Goal: Task Accomplishment & Management: Manage account settings

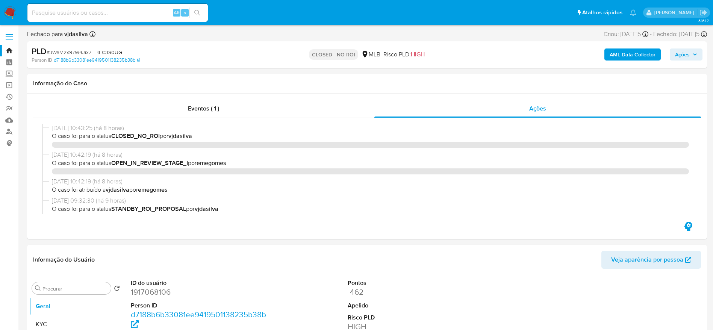
select select "10"
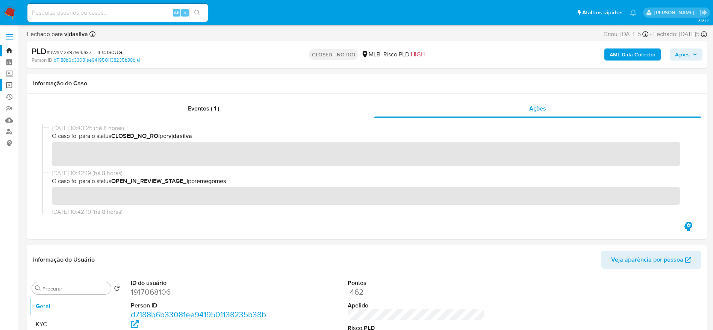
click at [12, 85] on link "Operações em massa" at bounding box center [44, 85] width 89 height 12
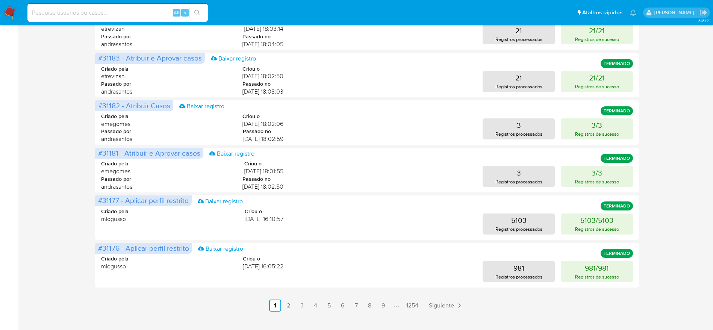
scroll to position [282, 0]
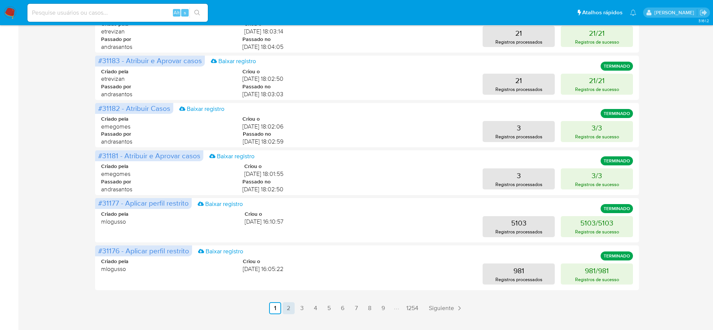
click at [289, 308] on link "2" at bounding box center [289, 308] width 12 height 12
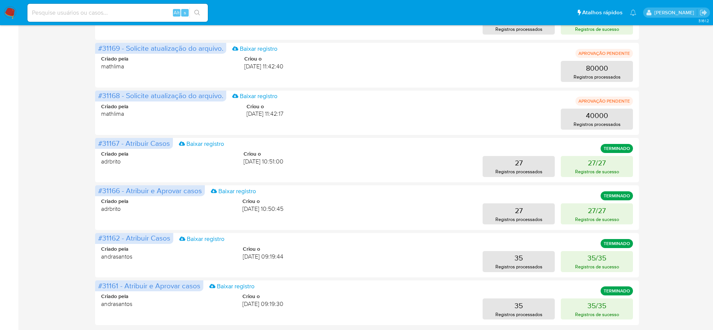
scroll to position [298, 0]
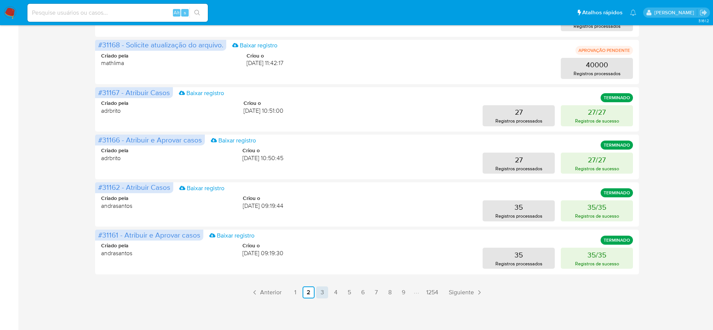
click at [323, 288] on link "3" at bounding box center [322, 292] width 12 height 12
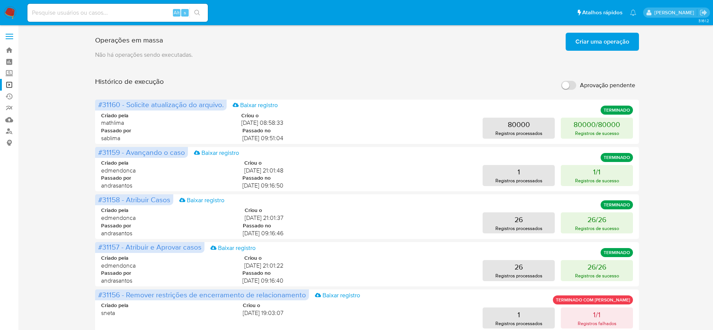
scroll to position [0, 0]
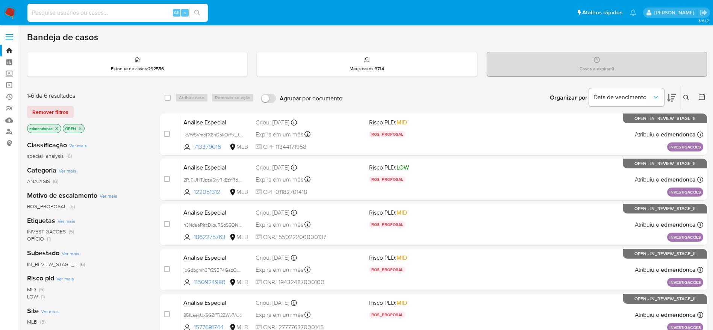
click at [136, 17] on input at bounding box center [117, 13] width 180 height 10
paste input "BMkJLUomzK0j5mYYcQGA6oul"
type input "BMkJLUomzK0j5mYYcQGA6oul"
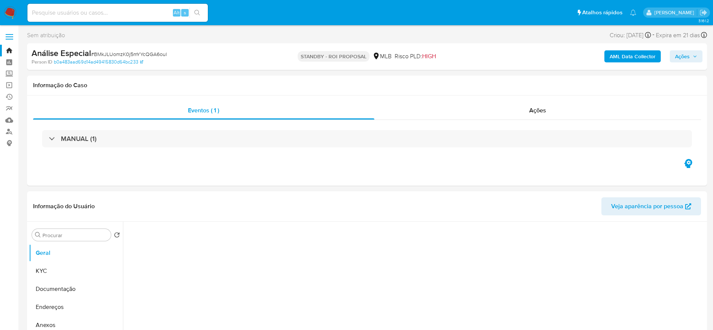
select select "10"
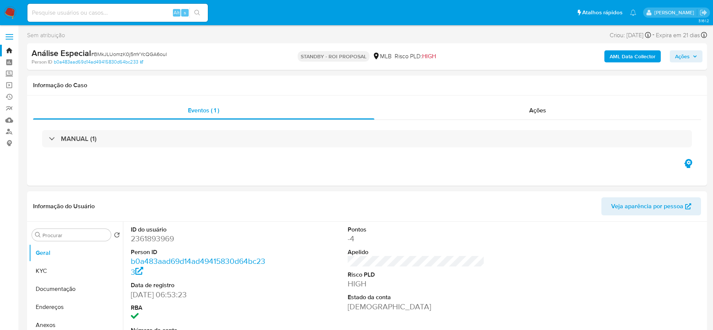
click at [150, 17] on input at bounding box center [117, 13] width 180 height 10
paste input "qZ9OnNC2b2CeAZXzSbBvvBgP"
type input "qZ9OnNC2b2CeAZXzSbBvvBgP"
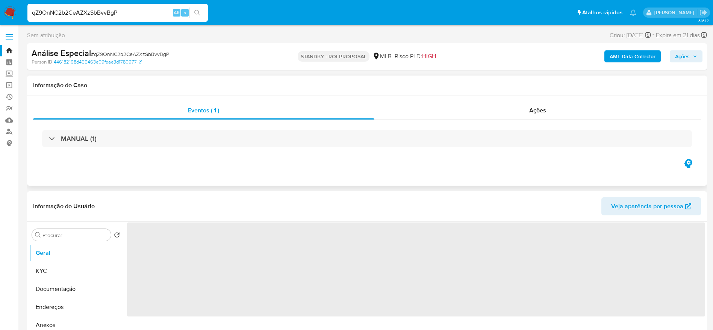
select select "10"
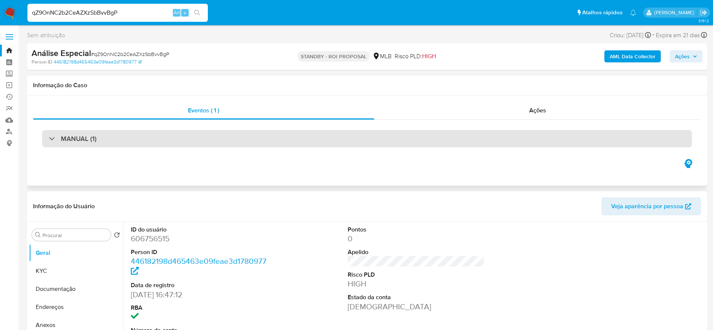
drag, startPoint x: 141, startPoint y: 147, endPoint x: 156, endPoint y: 136, distance: 19.0
click at [156, 136] on div "MANUAL (1)" at bounding box center [367, 139] width 668 height 38
click at [156, 136] on div "MANUAL (1)" at bounding box center [367, 138] width 650 height 17
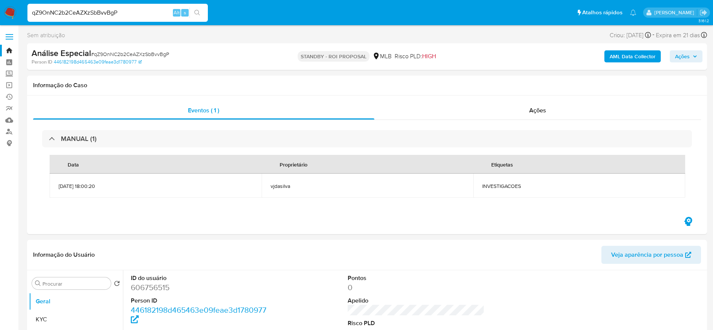
click at [121, 15] on input "qZ9OnNC2b2CeAZXzSbBvvBgP" at bounding box center [117, 13] width 180 height 10
paste input "2x6vw3l4yzf83wctgxsrVIBB"
click at [121, 15] on input "2x6vw3l4yzf83wctgxsrVIBB" at bounding box center [117, 13] width 180 height 10
type input "2x6vw3l4yzf83wctgxsrVIBB"
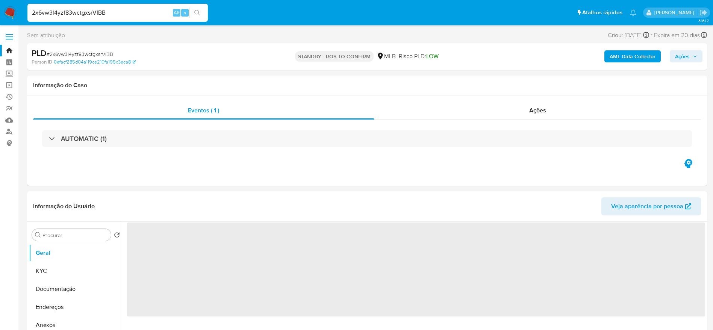
select select "10"
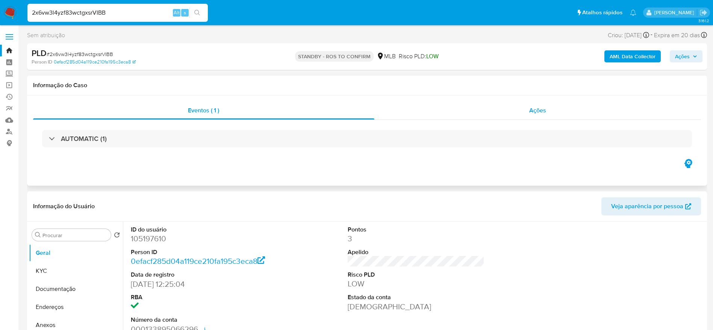
click at [561, 113] on div "Ações" at bounding box center [537, 110] width 327 height 18
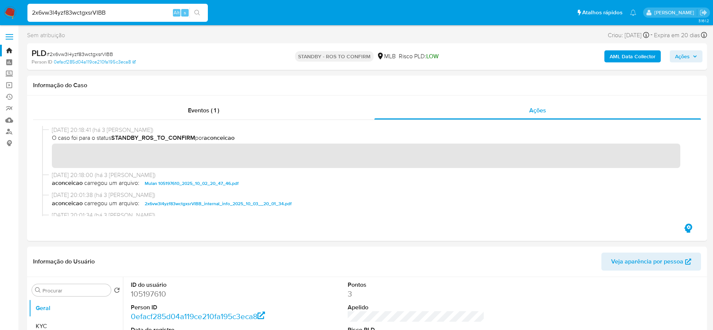
click at [91, 54] on span "# 2x6vw3l4yzf83wctgxsrVIBB" at bounding box center [80, 54] width 67 height 8
copy span "2x6vw3l4yzf83wctgxsrVIBB"
click at [148, 9] on input "2x6vw3l4yzf83wctgxsrVIBB" at bounding box center [117, 13] width 180 height 10
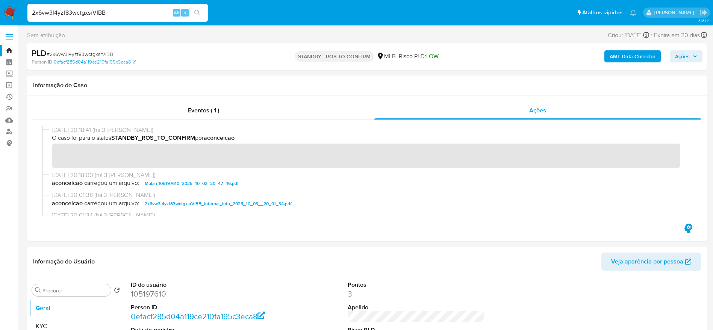
paste input "e5i77r2r4AhoLPOR6OY7vAMt"
type input "e5i77r2r4AhoLPOR6OY7vAMt"
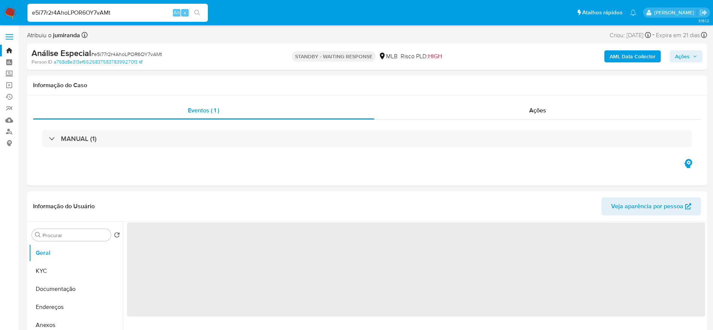
select select "10"
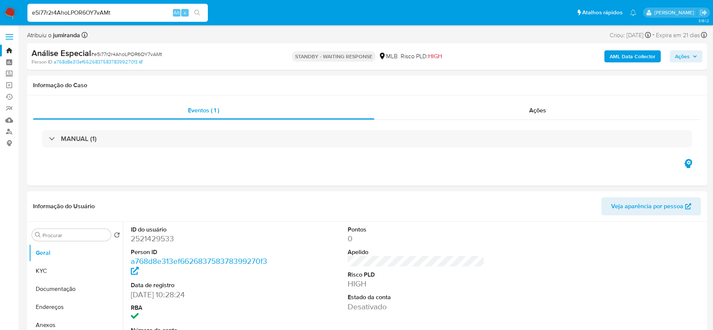
click at [133, 13] on input "e5i77r2r4AhoLPOR6OY7vAMt" at bounding box center [117, 13] width 180 height 10
paste input "uXDUPsrouz0tkEFn1PHTEjpB"
click at [133, 13] on input "e5i77r2r4AhoLPOR6OY7vAMt" at bounding box center [117, 13] width 180 height 10
type input "uXDUPsrouz0tkEFn1PHTEjpB"
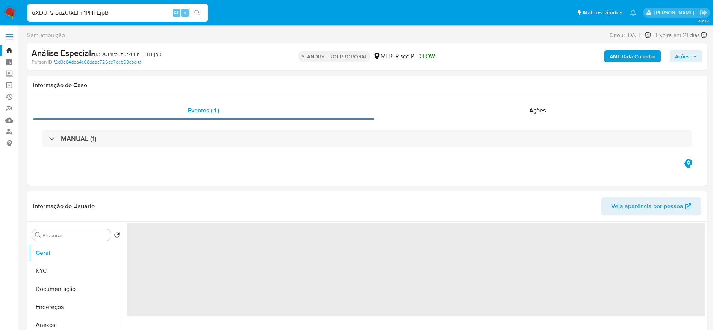
select select "10"
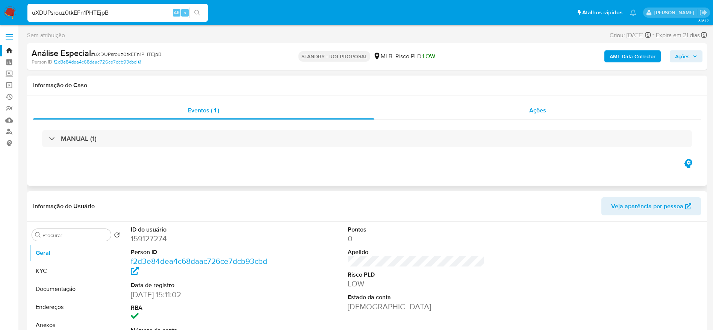
click at [505, 118] on div "Ações" at bounding box center [537, 110] width 327 height 18
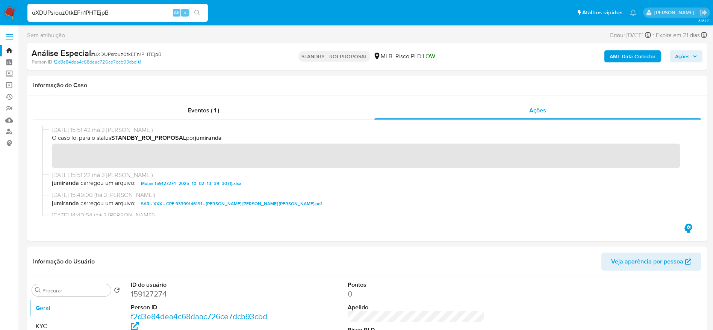
click at [117, 12] on input "uXDUPsrouz0tkEFn1PHTEjpB" at bounding box center [117, 13] width 180 height 10
paste input "WzKkzMesbFxIxOrFKGyOCpjz"
type input "WzKkzMesbFxIxOrFKGyOCpjz"
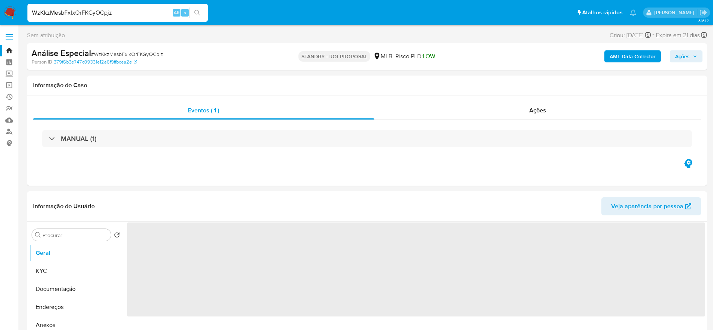
select select "10"
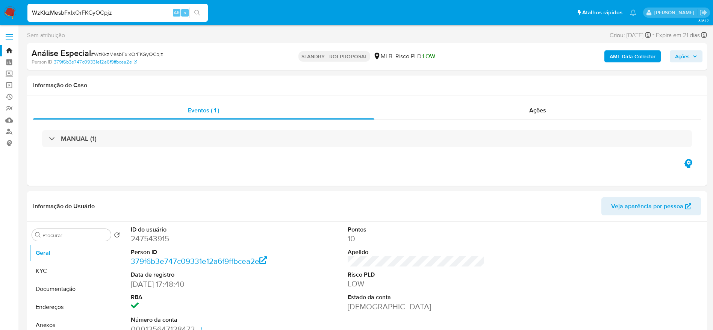
click at [145, 13] on input "WzKkzMesbFxIxOrFKGyOCpjz" at bounding box center [117, 13] width 180 height 10
paste input "gqvCiCQZjHPacj0BlaM1yfy8"
click at [145, 13] on input "gqvCiCQZjHPacj0BlaM1yfy8" at bounding box center [117, 13] width 180 height 10
type input "gqvCiCQZjHPacj0BlaM1yfy8"
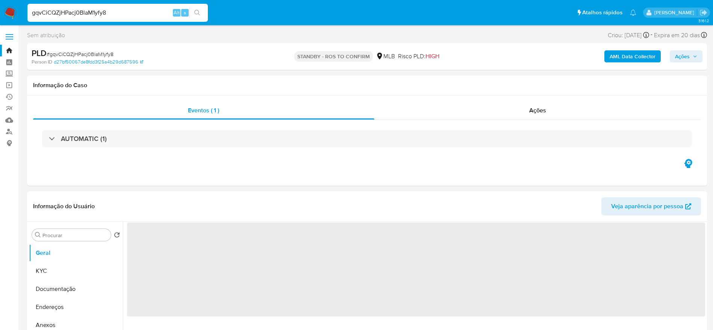
select select "10"
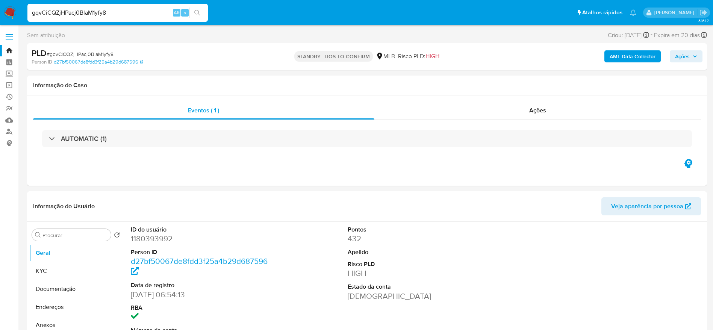
select select "10"
click at [147, 6] on div "gqvCiCQZjHPacj0BlaM1yfy8 Alt s" at bounding box center [117, 13] width 180 height 18
click at [148, 9] on input "gqvCiCQZjHPacj0BlaM1yfy8" at bounding box center [117, 13] width 180 height 10
paste input "tapG6DgR9GkaNeMrgdEFdKf"
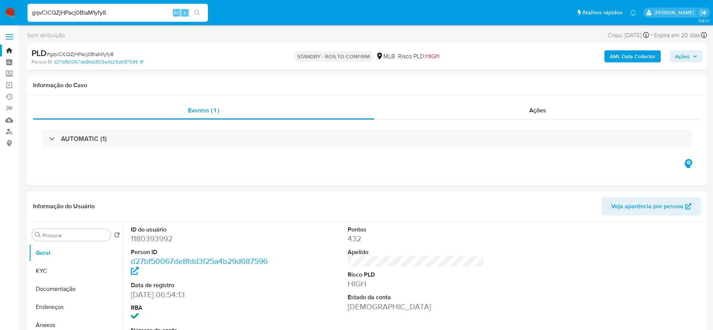
click at [148, 9] on input "gqvCiCQZjHPacj0BlaM1yfy8" at bounding box center [117, 13] width 180 height 10
type input "tapG6DgR9GkaNeMrgdEFdKf8"
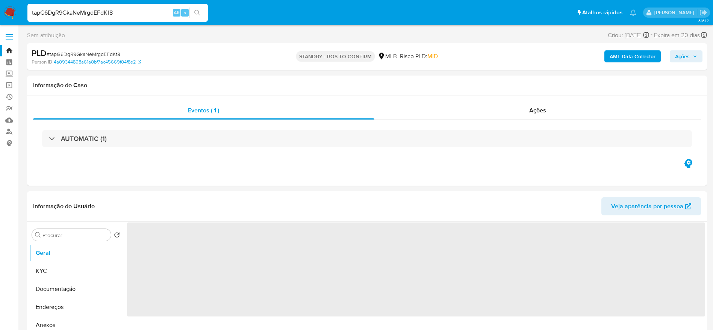
select select "10"
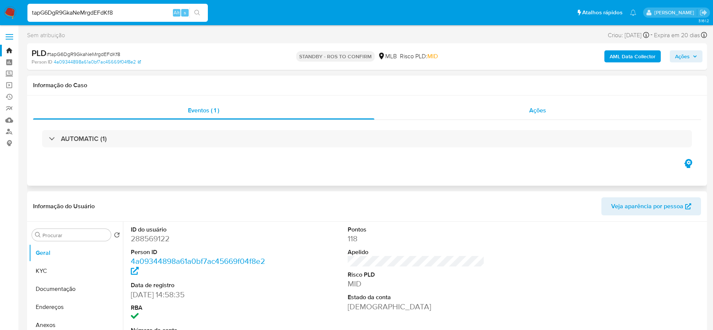
click at [522, 116] on div "Ações" at bounding box center [537, 110] width 327 height 18
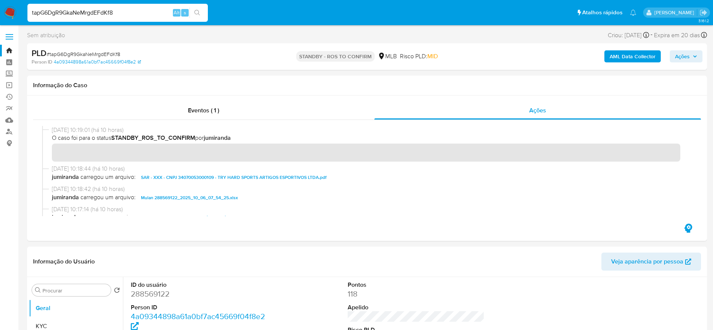
click at [145, 9] on input "tapG6DgR9GkaNeMrgdEFdKf8" at bounding box center [117, 13] width 180 height 10
paste input "uXDUPsrouz0tkEFn1PHTEjpB"
type input "uXDUPsrouz0tkEFn1PHTEjpB"
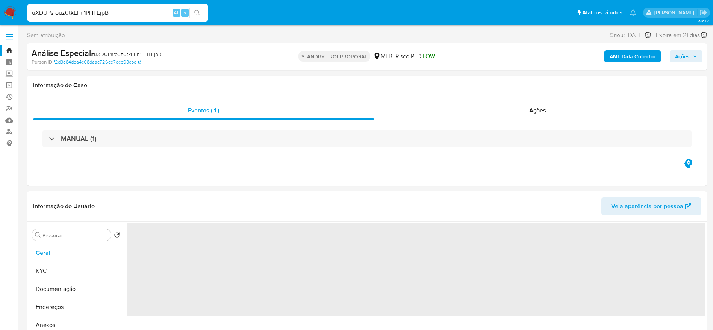
select select "10"
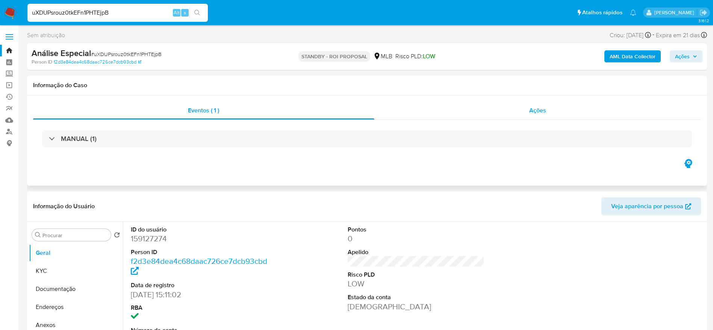
click at [538, 107] on span "Ações" at bounding box center [537, 110] width 17 height 9
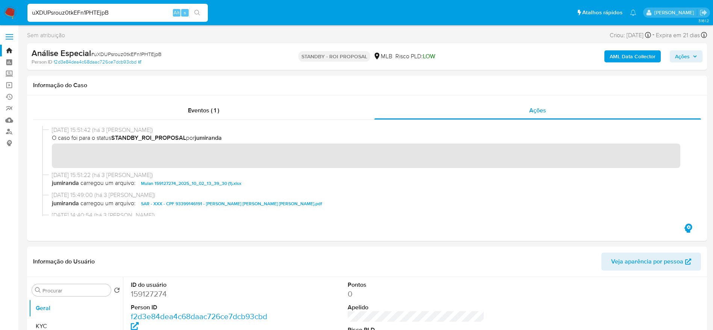
click at [133, 17] on input "uXDUPsrouz0tkEFn1PHTEjpB" at bounding box center [117, 13] width 180 height 10
paste input "e5i77r2r4AhoLPOR6OY7vAMt"
type input "e5i77r2r4AhoLPOR6OY7vAMt"
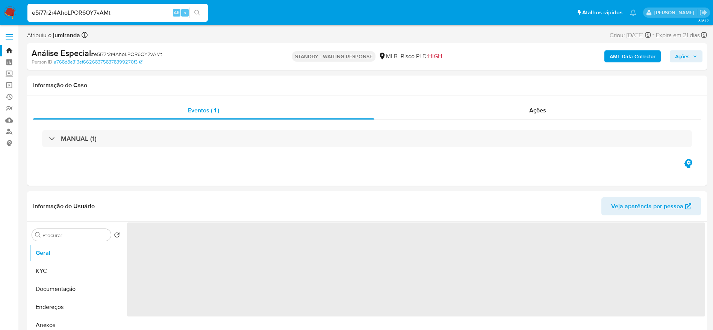
select select "10"
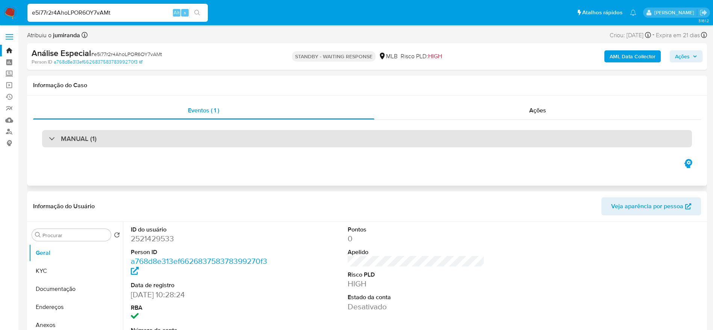
click at [143, 136] on div "MANUAL (1)" at bounding box center [367, 138] width 650 height 17
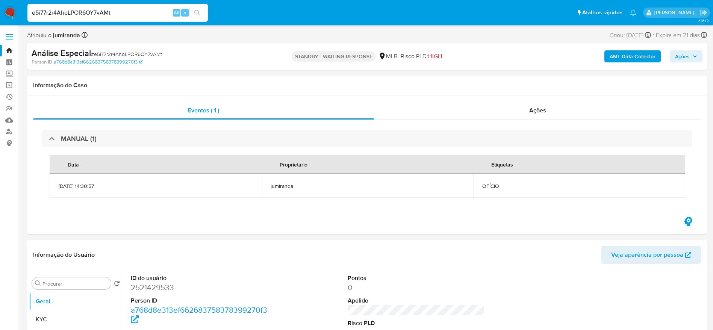
click at [133, 14] on input "e5i77r2r4AhoLPOR6OY7vAMt" at bounding box center [117, 13] width 180 height 10
paste input "hCWG2uo0Bw7x3V4zhlz2SBvq"
click at [133, 14] on input "hCWG2uo0Bw7x3V4zhlz2SBvq" at bounding box center [117, 13] width 180 height 10
type input "hCWG2uo0Bw7x3V4zhlz2SBvq"
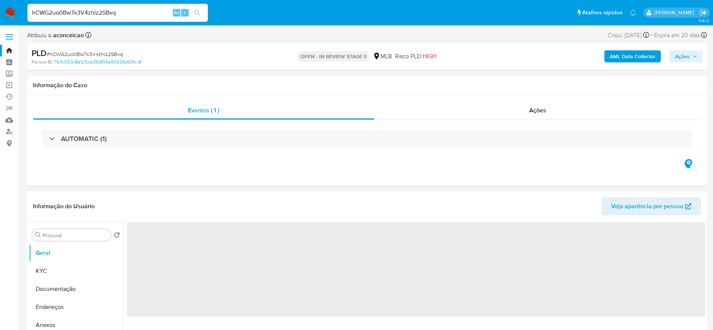
select select "10"
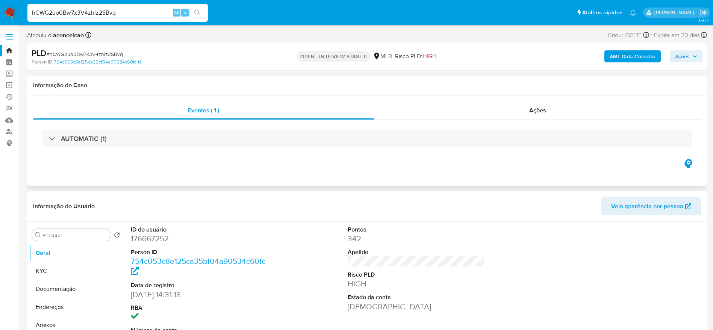
click at [507, 122] on div "AUTOMATIC (1)" at bounding box center [367, 139] width 668 height 38
click at [86, 10] on input "hCWG2uo0Bw7x3V4zhlz2SBvq" at bounding box center [117, 13] width 180 height 10
paste input "NJD37gtxJtxgCNrUVB4M2cO6"
type input "NJD37gtxJtxgCNrUVB4M2cO6"
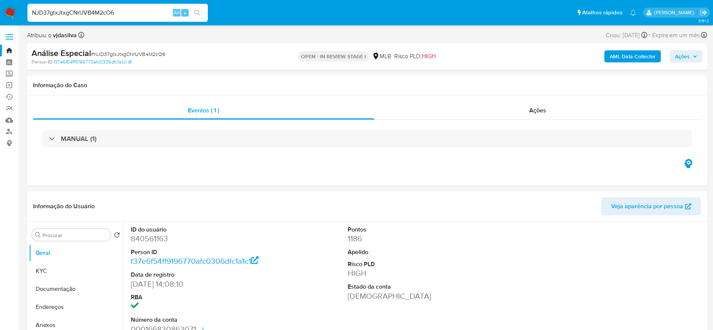
select select "10"
click at [532, 108] on span "Ações" at bounding box center [537, 110] width 17 height 9
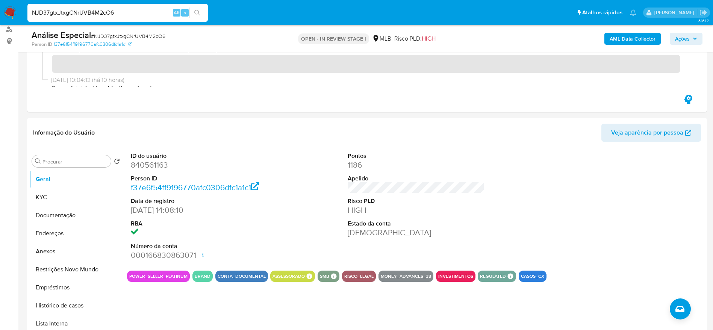
scroll to position [177, 0]
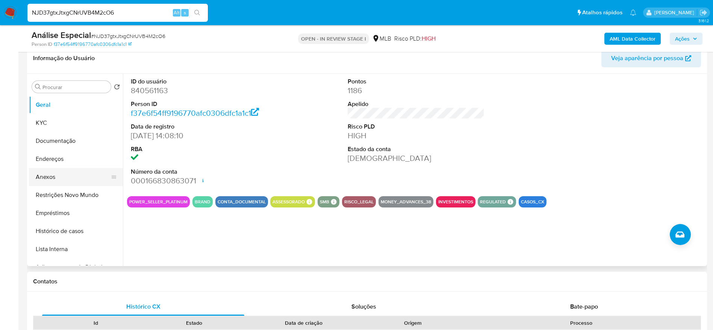
click at [50, 173] on button "Anexos" at bounding box center [73, 177] width 88 height 18
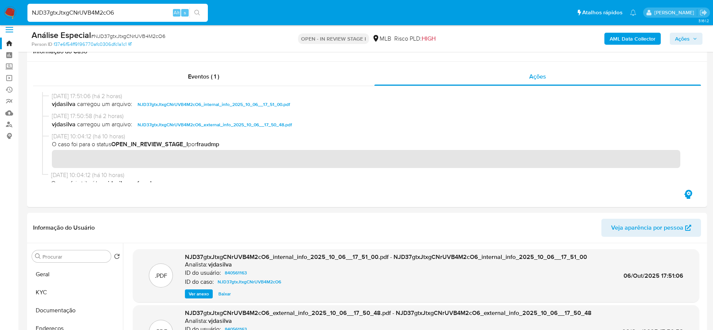
scroll to position [0, 0]
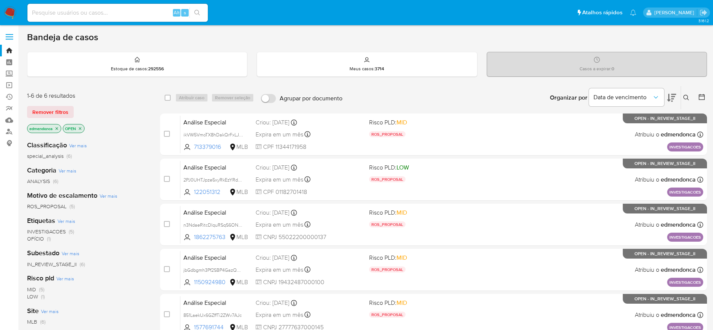
drag, startPoint x: 164, startPoint y: 212, endPoint x: 114, endPoint y: 138, distance: 89.9
click at [114, 138] on div "1-6 de 6 resultados Remover filtros edmendonca OPEN Classificação Ver mais spec…" at bounding box center [367, 256] width 680 height 341
click at [114, 138] on div "Classificação Ver mais special_analysis (6) Categoria Ver mais ANALYSIS (6) Mot…" at bounding box center [87, 263] width 121 height 256
click at [56, 128] on icon "close-filter" at bounding box center [57, 128] width 5 height 5
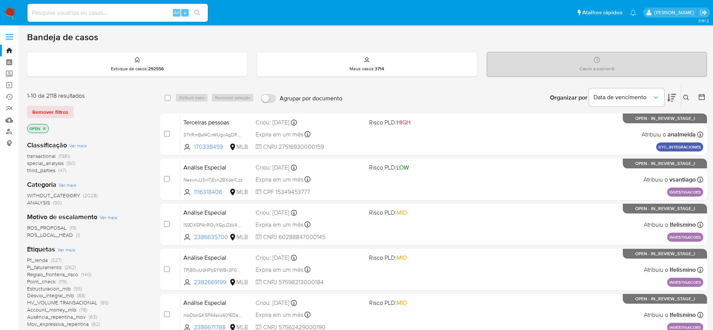
click at [42, 127] on icon "close-filter" at bounding box center [44, 128] width 5 height 5
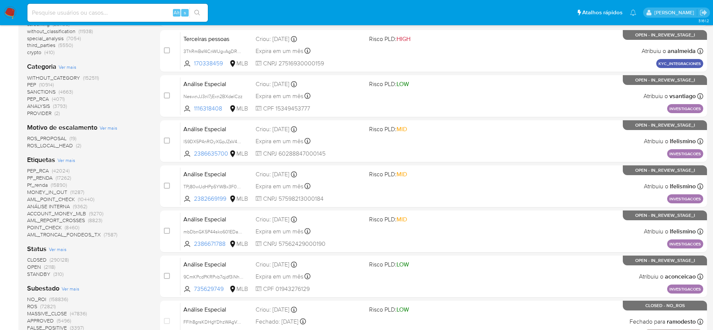
scroll to position [127, 0]
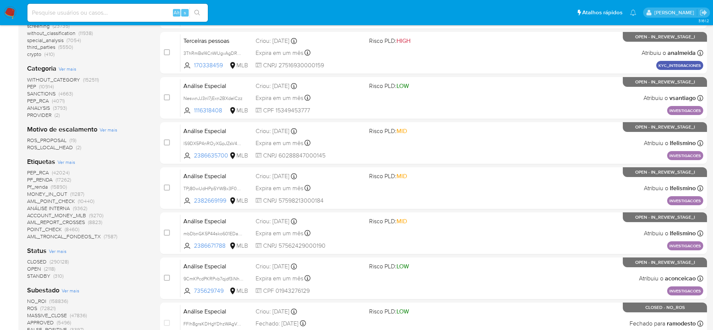
click at [48, 275] on span "STANDBY" at bounding box center [38, 276] width 23 height 8
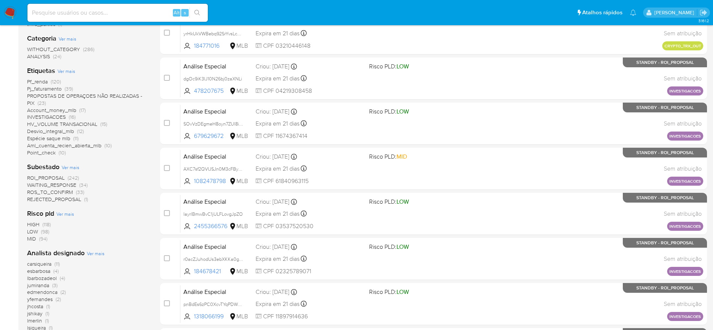
scroll to position [145, 0]
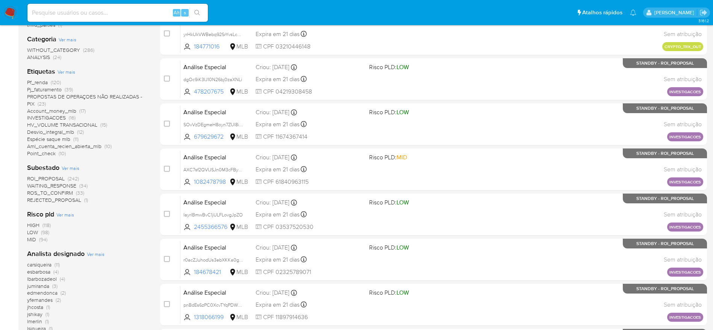
click at [74, 169] on span "Ver mais" at bounding box center [71, 168] width 18 height 7
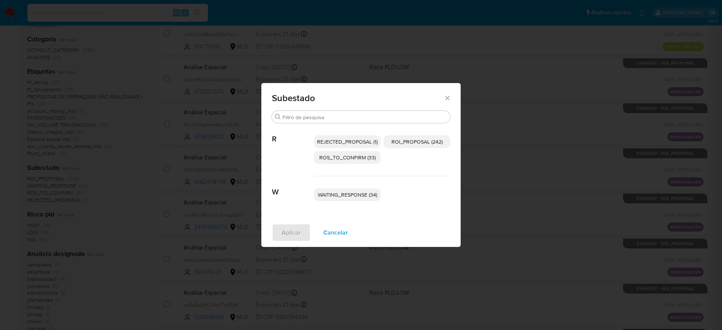
click at [448, 97] on icon "Fechar" at bounding box center [448, 98] width 8 height 8
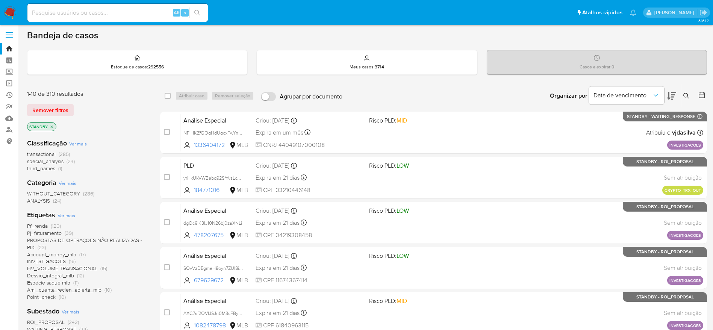
scroll to position [1, 0]
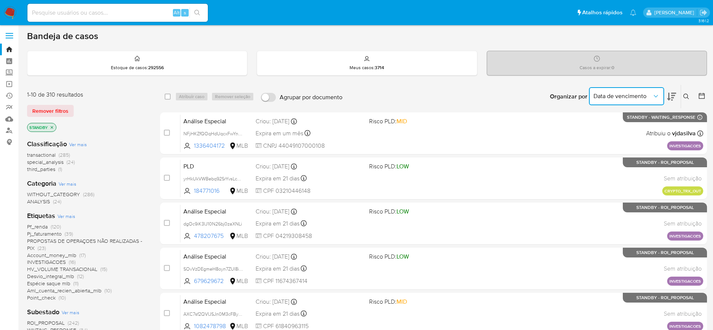
click at [646, 93] on span "Data de vencimento" at bounding box center [622, 96] width 59 height 8
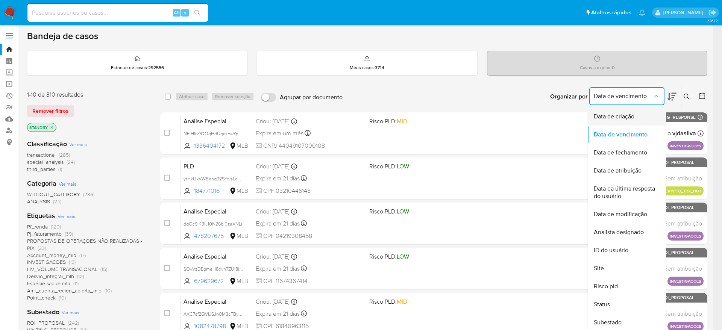
click at [633, 117] on span "Data de criação" at bounding box center [613, 117] width 41 height 8
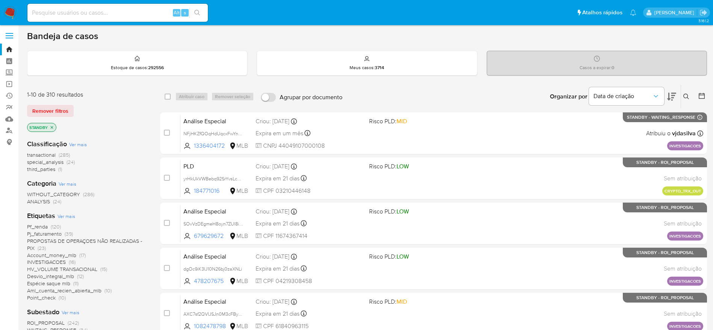
click at [672, 90] on button at bounding box center [671, 96] width 9 height 23
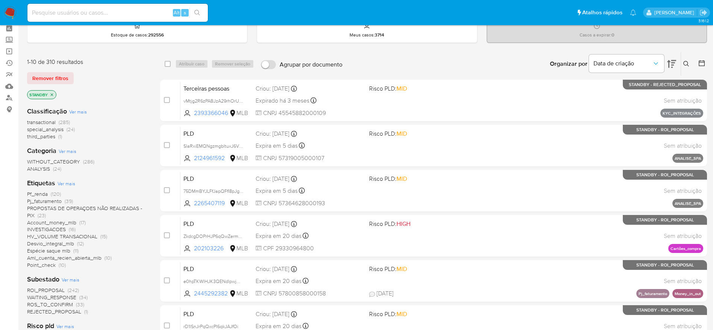
scroll to position [35, 0]
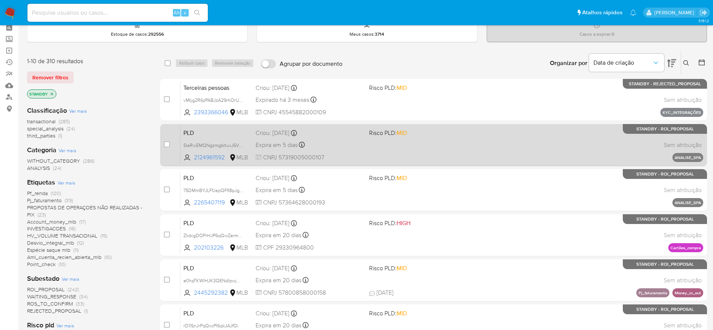
click at [373, 158] on div "PLD SlaRxiEMQNgzmgbltuxJ6V0G 2124961592 MLB Risco PLD: MID Criou: 27/08/2025 Cr…" at bounding box center [441, 145] width 523 height 38
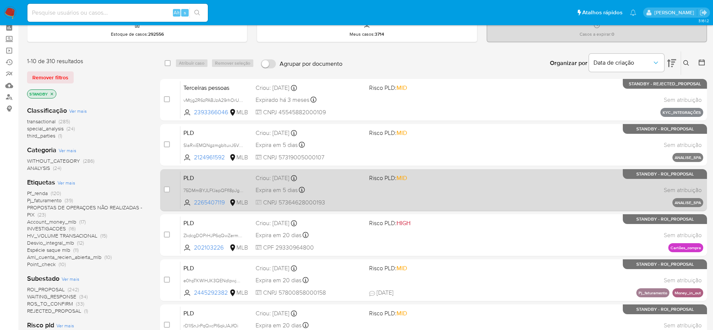
click at [379, 188] on div "PLD 75DMmBYJLFfJapQFfI8pJg5W 2265407119 MLB Risco PLD: MID Criou: 27/08/2025 Cr…" at bounding box center [441, 190] width 523 height 38
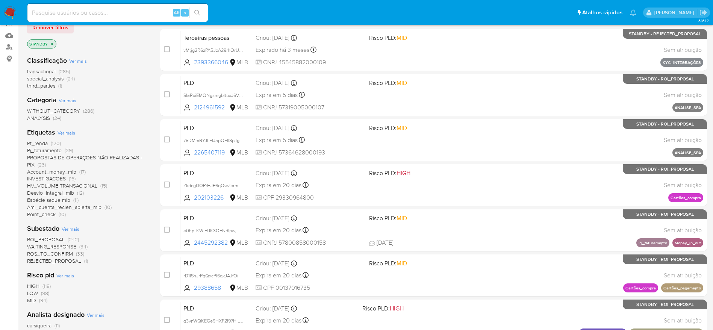
scroll to position [89, 0]
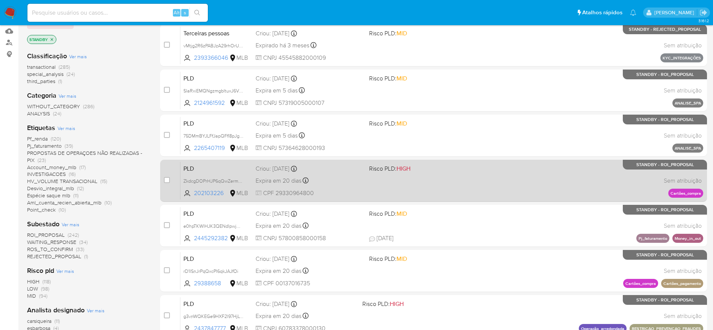
click at [523, 168] on div "PLD ZkdcgDOPrHJP6qQwZermk5Cr 202103226 MLB Risco PLD: HIGH Criou: 12/09/2025 Cr…" at bounding box center [441, 181] width 523 height 38
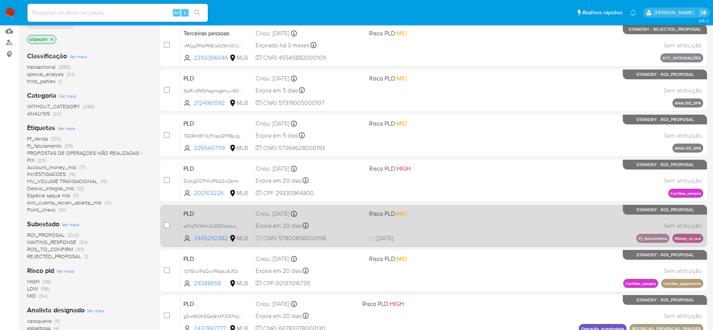
click at [489, 225] on div "PLD e0hpTKWlHJK3QENdlpwjM1WV 2445292382 MLB Risco PLD: MID Criou: 12/09/2025 Cr…" at bounding box center [441, 226] width 523 height 38
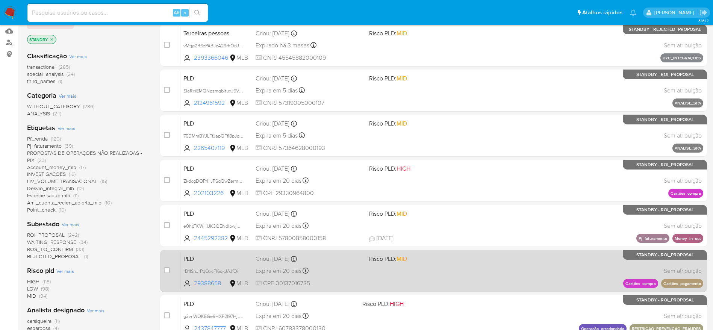
click at [480, 275] on div "PLD rD1ISnJrPqQxcPI6qkJAJfOi 29388658 MLB Risco PLD: MID Criou: 12/09/2025 Crio…" at bounding box center [441, 271] width 523 height 38
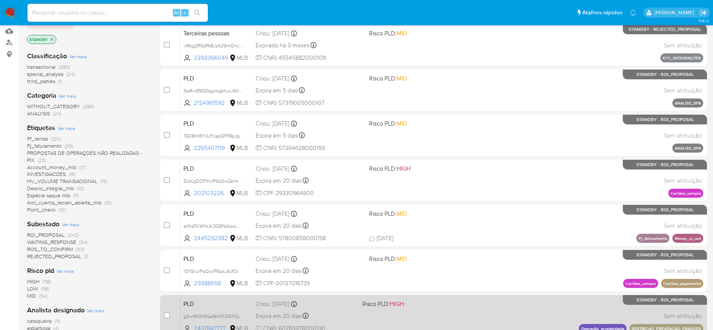
click at [474, 310] on div "PLD g3vnWQKEGe9HXF2l97HjLWRa 2437847777 MLB Risco PLD: HIGH Criou: 12/09/2025 C…" at bounding box center [441, 316] width 523 height 38
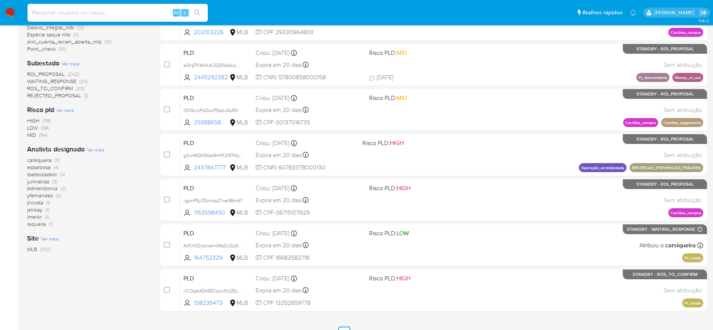
scroll to position [267, 0]
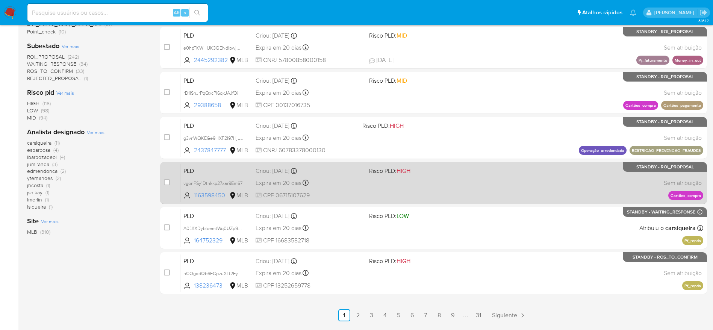
click at [440, 174] on span "Risco PLD: HIGH" at bounding box center [422, 170] width 107 height 10
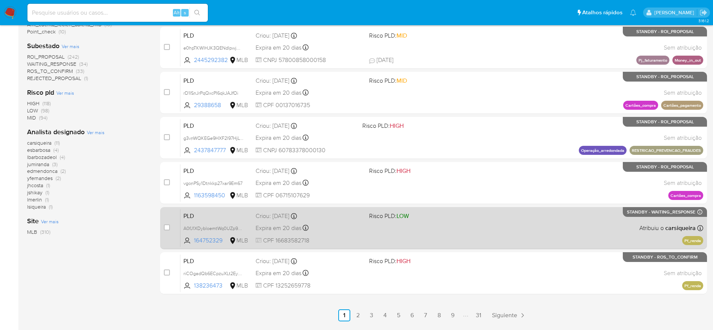
click at [438, 224] on div "PLD A0fJ1XDybloemtWq0UZp9LIe 164752329 MLB Risco PLD: LOW Criou: 12/09/2025 Cri…" at bounding box center [441, 228] width 523 height 38
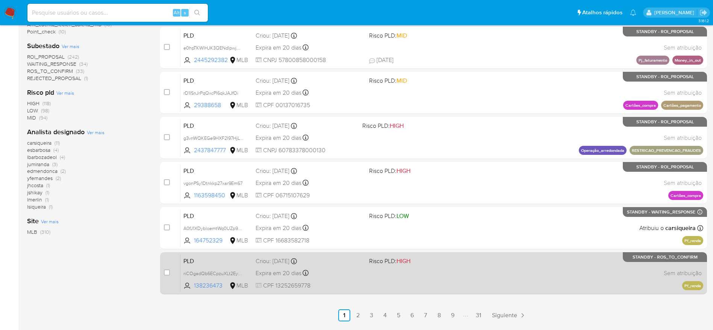
click at [442, 282] on div "PLD riCOgadQb6ECpzuXLt2EyoYJ 138236473 MLB Risco PLD: HIGH Criou: 12/09/2025 Cr…" at bounding box center [441, 273] width 523 height 38
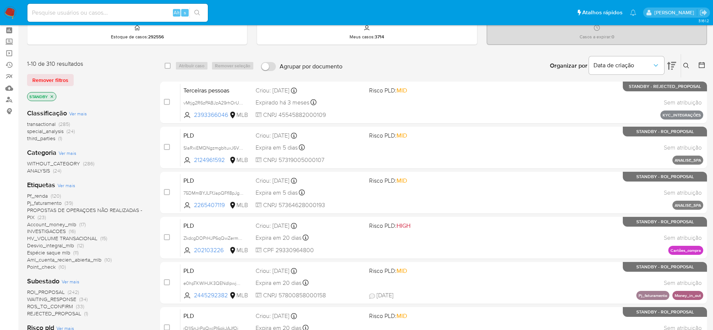
scroll to position [0, 0]
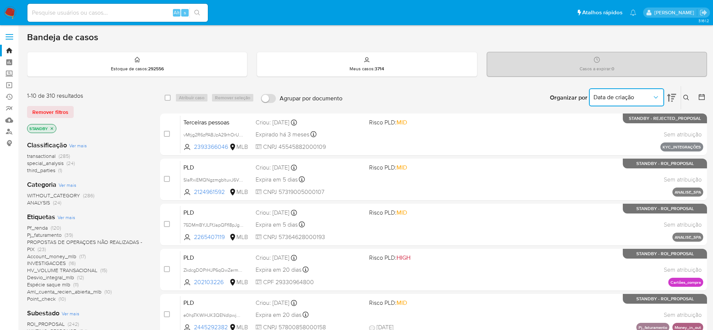
click at [657, 92] on button "Data de criação" at bounding box center [626, 97] width 75 height 18
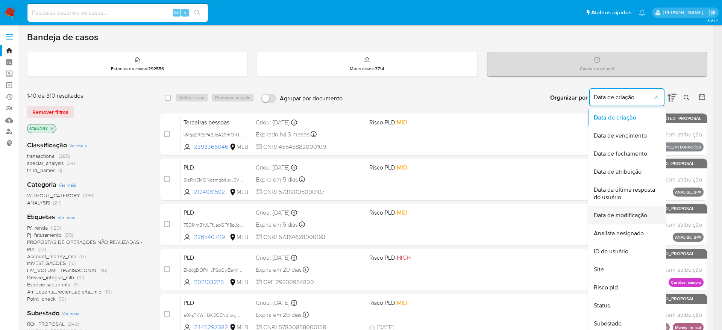
click at [630, 208] on div "Data de modificação" at bounding box center [624, 215] width 62 height 18
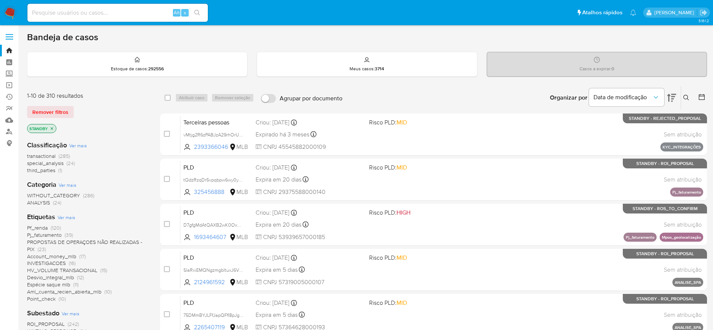
click at [670, 94] on icon at bounding box center [671, 97] width 9 height 9
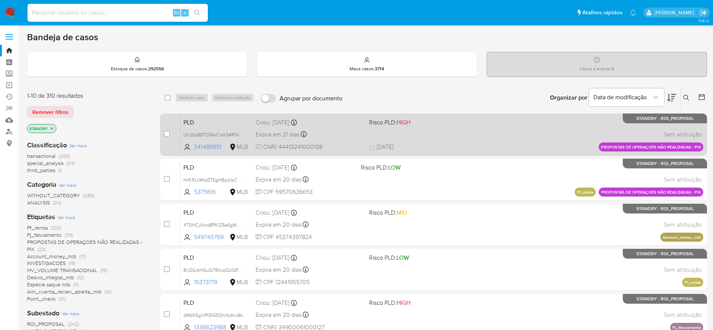
click at [535, 131] on div "PLD LKtOdj88TD5ArCmK54RNI1zY 341486951 MLB Risco PLD: HIGH Criou: 12/09/2025 Cr…" at bounding box center [441, 134] width 523 height 38
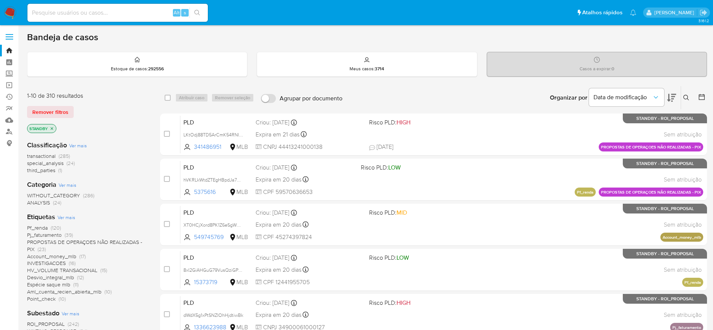
click at [669, 100] on icon at bounding box center [671, 98] width 9 height 8
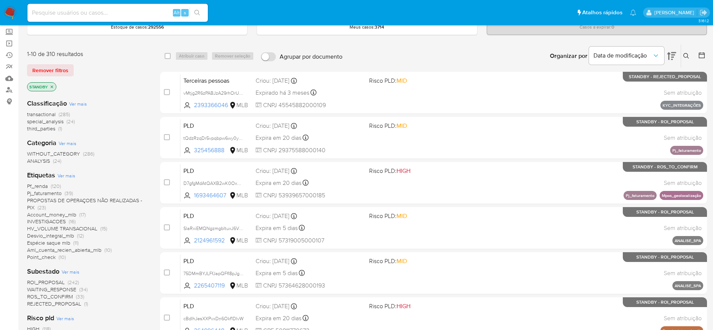
scroll to position [41, 0]
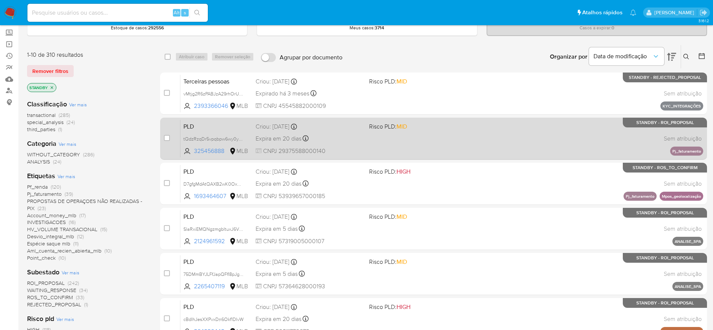
click at [448, 139] on span at bounding box center [422, 139] width 107 height 2
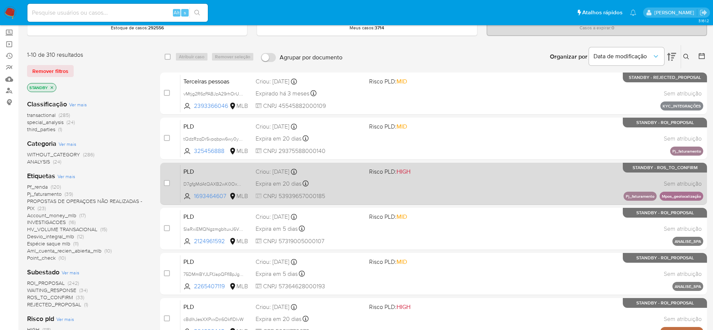
click at [461, 178] on div "PLD D7gfgMdAtQAXB2wK0OxPdH1V 1693464607 MLB Risco PLD: HIGH Criou: 12/09/2025 C…" at bounding box center [441, 184] width 523 height 38
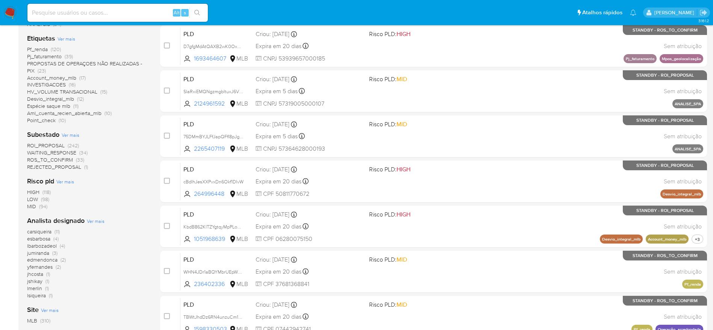
scroll to position [180, 0]
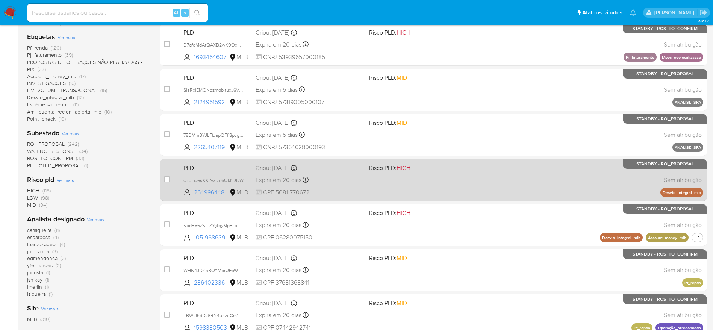
click at [463, 174] on div "PLD cBdIhJesXXPvxDn6Okf1DIvW 264996448 MLB Risco PLD: HIGH Criou: 12/09/2025 Cr…" at bounding box center [441, 180] width 523 height 38
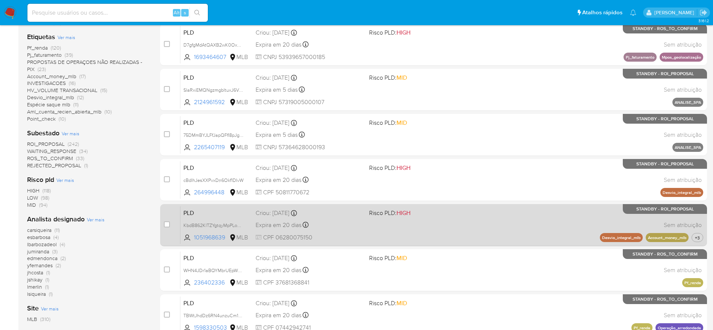
click at [468, 228] on div "PLD KbdB862KlTZYgtqyMpPLoaRy 1051968639 MLB Risco PLD: HIGH Criou: 12/09/2025 C…" at bounding box center [441, 225] width 523 height 38
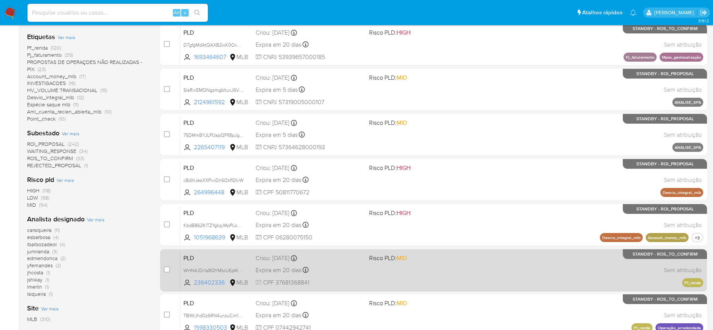
click at [467, 271] on div "PLD WHN4JDr1aBQYMbrUEpWzfFGR 236402336 MLB Risco PLD: MID Criou: 12/09/2025 Cri…" at bounding box center [441, 270] width 523 height 38
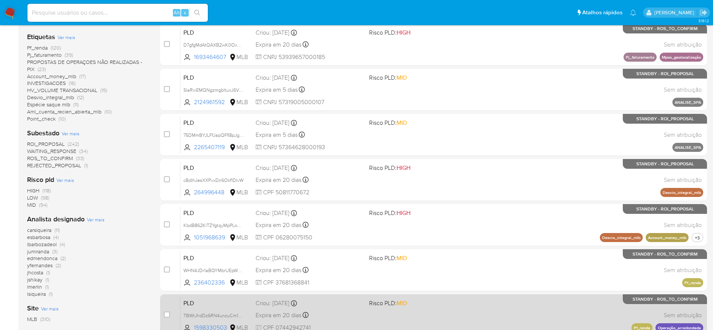
click at [471, 307] on span "Risco PLD: MID" at bounding box center [422, 303] width 107 height 10
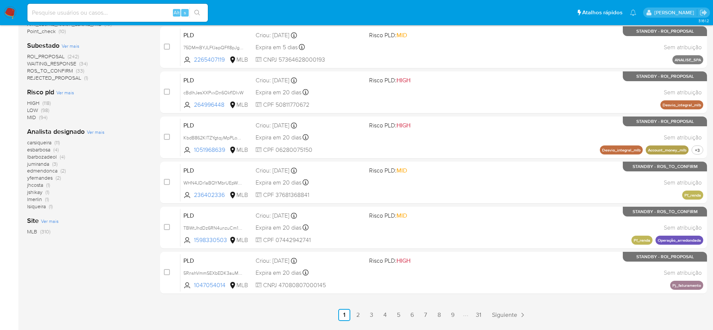
scroll to position [291, 0]
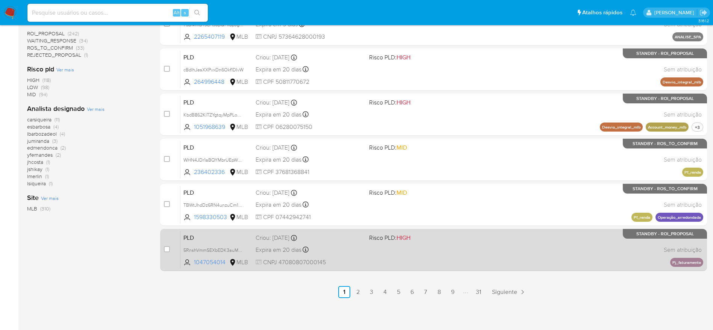
click at [454, 232] on div "PLD 5RnshVmmSEXbEDK3auMHEVP8 1047054014 MLB Risco PLD: HIGH Criou: 12/09/2025 C…" at bounding box center [441, 250] width 523 height 38
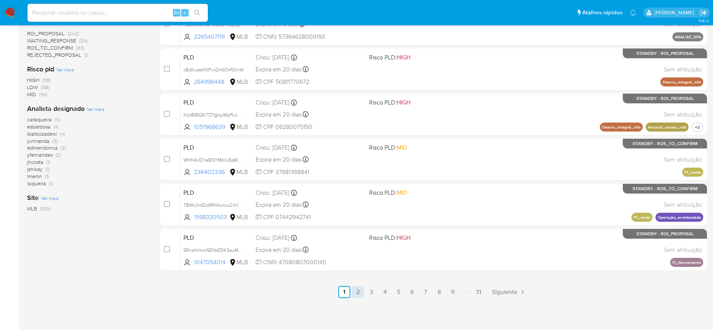
click at [360, 295] on link "2" at bounding box center [358, 292] width 12 height 12
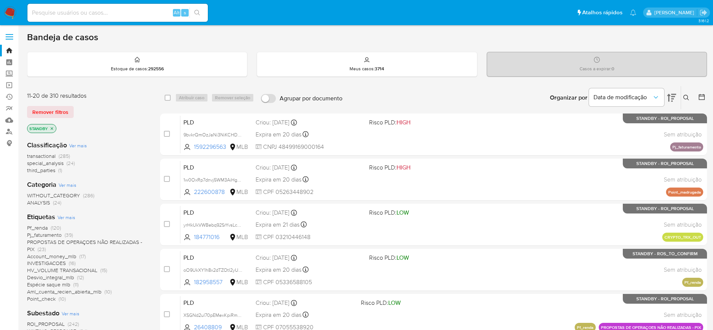
scroll to position [289, 0]
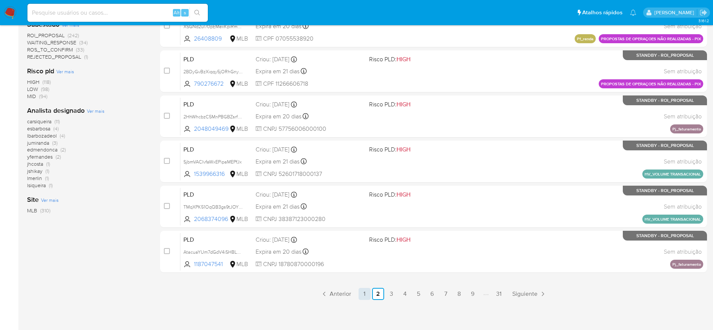
click at [364, 295] on link "1" at bounding box center [365, 294] width 12 height 12
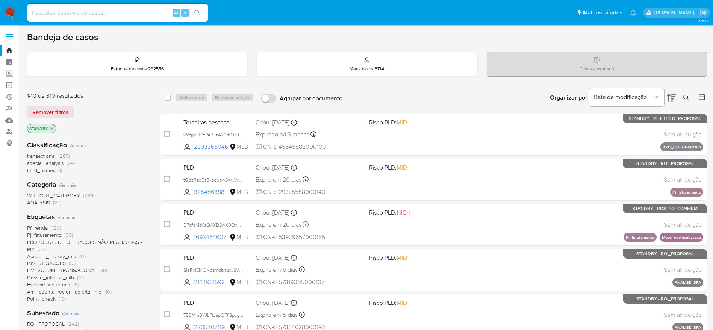
scroll to position [291, 0]
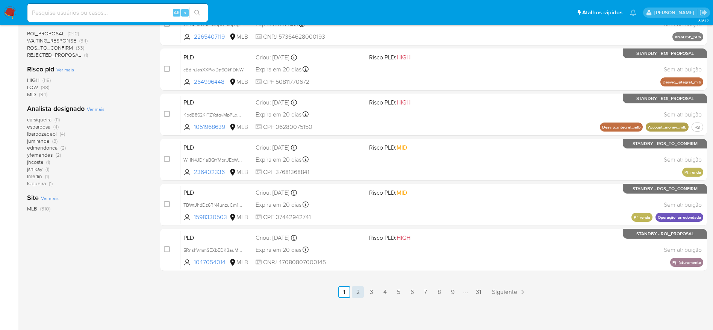
click at [357, 292] on link "2" at bounding box center [358, 292] width 12 height 12
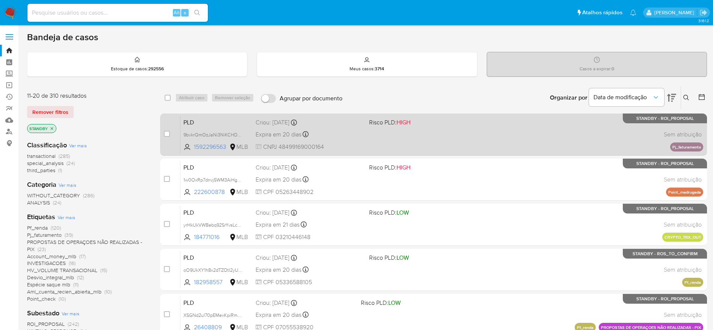
click at [489, 141] on div "PLD 9bvkrQmOzJaNi3NiKCHDoDdc 1592296563 MLB Risco PLD: HIGH Criou: 12/09/2025 C…" at bounding box center [441, 134] width 523 height 38
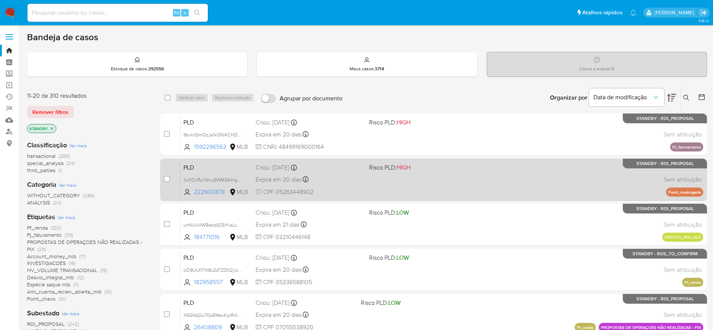
click at [477, 167] on div "PLD 1w0OxRp7dnvj5WM3AiHgdhkB 222600878 MLB Risco PLD: HIGH Criou: 12/09/2025 Cr…" at bounding box center [441, 179] width 523 height 38
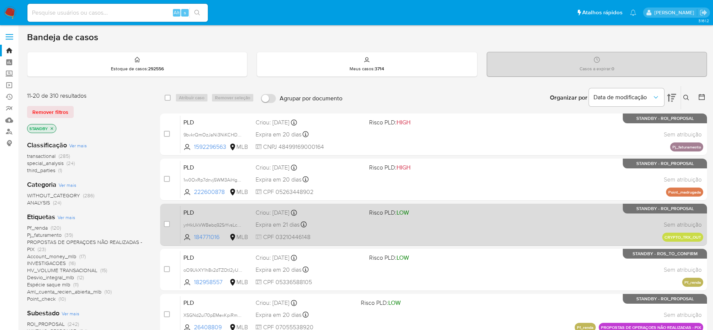
click at [451, 222] on div "PLD yrHkUkVWBebq92SrYvsLch0D 184771016 MLB Risco PLD: LOW Criou: 12/09/2025 Cri…" at bounding box center [441, 225] width 523 height 38
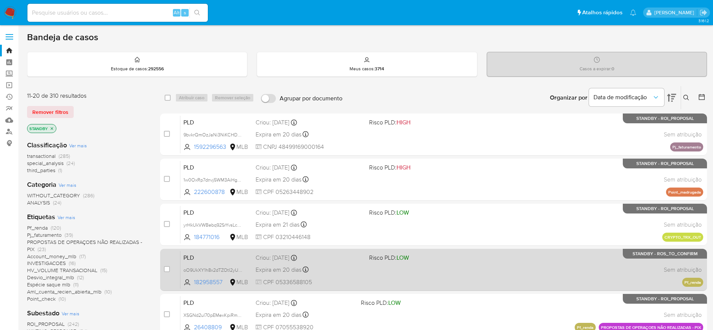
click at [451, 275] on div "PLD oO9UkXY1h8x2dTZOtI2yUndQ 182958557 MLB Risco PLD: LOW Criou: 12/09/2025 Cri…" at bounding box center [441, 270] width 523 height 38
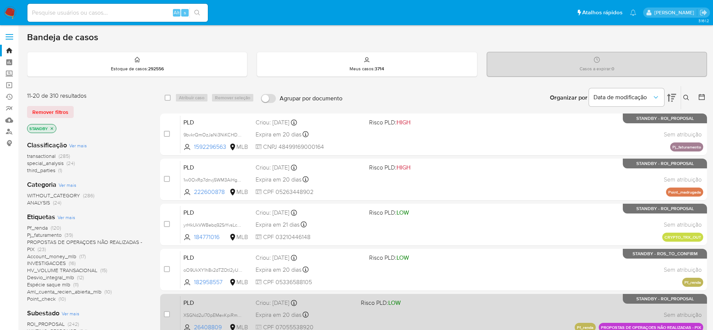
click at [448, 308] on div "PLD XSGNd2ul70pEMexKpiRmx2M8 26408809 MLB Risco PLD: LOW Criou: 12/09/2025 Crio…" at bounding box center [441, 315] width 523 height 38
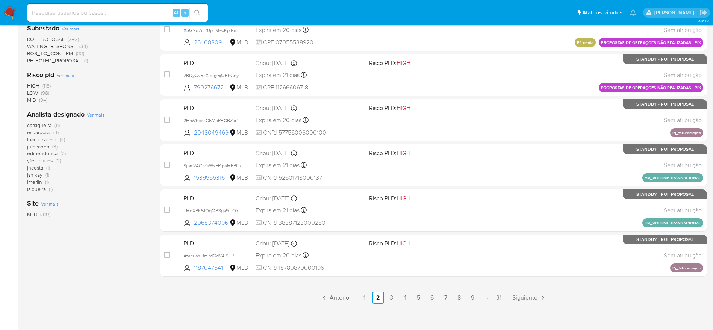
scroll to position [290, 0]
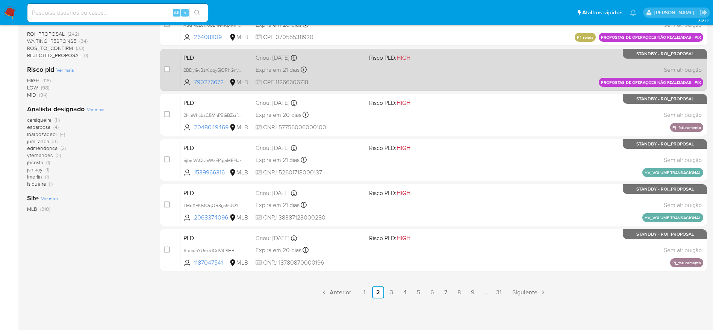
click at [456, 63] on div "PLD 2BDyGvBzXiqqy5jORhGnylx5 790276672 MLB Risco PLD: HIGH Criou: 12/09/2025 Cr…" at bounding box center [441, 70] width 523 height 38
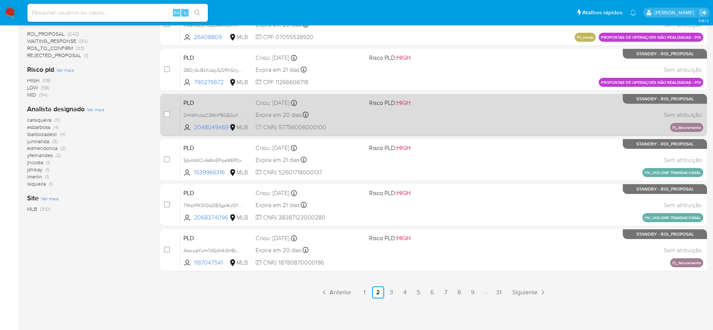
click at [457, 116] on div "PLD 2HhWhcbzC5MnPBGBZsrfVGGt 2048049469 MLB Risco PLD: HIGH Criou: 12/09/2025 C…" at bounding box center [441, 115] width 523 height 38
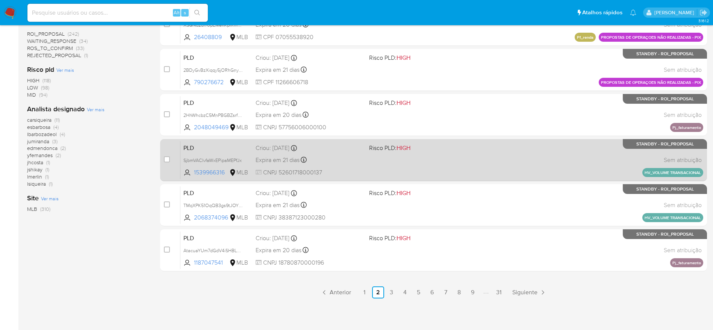
click at [464, 168] on div "PLD SjbmVACIvfaWxEPipaMEPfJx 1539966316 MLB Risco PLD: HIGH Criou: 12/09/2025 C…" at bounding box center [441, 160] width 523 height 38
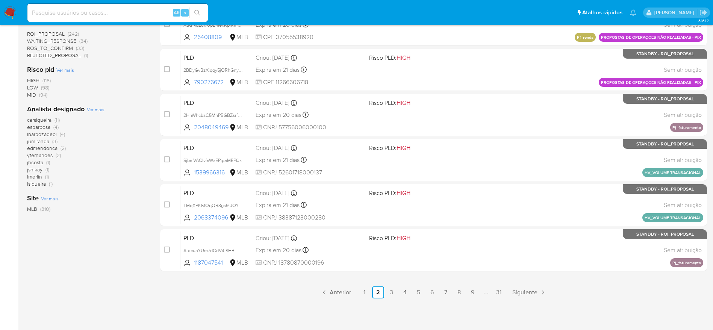
click at [465, 228] on div "case-item-checkbox Incapaz de atribuir o caso PLD 9bvkrQmOzJaNi3NiKCHDoDdc 1592…" at bounding box center [433, 47] width 547 height 448
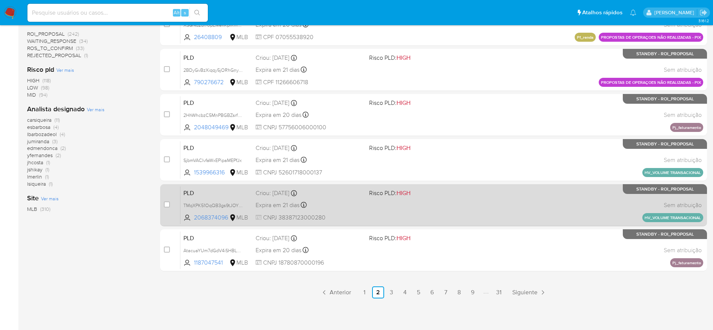
click at [472, 210] on div "PLD TMqXPK51OqQB3gs9tJOYSvz0 2068374096 MLB Risco PLD: HIGH Criou: 12/09/2025 C…" at bounding box center [441, 205] width 523 height 38
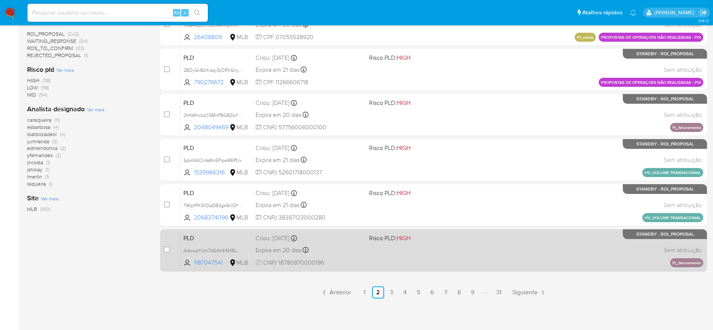
click at [470, 256] on div "PLD AtacuaYUm7dGdV4iSHBLALwo 1187047541 MLB Risco PLD: HIGH Criou: 12/09/2025 C…" at bounding box center [441, 250] width 523 height 38
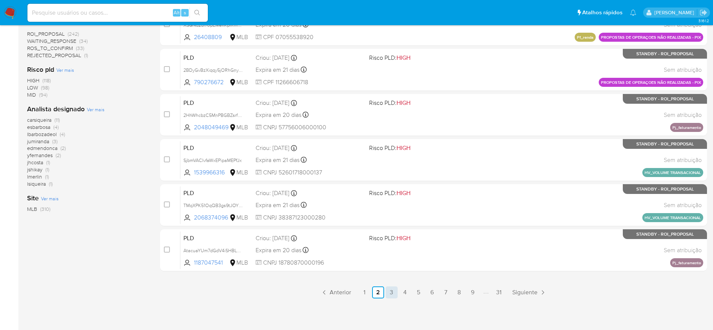
click at [392, 294] on link "3" at bounding box center [392, 292] width 12 height 12
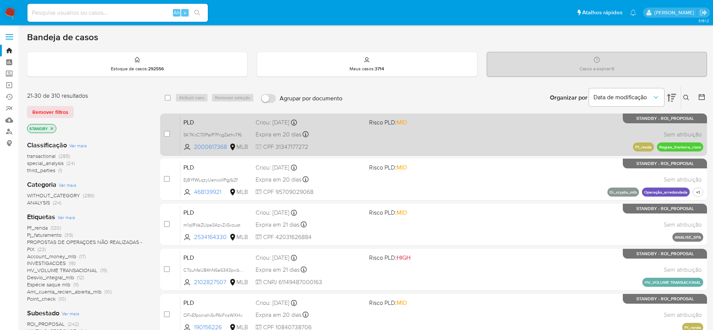
click at [485, 136] on div "PLD 5K7KcC70PaIP7FcgZethvTf6 2000617368 MLB Risco PLD: MID Criou: 12/09/2025 Cr…" at bounding box center [441, 134] width 523 height 38
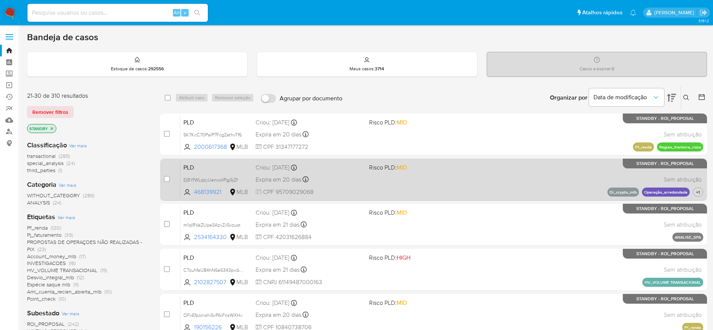
click at [470, 176] on div "PLD EjBYfWLqzyUencoIIPgj6jZf 468139921 MLB Risco PLD: MID Criou: 12/09/2025 Cri…" at bounding box center [441, 179] width 523 height 38
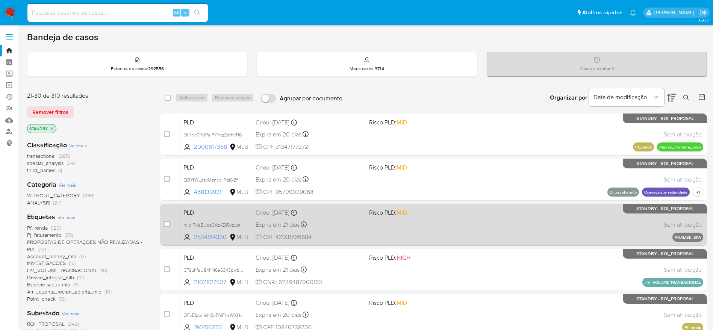
click at [464, 222] on div "PLD m1qlRVaZUpe3AzvZii5xzust 2534164330 MLB Risco PLD: MID Criou: 12/09/2025 Cr…" at bounding box center [441, 225] width 523 height 38
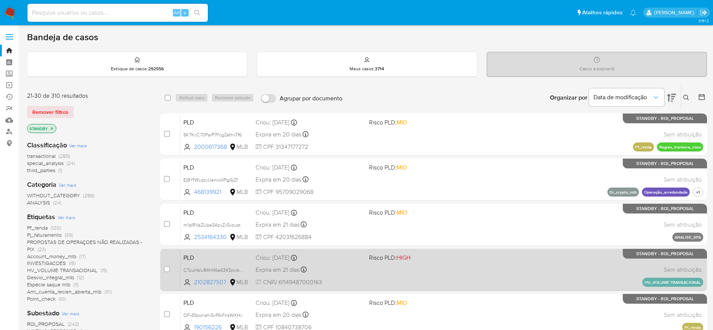
click at [457, 262] on div "PLD CTzuhfaU84hN6a6343pwbsoV 2102827507 MLB Risco PLD: HIGH Criou: 12/09/2025 C…" at bounding box center [441, 270] width 523 height 38
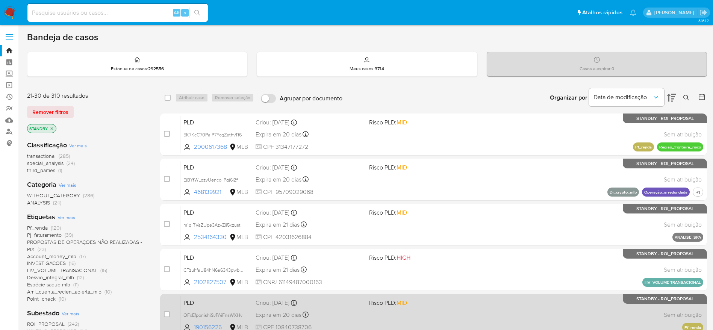
click at [454, 309] on div "PLD OFxEfponishiSvPAiFnsWXHv 190156226 MLB Risco PLD: MID Criou: 12/09/2025 Cri…" at bounding box center [441, 315] width 523 height 38
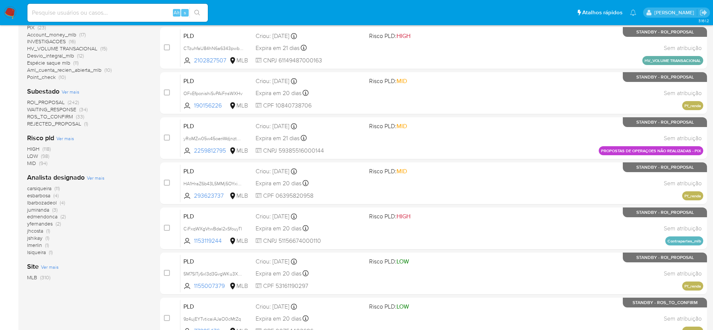
scroll to position [255, 0]
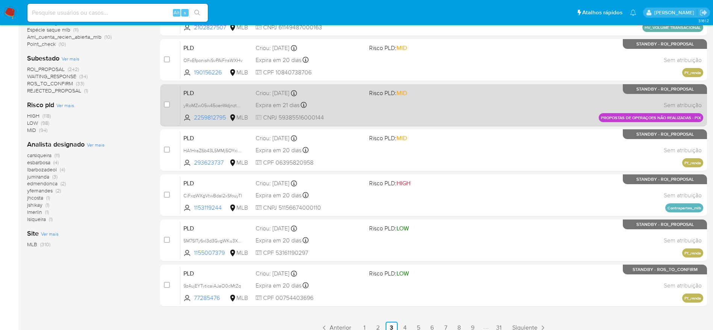
click at [473, 101] on div "PLD yRoMZw05w45oenWdjnztOa0X 2259812795 MLB Risco PLD: MID Criou: 12/09/2025 Cr…" at bounding box center [441, 105] width 523 height 38
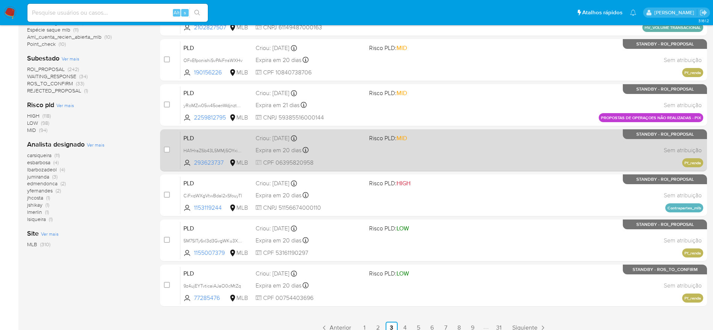
click at [460, 152] on div "PLD HA1HraZ6b43L5MMj5OYxi8sv 293623737 MLB Risco PLD: MID Criou: 12/09/2025 Cri…" at bounding box center [441, 150] width 523 height 38
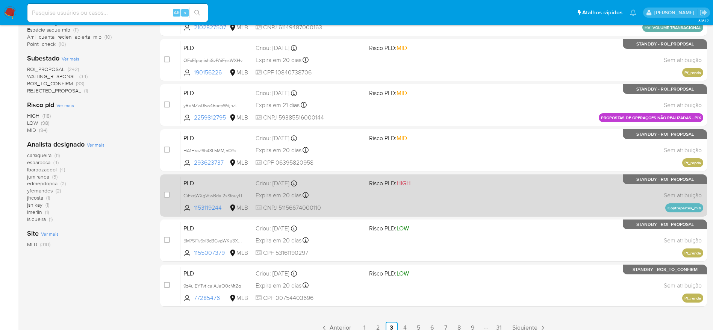
click at [462, 199] on div "PLD CiFxqWXgVtwBdaI2xSfouyTl 1153119244 MLB Risco PLD: HIGH Criou: 12/09/2025 C…" at bounding box center [441, 195] width 523 height 38
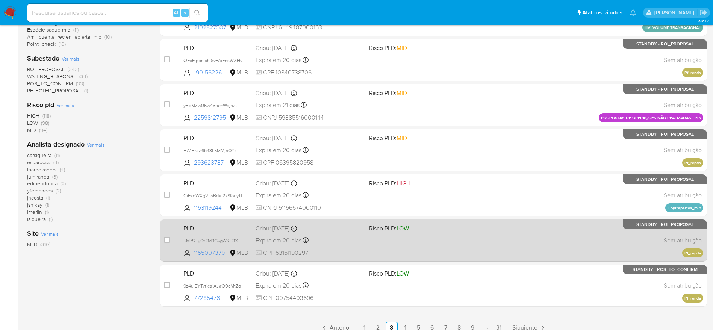
click at [458, 246] on div "PLD 5M7SITy6xI3d3GvgWKu3XT71 1155007379 MLB Risco PLD: LOW Criou: 12/09/2025 Cr…" at bounding box center [441, 240] width 523 height 38
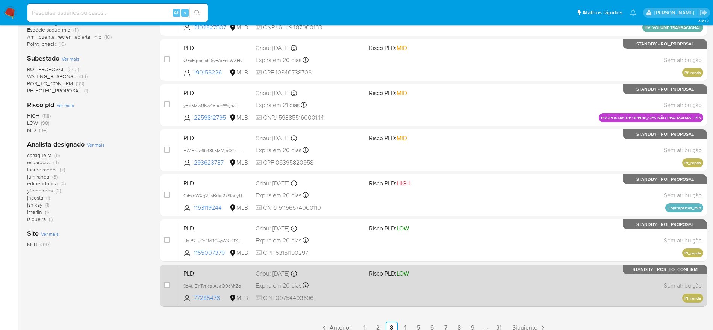
click at [449, 277] on span "Risco PLD: LOW" at bounding box center [422, 273] width 107 height 10
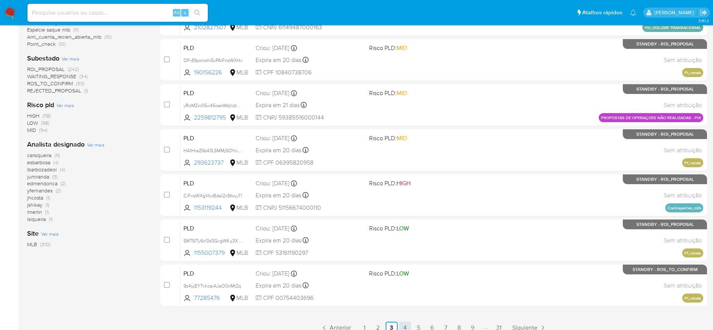
click at [404, 325] on link "4" at bounding box center [405, 328] width 12 height 12
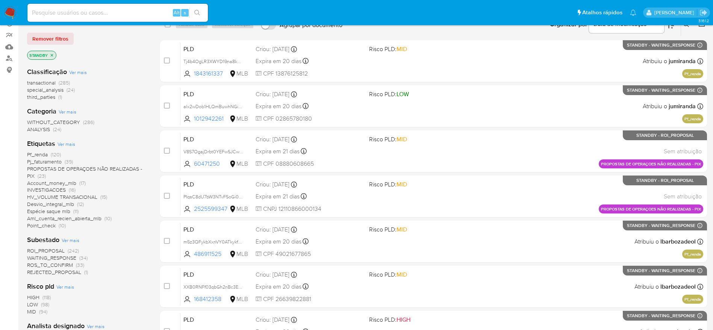
scroll to position [72, 0]
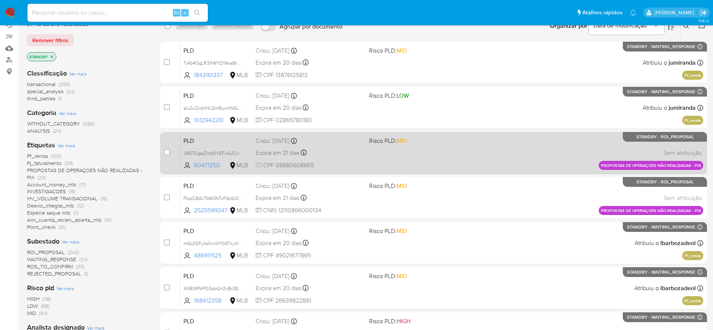
click at [548, 147] on div "PLD V8S7OgajDrbt0YEFwSJCwUz7 60471250 MLB Risco PLD: MID Criou: 12/09/2025 Crio…" at bounding box center [441, 153] width 523 height 38
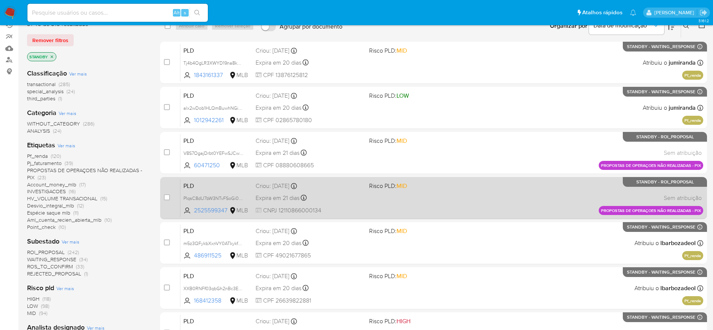
click at [543, 187] on div "PLD PIqsC8dU7bW3NTvFSoGi0DR3 2525599347 MLB Risco PLD: MID Criou: 12/09/2025 Cr…" at bounding box center [441, 198] width 523 height 38
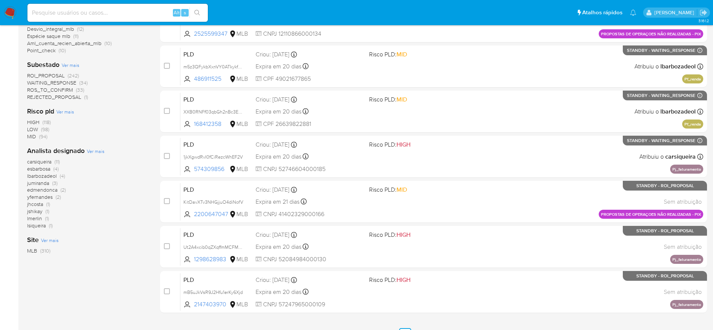
scroll to position [272, 0]
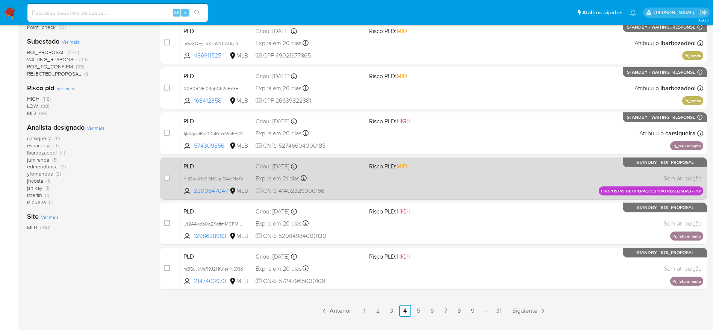
click at [562, 191] on div "PLD KitDavXTv3NHGjjuO4diNofV 2200647047 MLB Risco PLD: MID Criou: 12/09/2025 Cr…" at bounding box center [441, 178] width 523 height 38
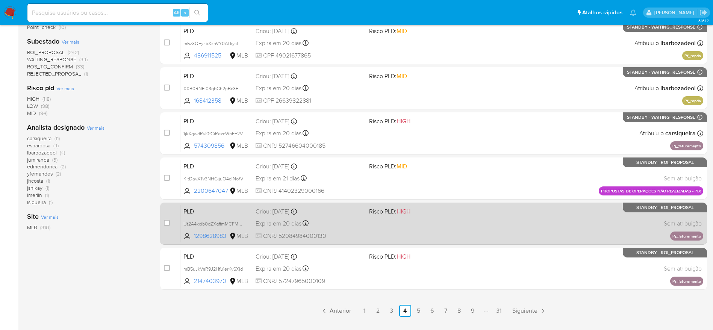
click at [560, 224] on div "PLD Ut2A4xcib0qZXqffmMCFMMRp 1298628983 MLB Risco PLD: HIGH Criou: 12/09/2025 C…" at bounding box center [441, 223] width 523 height 38
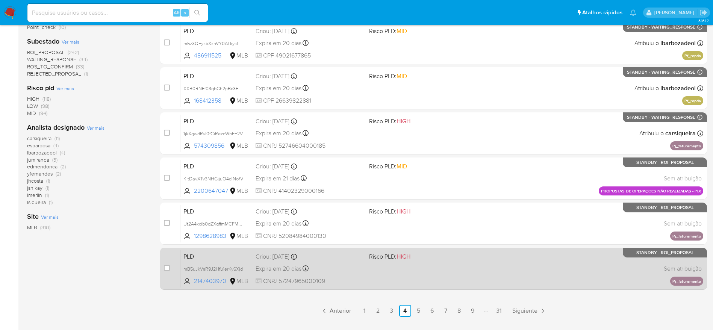
click at [556, 279] on div "PLD mB5uJkVsR9J2Hfu1erKy6Xjd 2147403970 MLB Risco PLD: HIGH Criou: 12/09/2025 C…" at bounding box center [441, 269] width 523 height 38
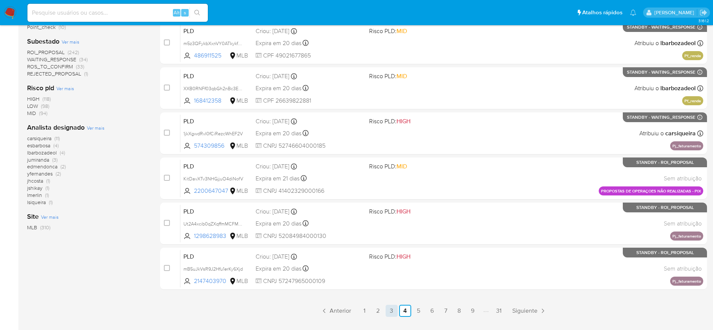
click at [392, 309] on link "3" at bounding box center [392, 311] width 12 height 12
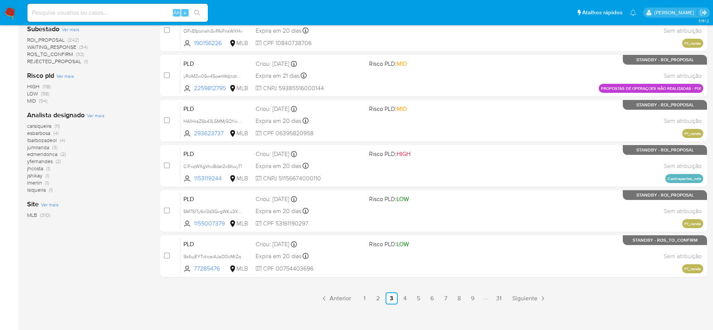
scroll to position [291, 0]
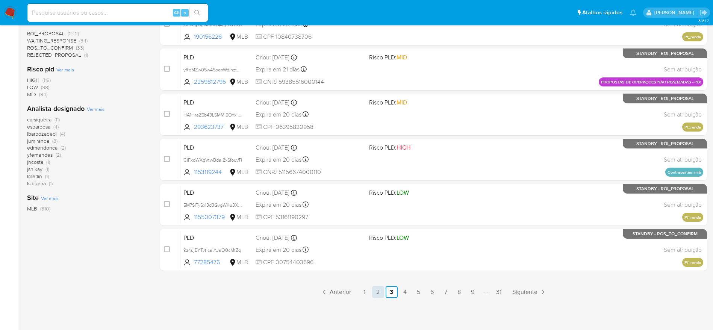
click at [381, 292] on link "2" at bounding box center [378, 292] width 12 height 12
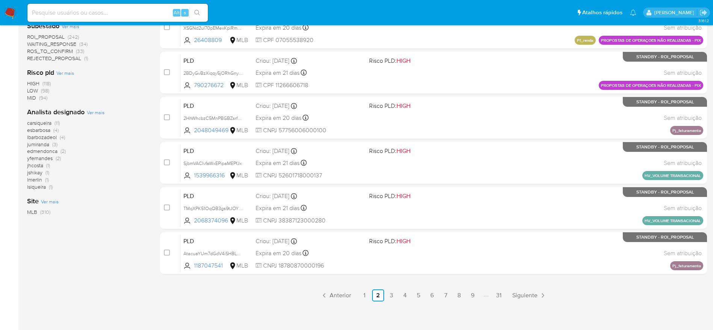
scroll to position [291, 0]
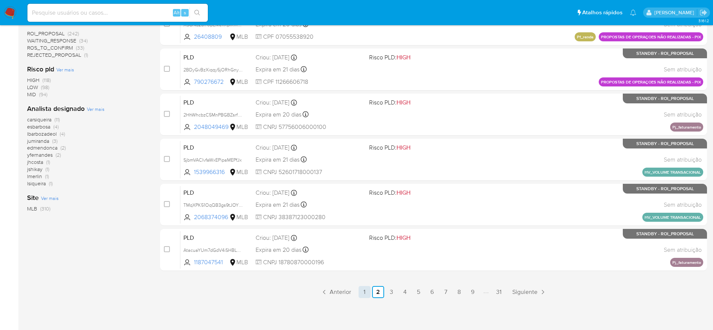
click at [368, 295] on link "1" at bounding box center [365, 292] width 12 height 12
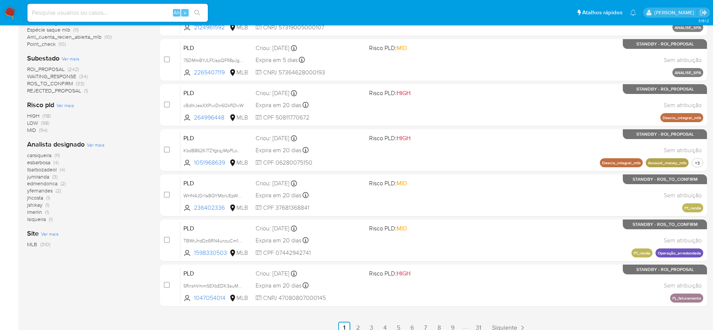
scroll to position [291, 0]
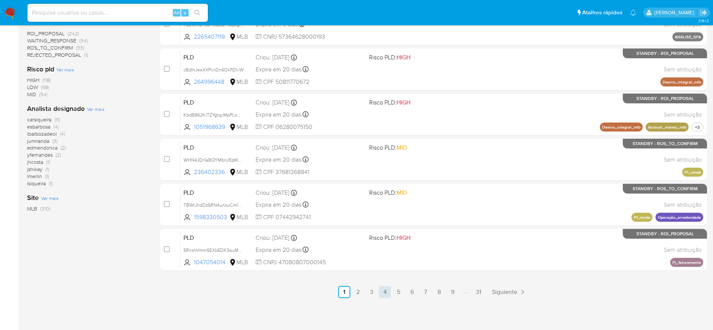
click at [384, 292] on link "4" at bounding box center [385, 292] width 12 height 12
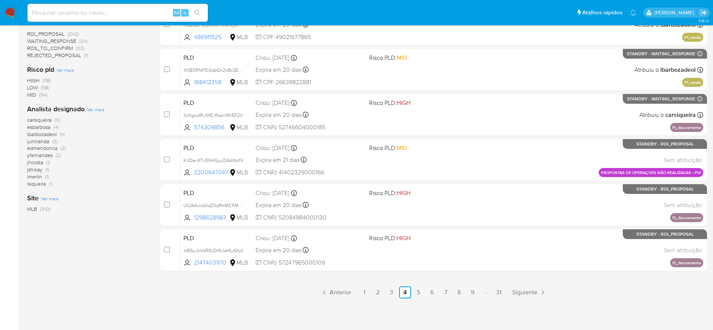
scroll to position [291, 0]
click at [421, 290] on link "5" at bounding box center [419, 292] width 12 height 12
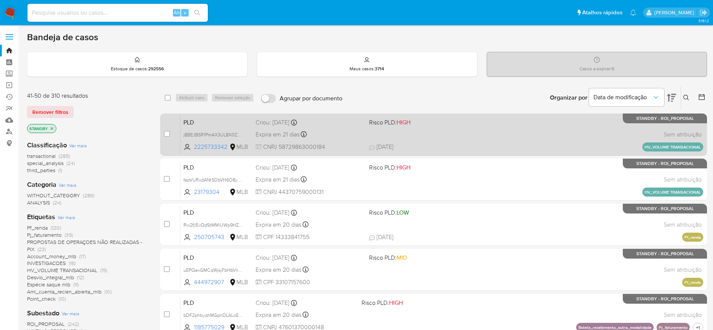
click at [441, 135] on div "PLD j8BEJBSR1PmAX3UL8X0ZuxZb 2225733342 MLB Risco PLD: HIGH Criou: 12/09/2025 C…" at bounding box center [441, 134] width 523 height 38
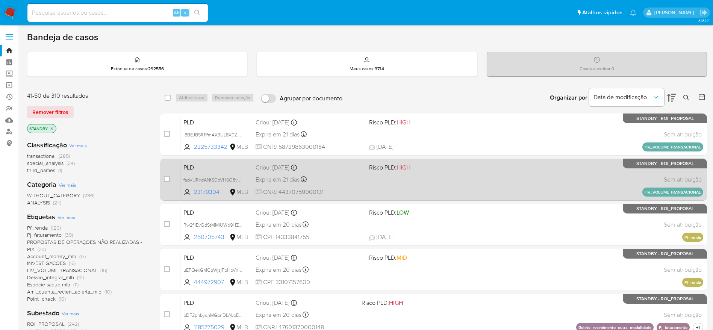
click at [456, 177] on div "PLD fapVURxdANtSDbVH6O8yCqGZ 23179304 MLB Risco PLD: HIGH Criou: 12/09/2025 Cri…" at bounding box center [441, 179] width 523 height 38
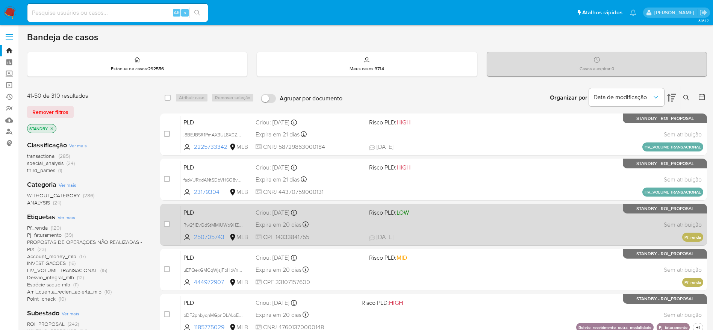
click at [474, 220] on div "PLD Rw2fjlEvQdStMMiUWp9HZu9h 250705743 MLB Risco PLD: LOW Criou: 12/09/2025 Cri…" at bounding box center [441, 225] width 523 height 38
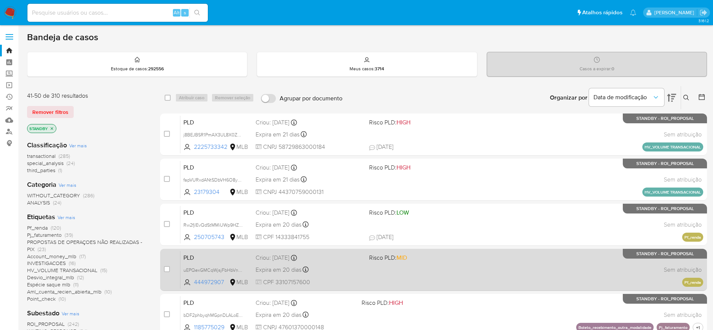
click at [477, 263] on div "PLD uEPQexGMCqWjsjFbHbVnDIsR 444972907 MLB Risco PLD: MID Criou: 12/09/2025 Cri…" at bounding box center [441, 270] width 523 height 38
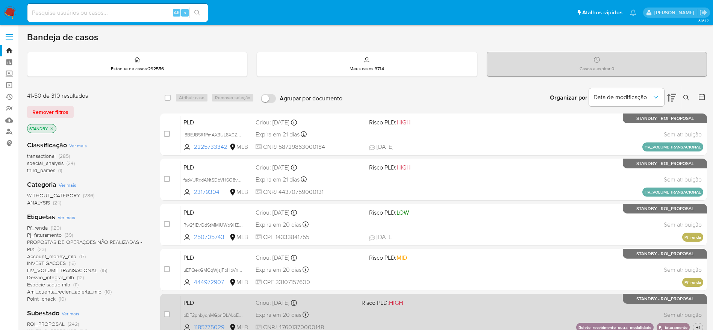
click at [478, 312] on div "PLD bDF2phbyqhMGpnDLALoEJRYt 1185775029 MLB Risco PLD: HIGH Criou: 12/09/2025 C…" at bounding box center [441, 315] width 523 height 38
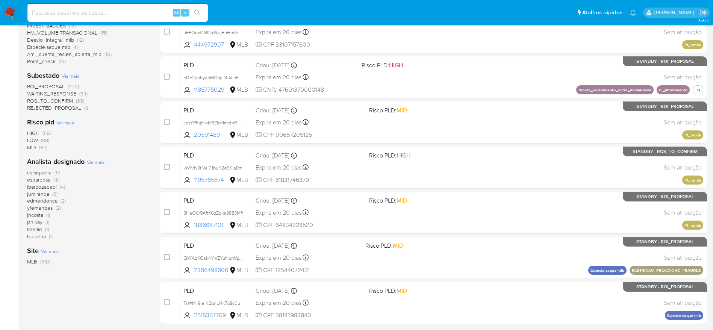
scroll to position [240, 0]
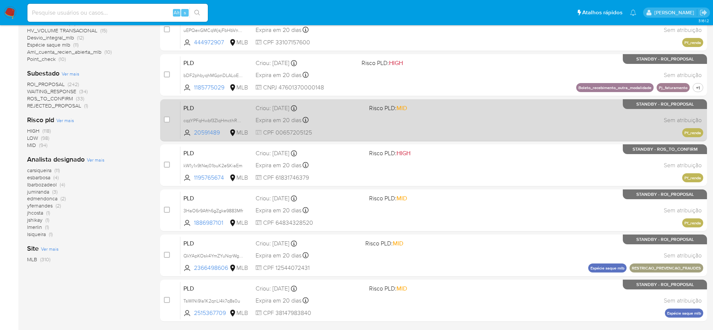
click at [513, 110] on div "PLD cqzYPFqHwbf3ZIqHmcthRgWi 20591489 MLB Risco PLD: MID Criou: 12/09/2025 Crio…" at bounding box center [441, 120] width 523 height 38
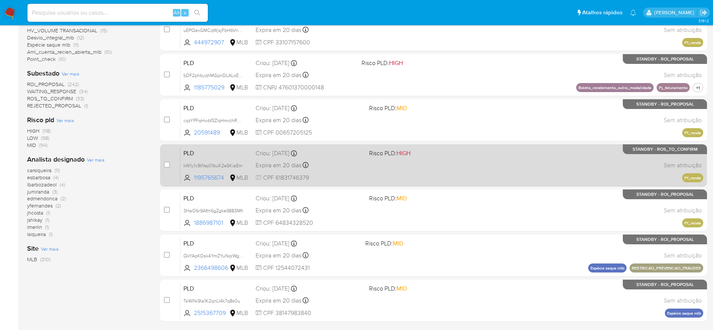
click at [504, 153] on div "PLD kW1y1x9tNej01buK2eSKiaEm 1195765674 MLB Risco PLD: HIGH Criou: 12/09/2025 C…" at bounding box center [441, 165] width 523 height 38
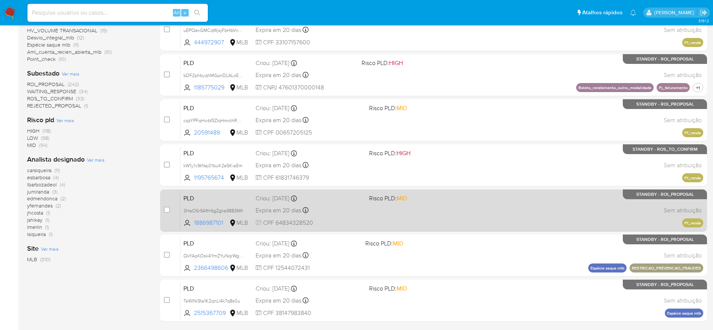
click at [494, 216] on div "PLD 3HaO6r9Afth6gZgke9883Mfr 1886987101 MLB Risco PLD: MID Criou: 12/09/2025 Cr…" at bounding box center [441, 210] width 523 height 38
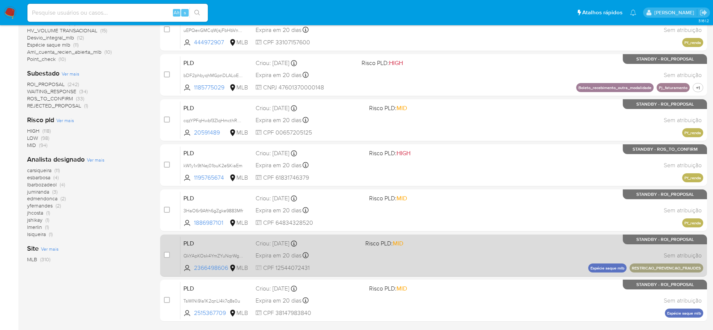
click at [492, 263] on div "PLD QkYApKOsk4YmZYuNqrWgkYdV 2366498606 MLB Risco PLD: MID Criou: 12/09/2025 Cr…" at bounding box center [441, 255] width 523 height 38
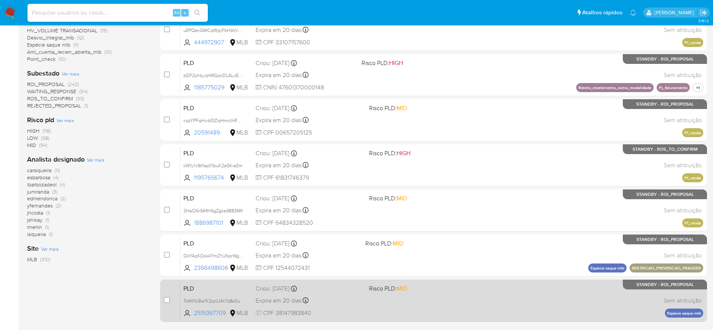
click at [494, 295] on div "PLD TsWINi9la1K2qnLl4k7q8s0u 2515367709 MLB Risco PLD: MID Criou: 12/09/2025 Cr…" at bounding box center [441, 301] width 523 height 38
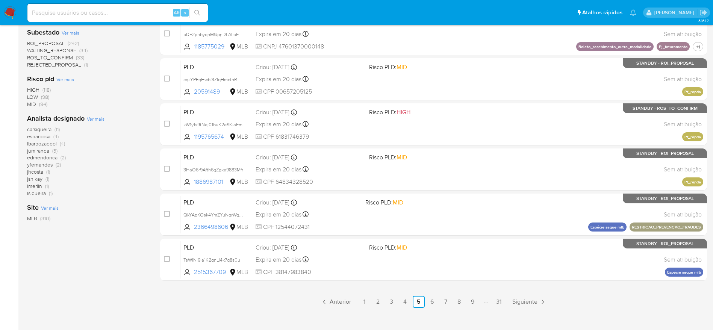
scroll to position [291, 0]
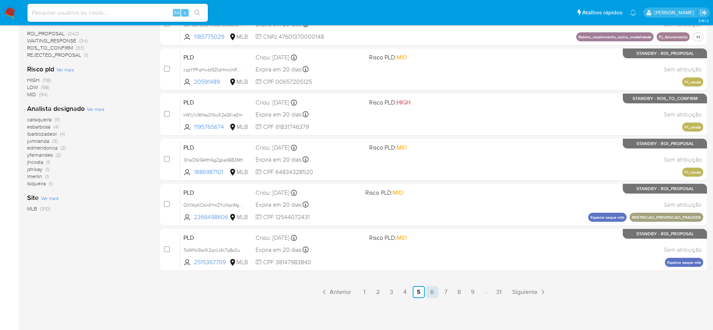
click at [433, 289] on link "6" at bounding box center [432, 292] width 12 height 12
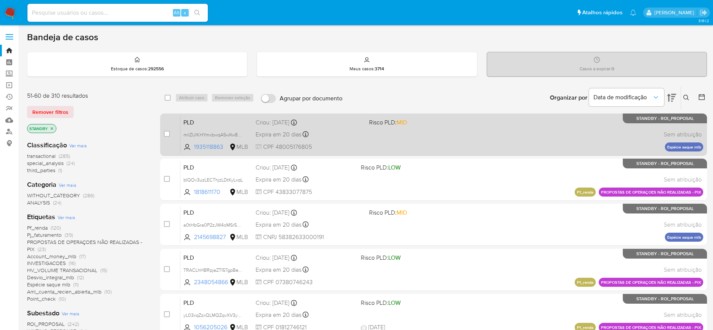
click at [442, 136] on div "PLD miIZUlKHYmxbwqA5wXw8nF4r 1935118863 MLB Risco PLD: MID Criou: 12/09/2025 Cr…" at bounding box center [441, 134] width 523 height 38
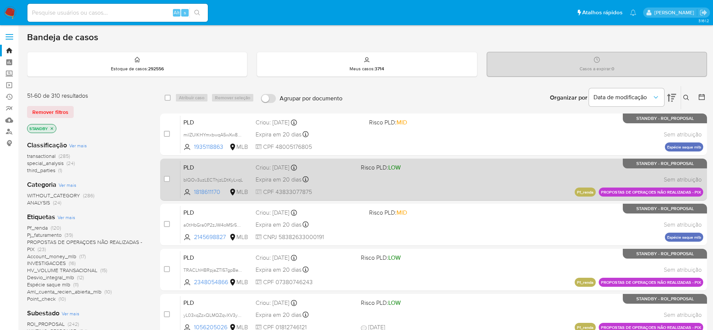
click at [454, 176] on div "PLD bIQOv3uzLECThjzLDtKyLxqL 1818611170 MLB Risco PLD: LOW Criou: 12/09/2025 Cr…" at bounding box center [441, 179] width 523 height 38
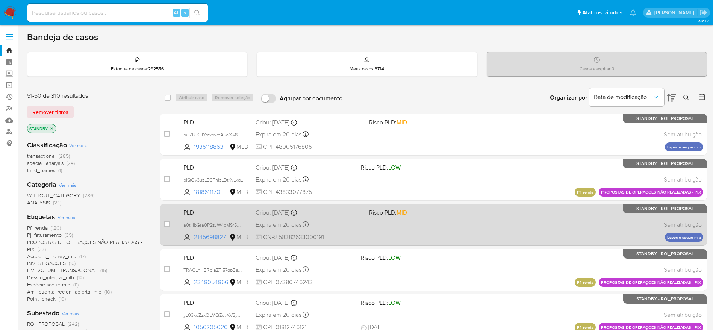
click at [465, 229] on div "PLD a0tHbGra0P2zJW4oMSr5MIdR 2145698827 MLB Risco PLD: MID Criou: 12/09/2025 Cr…" at bounding box center [441, 225] width 523 height 38
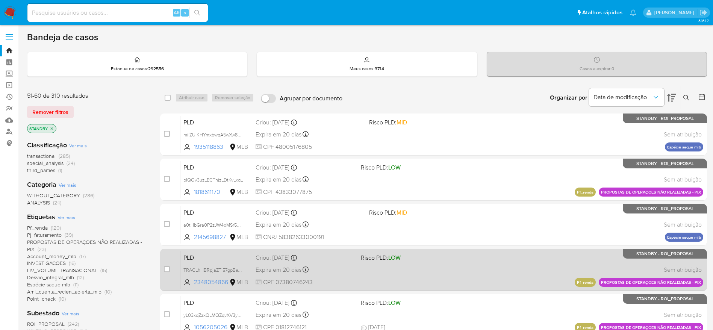
click at [474, 276] on div "PLD TRACLhHBRpjaZTI57gpBeWUX 2348054866 MLB Risco PLD: LOW Criou: 12/09/2025 Cr…" at bounding box center [441, 270] width 523 height 38
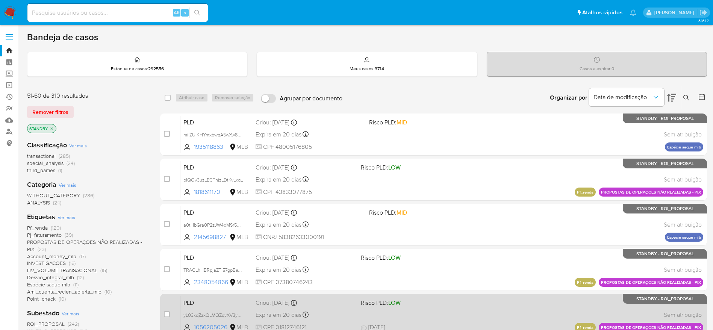
click at [478, 309] on div "PLD yL03xqZzxQLMQZqvXV3yHIHq 1056205026 MLB Risco PLD: LOW Criou: 12/09/2025 Cr…" at bounding box center [441, 315] width 523 height 38
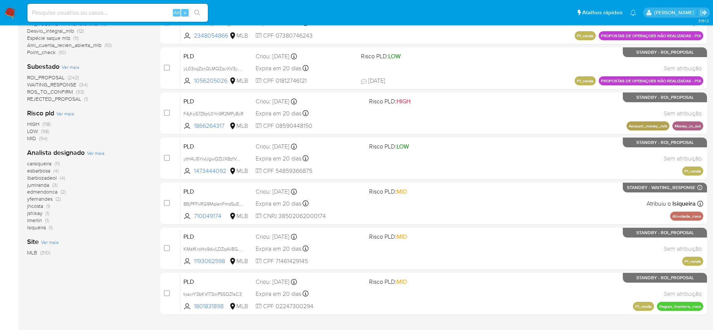
scroll to position [250, 0]
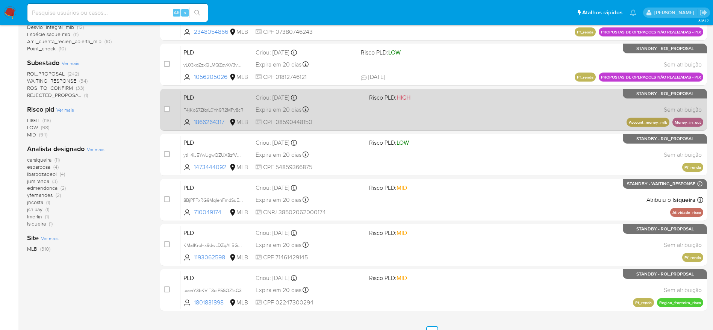
click at [479, 96] on div "PLD F4jKoS7ZfqrL0Yn9R2MPy8cR 1866264317 MLB Risco PLD: HIGH Criou: 12/09/2025 C…" at bounding box center [441, 110] width 523 height 38
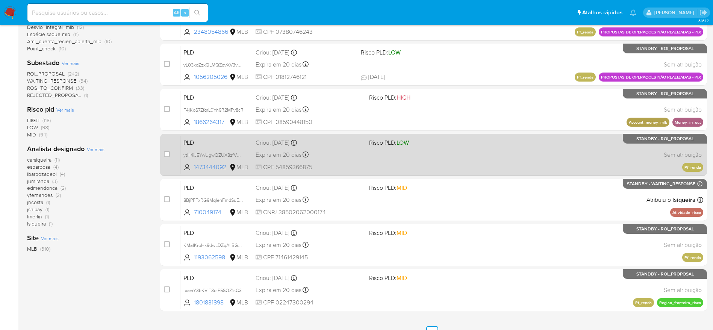
click at [504, 167] on div "PLD ytH4iJ5YwUgwQZUX8zfVHYrW 1473444092 MLB Risco PLD: LOW Criou: 12/09/2025 Cr…" at bounding box center [441, 155] width 523 height 38
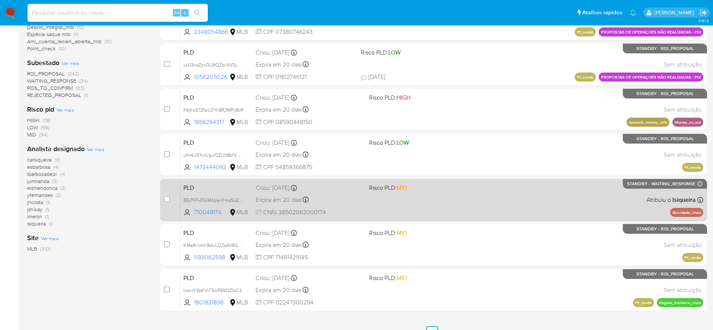
click at [516, 204] on div "PLD 8BjPFFxRG9MqIenFmdSuEuj8 710049174 MLB Risco PLD: MID Criou: 12/09/2025 Cri…" at bounding box center [441, 200] width 523 height 38
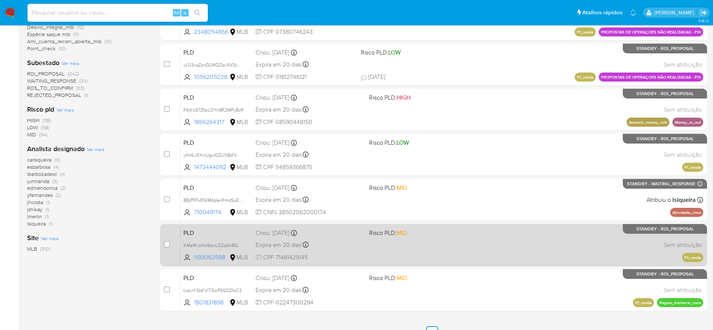
click at [584, 245] on div "PLD KMafKroHx9dwLDZqAliBG01Z 1193062598 MLB Risco PLD: MID Criou: 12/09/2025 Cr…" at bounding box center [441, 245] width 523 height 38
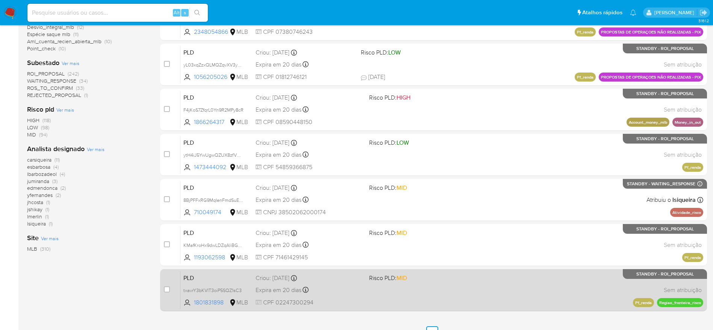
click at [574, 289] on div "PLD txavrY3bKVIT3oiP5SQZ1sC3 1801831898 MLB Risco PLD: MID Criou: 12/09/2025 Cr…" at bounding box center [441, 290] width 523 height 38
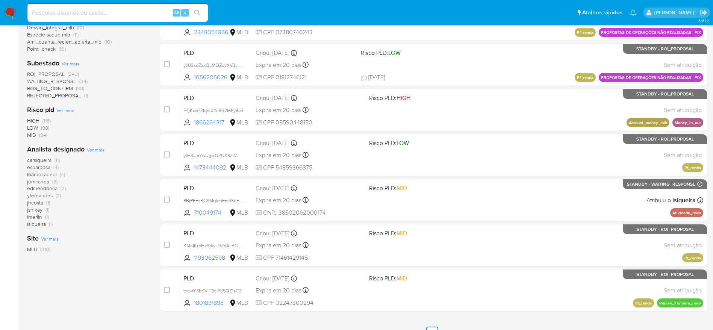
scroll to position [291, 0]
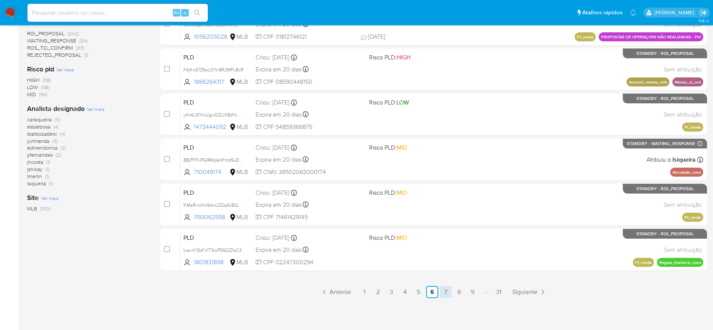
click at [446, 295] on link "7" at bounding box center [446, 292] width 12 height 12
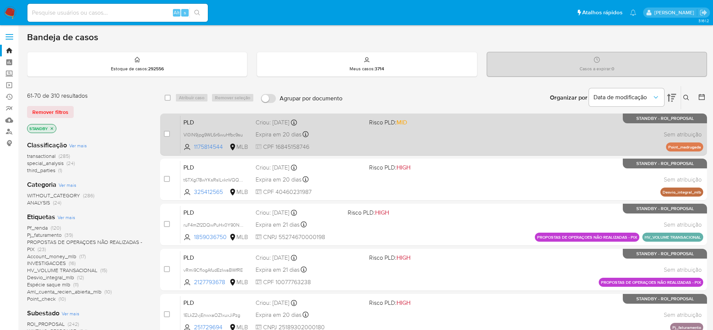
click at [477, 118] on div "PLD Vl0lN9jpg9WL6r6wuHfbc9su 1175814544 MLB Risco PLD: MID Criou: 12/09/2025 Cr…" at bounding box center [441, 134] width 523 height 38
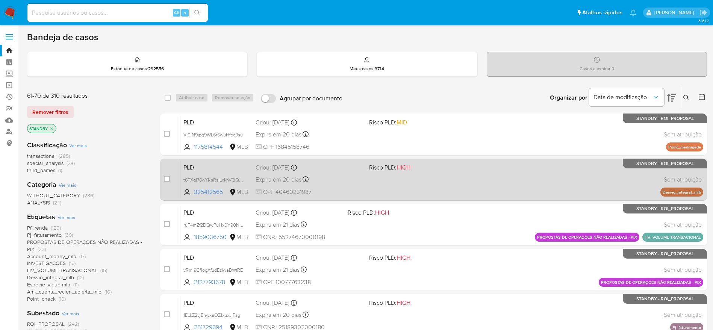
click at [485, 171] on div "PLD t6TXgI78wYKsRslLxknVQQWN 325412565 MLB Risco PLD: HIGH Criou: 12/09/2025 Cr…" at bounding box center [441, 179] width 523 height 38
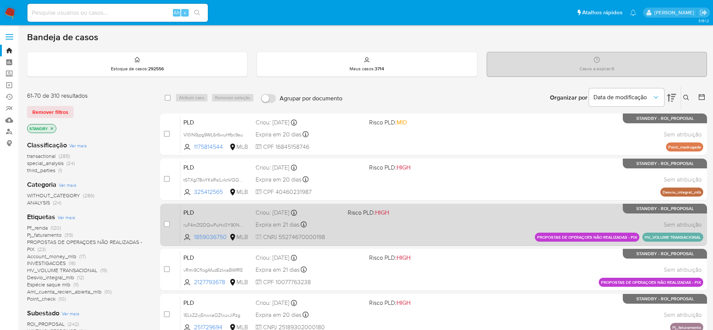
click at [478, 213] on div "PLD ruF4mZf2DQwPuHx0Y90NuWla 1859036750 MLB Risco PLD: HIGH Criou: 12/09/2025 C…" at bounding box center [441, 225] width 523 height 38
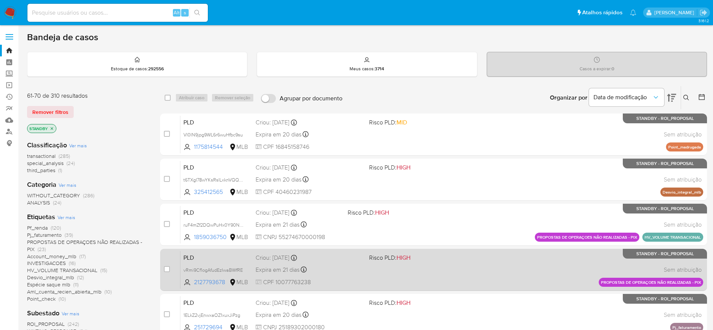
click at [477, 272] on div "PLD vRmi9Cf1ogAfudEzIwaBWfRE 2127793678 MLB Risco PLD: HIGH Criou: 12/09/2025 C…" at bounding box center [441, 270] width 523 height 38
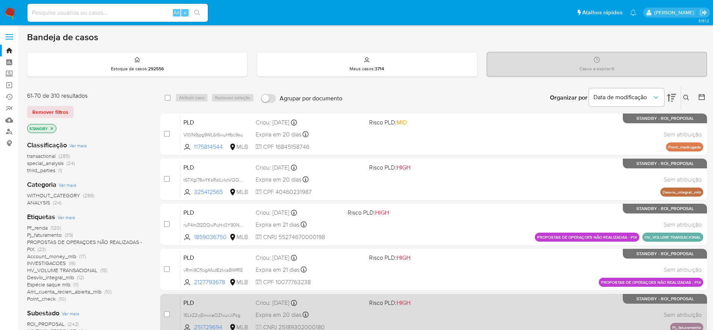
click at [481, 304] on div "PLD 1ELkZ2vjEnwxaOZ1xuxJiPzg 251729694 MLB Risco PLD: HIGH Criou: 12/09/2025 Cr…" at bounding box center [441, 315] width 523 height 38
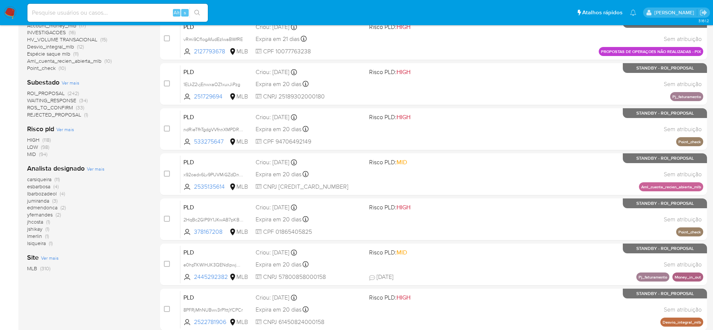
scroll to position [241, 0]
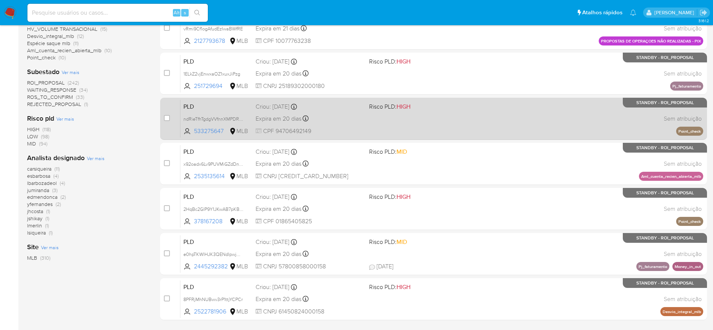
click at [578, 123] on div "PLD ndRieTfhTgdgVVfnnXMPDRh9 533275647 MLB Risco PLD: HIGH Criou: 12/09/2025 Cr…" at bounding box center [441, 119] width 523 height 38
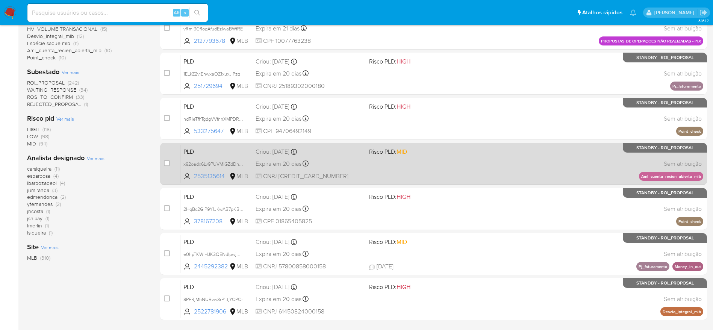
click at [558, 160] on div "PLD x92oadx6Lv9PUVMiGZdDnL6o 2535135614 MLB Risco PLD: MID Criou: 12/09/2025 Cr…" at bounding box center [441, 164] width 523 height 38
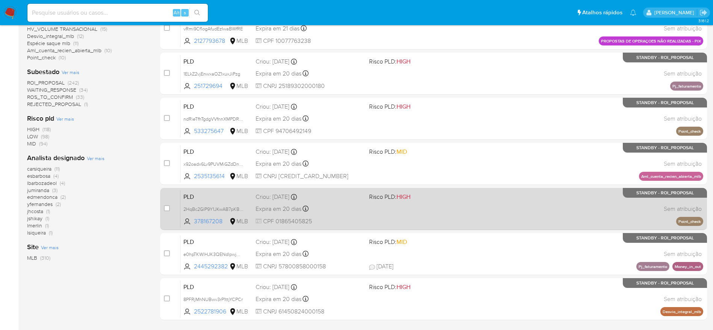
click at [554, 203] on div "PLD 2HqBc2GlP9Y1JKwAB7pKB6P7 378167208 MLB Risco PLD: HIGH Criou: 12/09/2025 Cr…" at bounding box center [441, 209] width 523 height 38
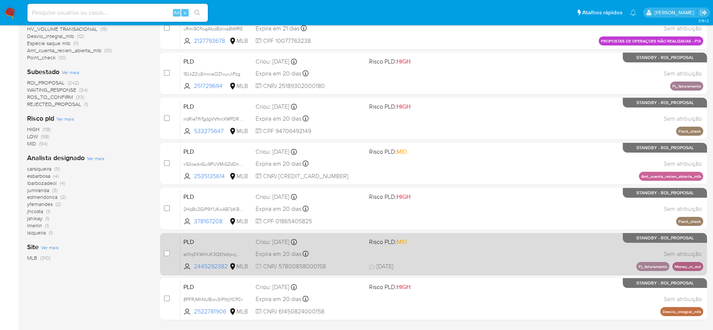
click at [551, 257] on div "PLD e0hpTKWlHJK3QENdlpwjM1WV 2445292382 MLB Risco PLD: MID Criou: 12/09/2025 Cr…" at bounding box center [441, 254] width 523 height 38
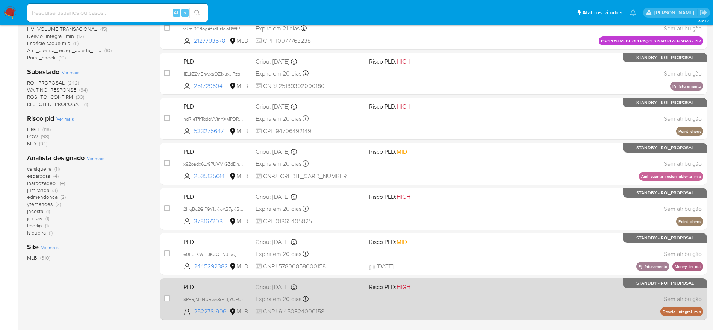
click at [544, 313] on div "PLD 8PFRjMhNUBwv3rP1ttjYCPCr 2522781906 MLB Risco PLD: HIGH Criou: 12/09/2025 C…" at bounding box center [441, 299] width 523 height 38
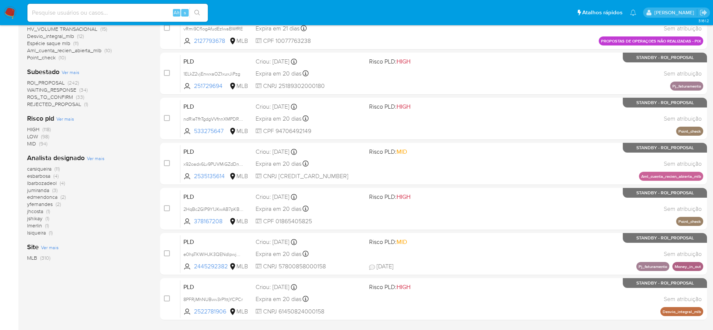
scroll to position [291, 0]
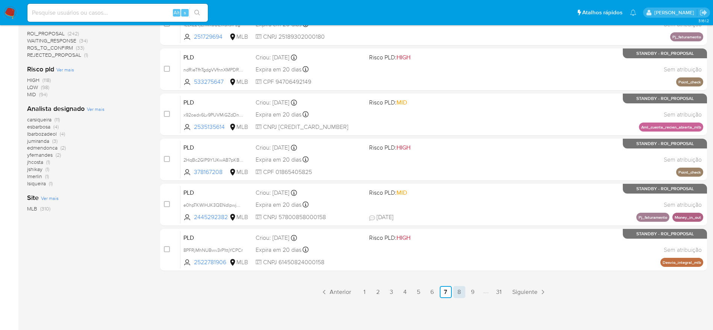
click at [458, 294] on link "8" at bounding box center [459, 292] width 12 height 12
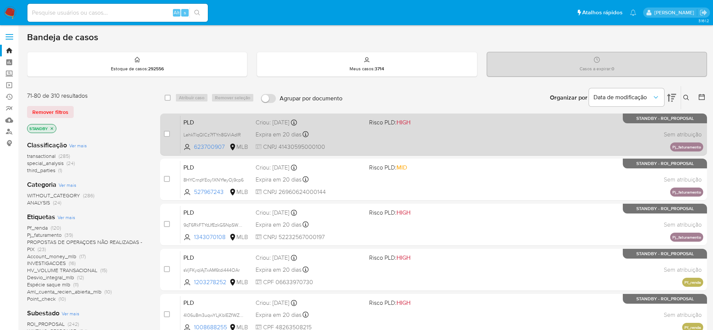
click at [460, 131] on div "PLD LehkTlqQlCz7fTYn8GViAdIR 623700907 MLB Risco PLD: HIGH Criou: 12/09/2025 Cr…" at bounding box center [441, 134] width 523 height 38
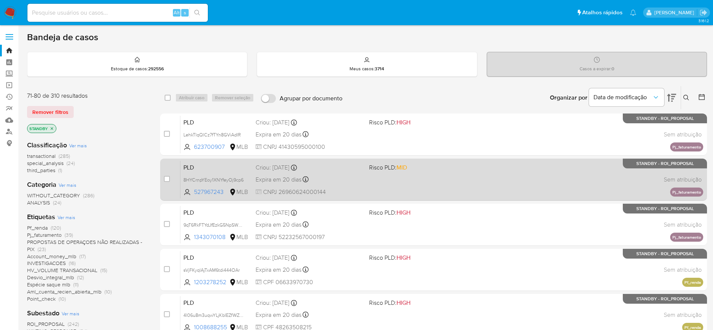
click at [470, 187] on div "PLD 8HYCrnpYEoy1XNYfeyOj9cp6 527967243 MLB Risco PLD: MID Criou: 12/09/2025 Cri…" at bounding box center [441, 179] width 523 height 38
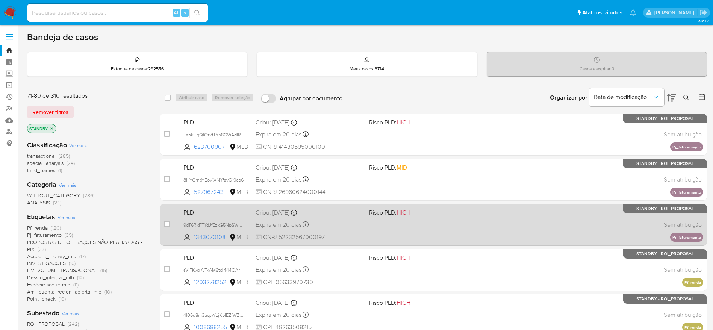
click at [482, 221] on div "PLD 9qT6RkFTYdJfEzkG5NpSWnuB 1343070108 MLB Risco PLD: HIGH Criou: 12/09/2025 C…" at bounding box center [441, 225] width 523 height 38
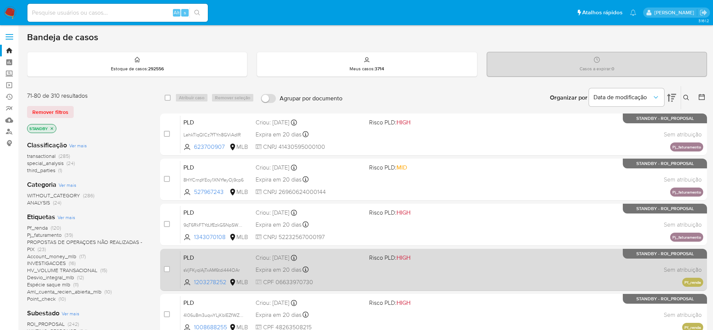
click at [499, 261] on div "PLD sVjFKyqlAjTxAM6tdi444OAr 1203278252 MLB Risco PLD: HIGH Criou: 12/09/2025 C…" at bounding box center [441, 270] width 523 height 38
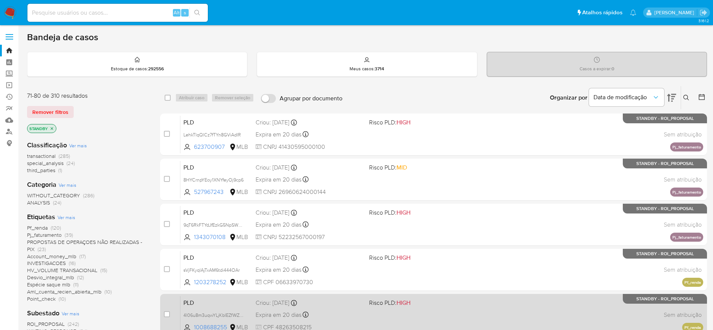
click at [519, 310] on div "PLD 4l06u8m3uqwYLjKbIEZfWZAo 1008688255 MLB Risco PLD: HIGH Criou: 12/09/2025 C…" at bounding box center [441, 315] width 523 height 38
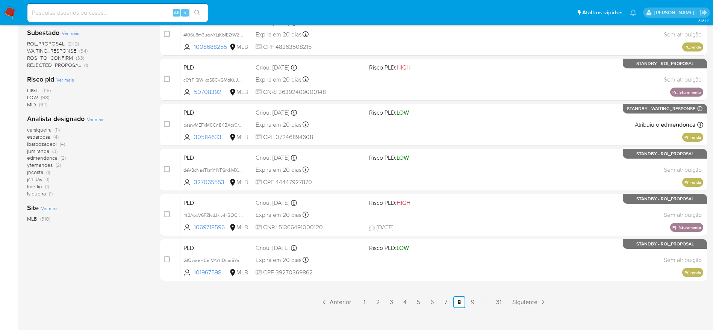
scroll to position [282, 0]
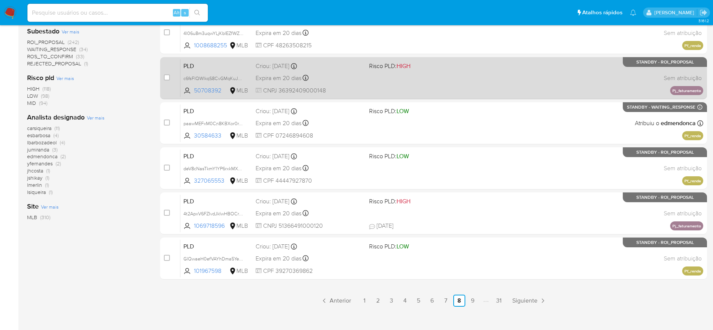
click at [496, 77] on div "PLD c6fsFlQWIkqS8CvGMqKuJBmU 50708392 MLB Risco PLD: HIGH Criou: 12/09/2025 Cri…" at bounding box center [441, 78] width 523 height 38
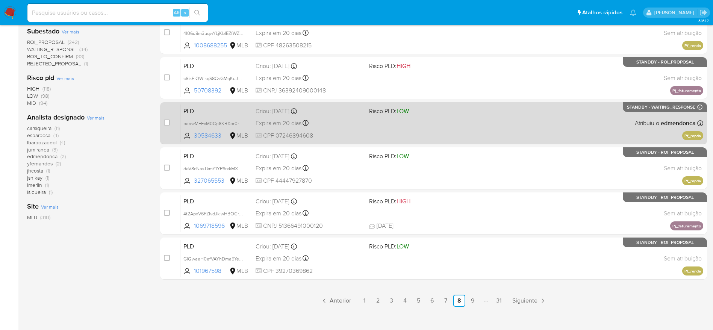
click at [486, 118] on div "PLD paawMEFxM0Cn8KBXor0rT0Ne 30584633 MLB Risco PLD: LOW Criou: 12/09/2025 Crio…" at bounding box center [441, 123] width 523 height 38
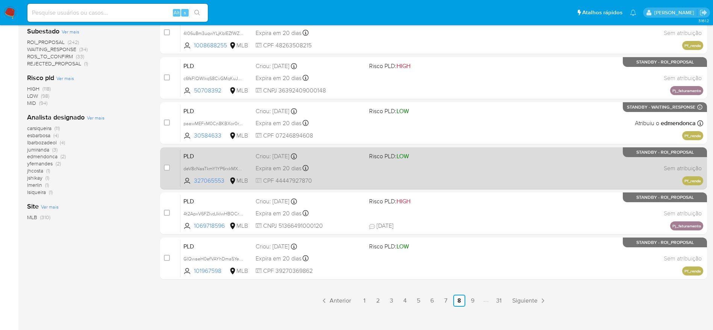
click at [481, 165] on div "PLD deV8cNasTkmY1YP6rxkMXxqj 327065553 MLB Risco PLD: LOW Criou: 12/09/2025 Cri…" at bounding box center [441, 168] width 523 height 38
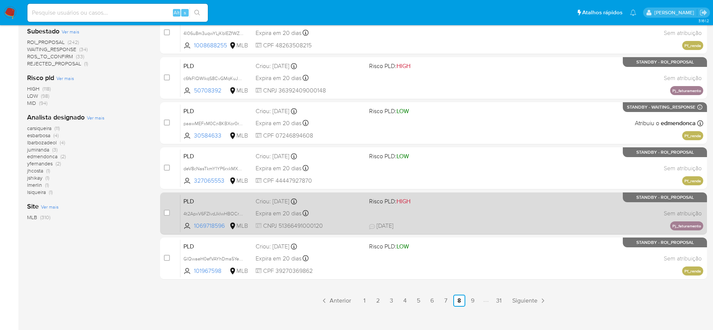
click at [475, 213] on span at bounding box center [422, 213] width 107 height 2
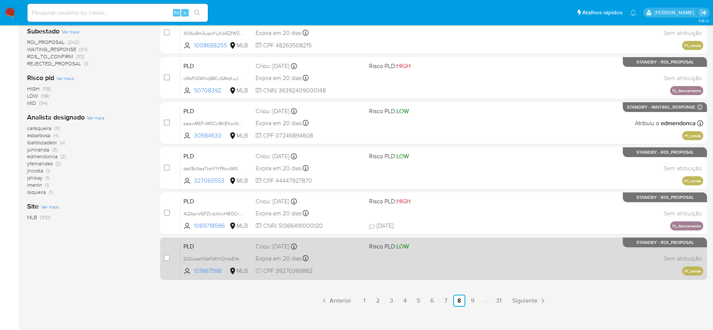
click at [474, 261] on div "PLD GlQwaeH0efVAYhDma5YeLpFC 101967598 MLB Risco PLD: LOW Criou: 12/09/2025 Cri…" at bounding box center [441, 258] width 523 height 38
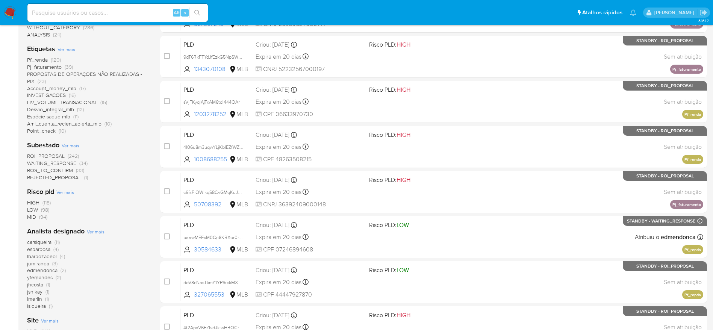
scroll to position [0, 0]
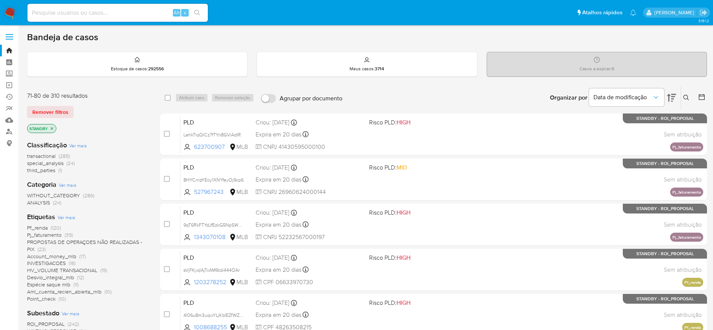
click at [52, 130] on icon "close-filter" at bounding box center [52, 128] width 5 height 5
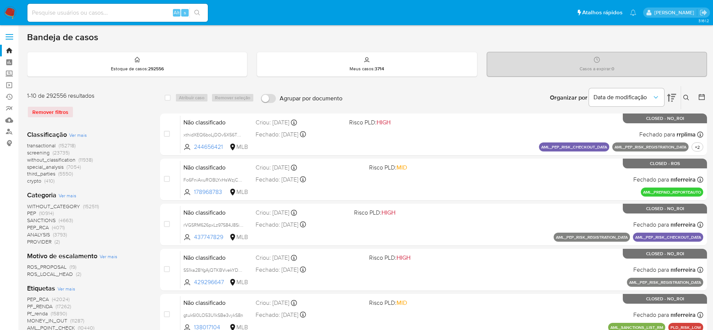
click at [47, 268] on span "ROS_PROPOSAL" at bounding box center [46, 267] width 39 height 8
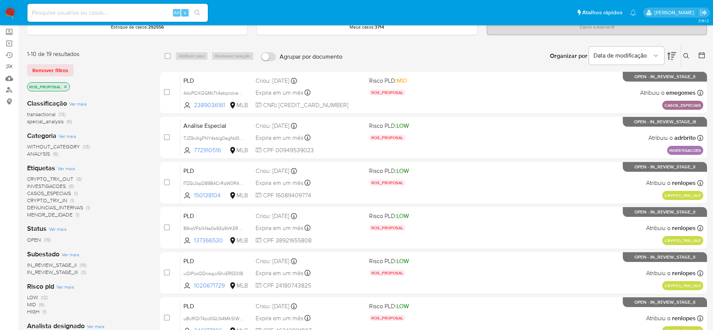
scroll to position [35, 0]
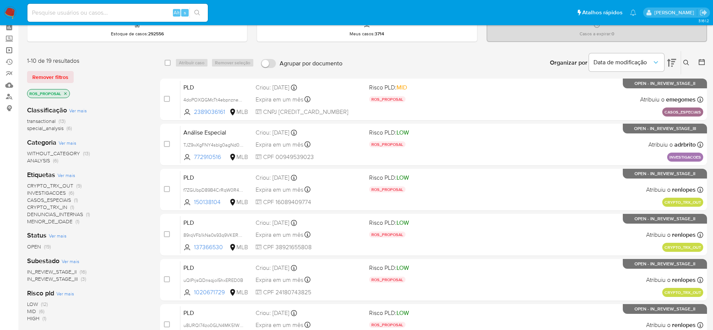
click at [10, 52] on link "Operações em massa" at bounding box center [44, 50] width 89 height 12
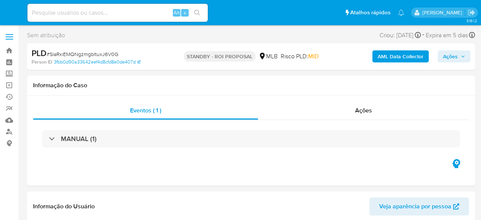
select select "10"
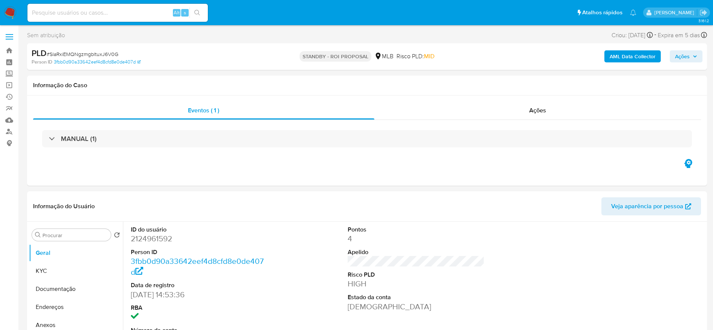
click at [111, 51] on span "# SlaRxiEMQNgzmgbltuxJ6V0G" at bounding box center [83, 54] width 72 height 8
copy span "SlaRxiEMQNgzmgbltuxJ6V0G"
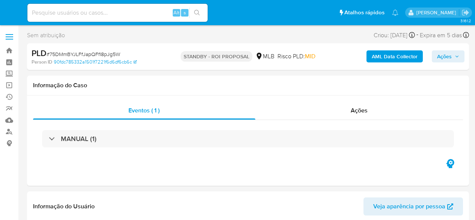
select select "10"
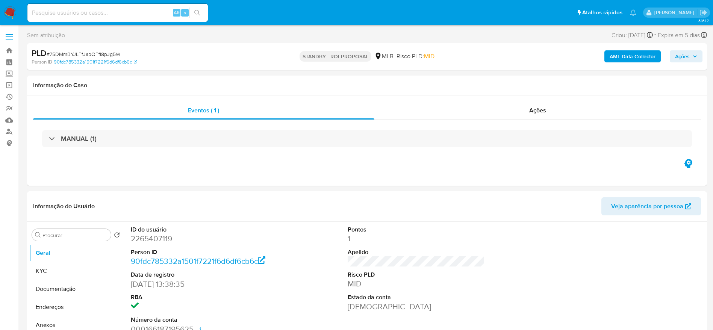
click at [88, 54] on span "# 75DMmBYJLFfJapQFfI8pJg5W" at bounding box center [84, 54] width 74 height 8
copy span "75DMmBYJLFfJapQFfI8pJg5W"
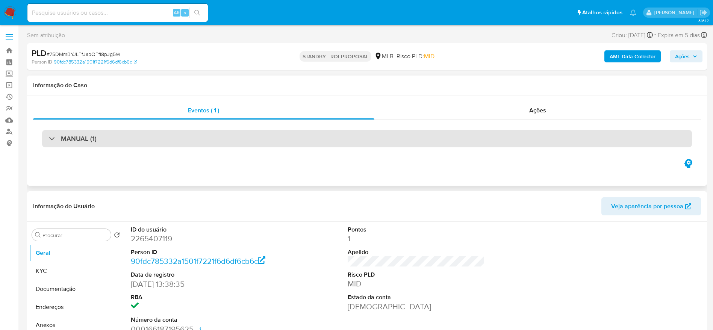
click at [85, 141] on h3 "MANUAL (1)" at bounding box center [79, 139] width 36 height 8
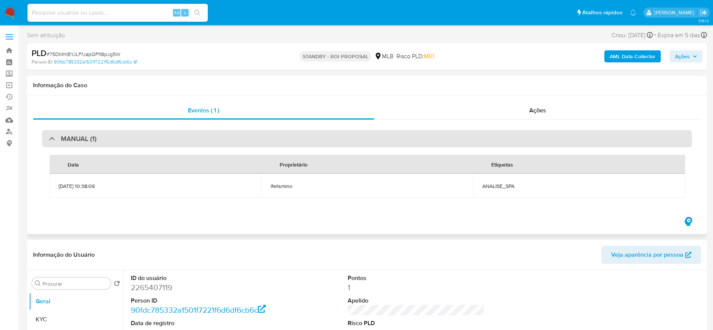
click at [85, 141] on h3 "MANUAL (1)" at bounding box center [79, 139] width 36 height 8
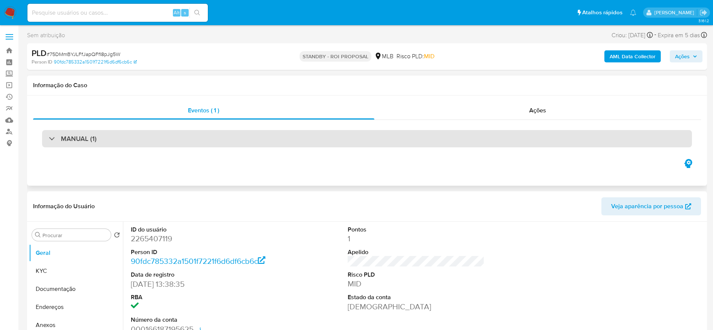
click at [82, 138] on h3 "MANUAL (1)" at bounding box center [79, 139] width 36 height 8
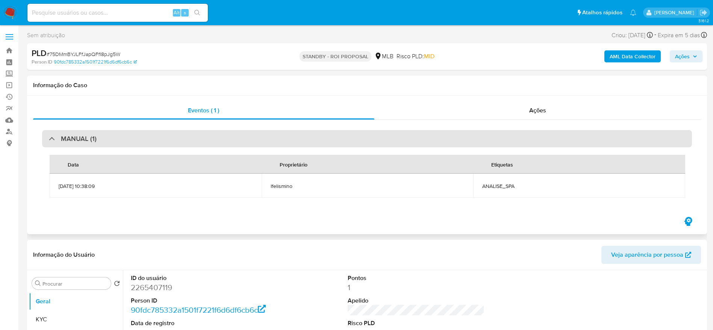
click at [82, 138] on h3 "MANUAL (1)" at bounding box center [79, 139] width 36 height 8
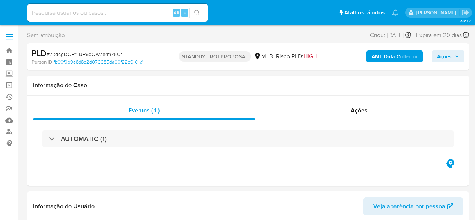
select select "10"
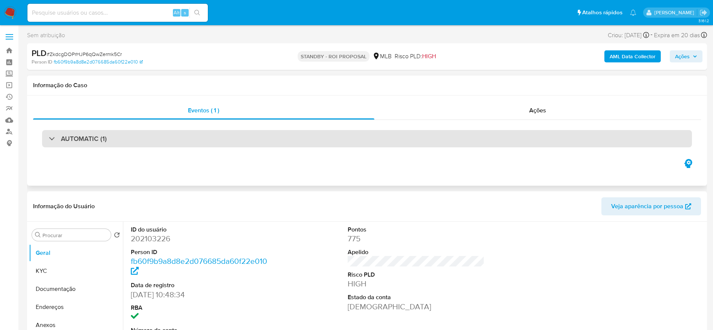
click at [94, 145] on div "AUTOMATIC (1)" at bounding box center [367, 138] width 650 height 17
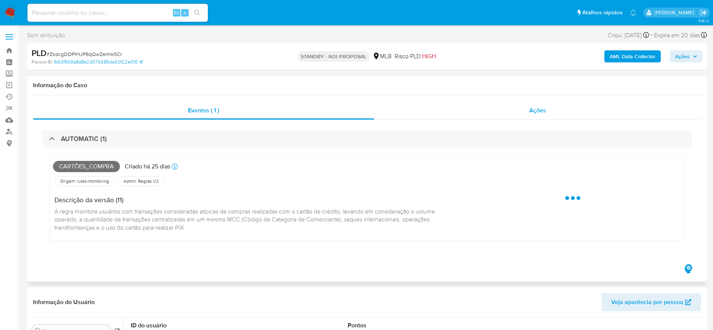
click at [475, 105] on div "Ações" at bounding box center [537, 110] width 327 height 18
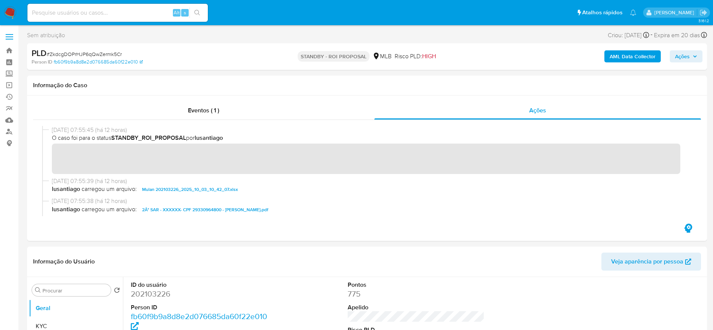
click at [109, 52] on span "# ZkdcgDOPrHJP6qQwZermk5Cr" at bounding box center [84, 54] width 75 height 8
copy span "ZkdcgDOPrHJP6qQwZermk5Cr"
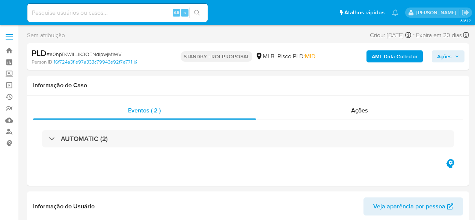
select select "10"
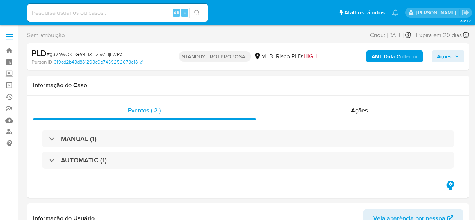
select select "10"
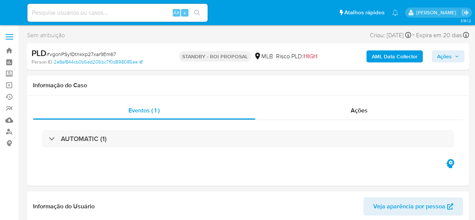
select select "10"
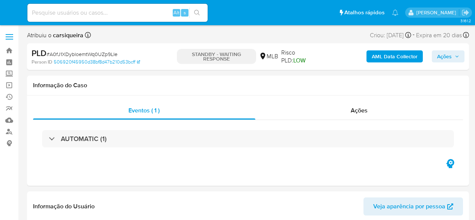
select select "10"
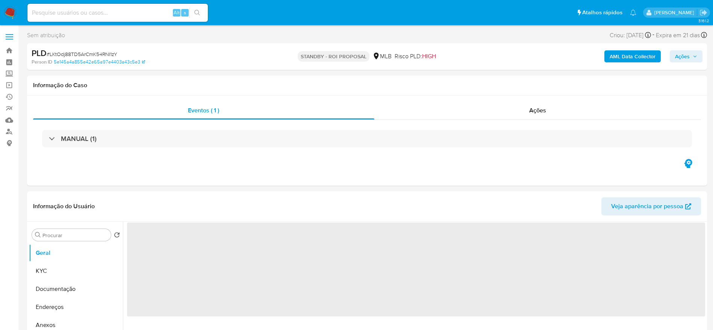
select select "10"
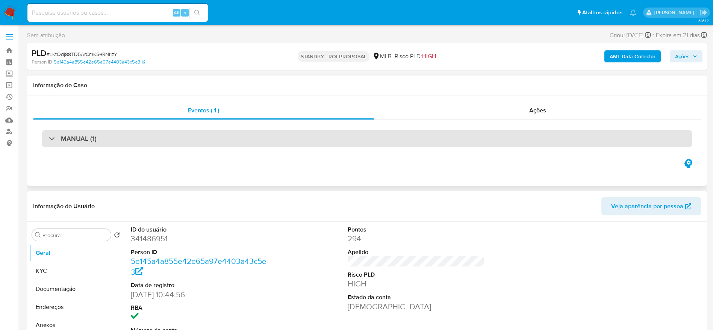
click at [543, 136] on div "MANUAL (1)" at bounding box center [367, 138] width 650 height 17
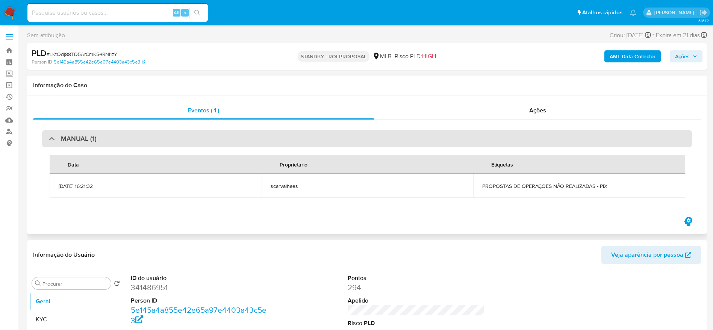
click at [543, 136] on div "MANUAL (1)" at bounding box center [367, 138] width 650 height 17
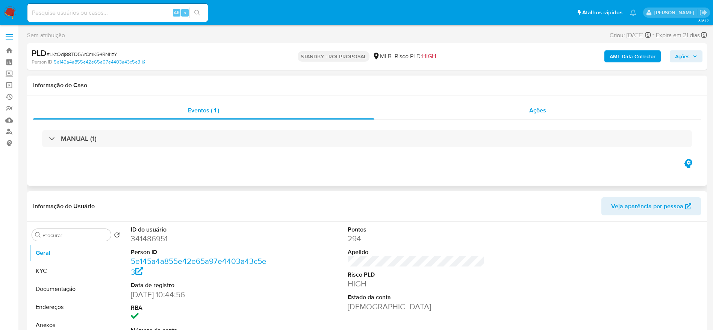
click at [542, 111] on span "Ações" at bounding box center [537, 110] width 17 height 9
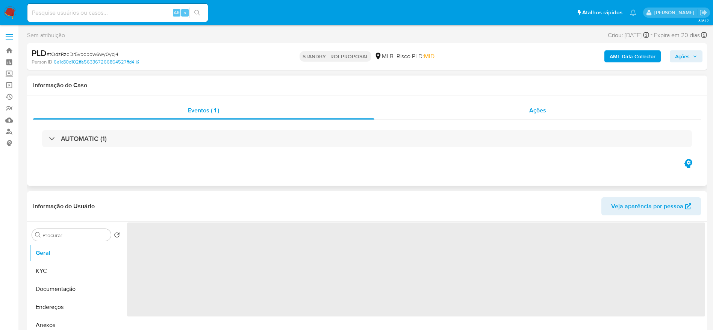
click at [538, 112] on span "Ações" at bounding box center [537, 110] width 17 height 9
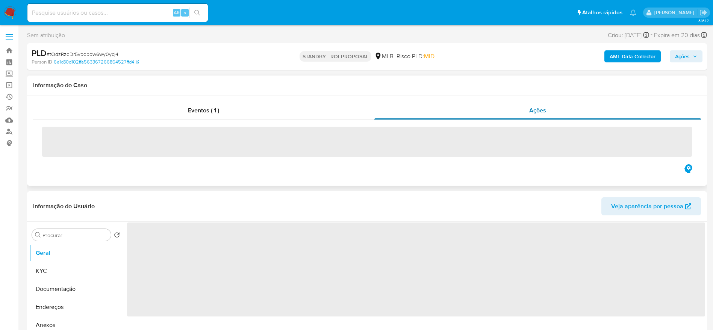
select select "10"
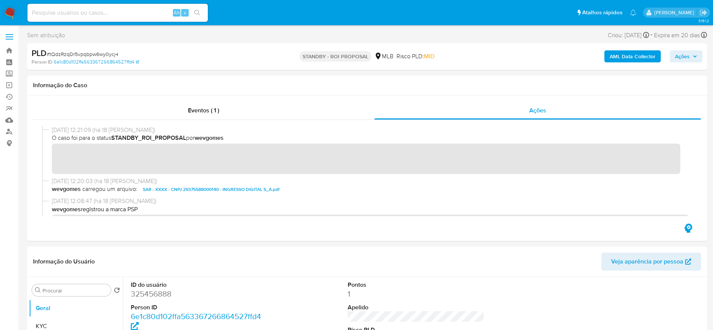
click at [104, 54] on span "# tQdzRzqDr5vpqbpw6wy0ycj4" at bounding box center [83, 54] width 72 height 8
copy span "tQdzRzqDr5vpqbpw6wy0ycj4"
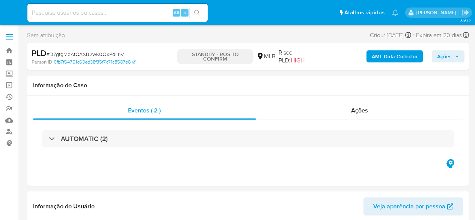
select select "10"
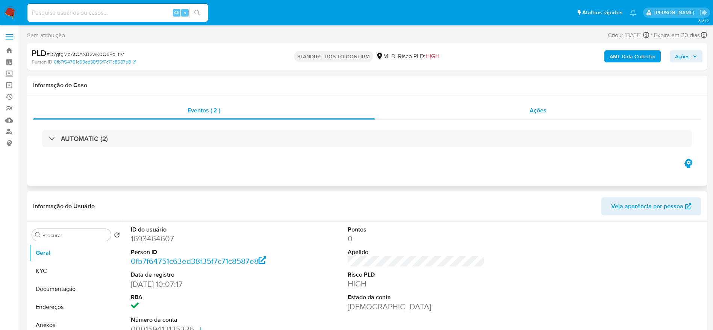
click at [475, 114] on div "Ações" at bounding box center [538, 110] width 326 height 18
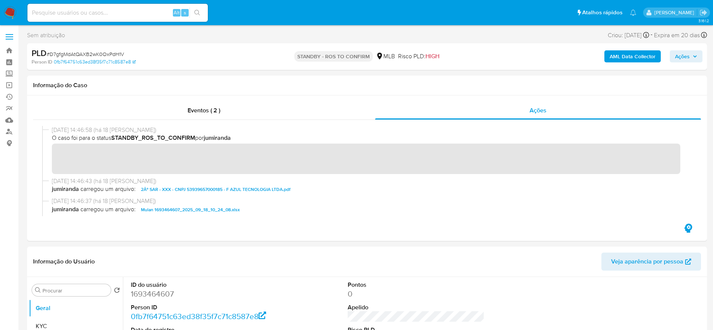
click at [105, 53] on span "# D7gfgMdAtQAXB2wK0OxPdH1V" at bounding box center [85, 54] width 77 height 8
copy span "D7gfgMdAtQAXB2wK0OxPdH1V"
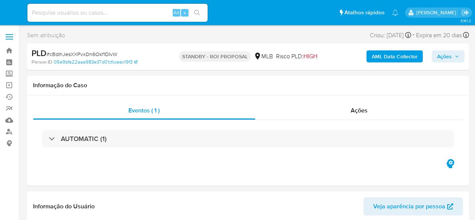
select select "10"
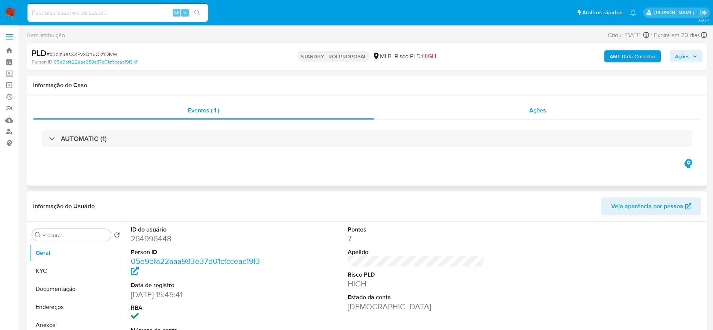
click at [469, 117] on div "Ações" at bounding box center [537, 110] width 327 height 18
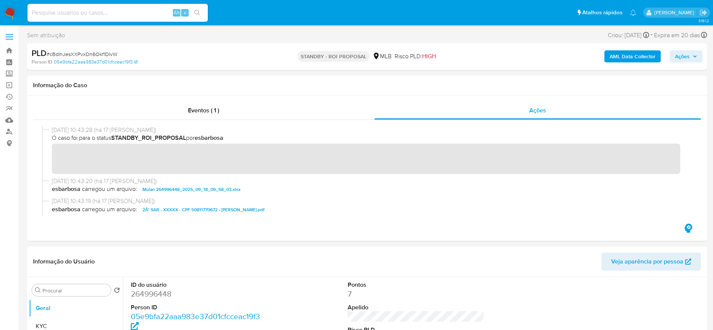
click at [88, 55] on span "# cBdIhJesXXPvxDn6Okf1DIvW" at bounding box center [82, 54] width 71 height 8
copy span "cBdIhJesXXPvxDn6Okf1DIvW"
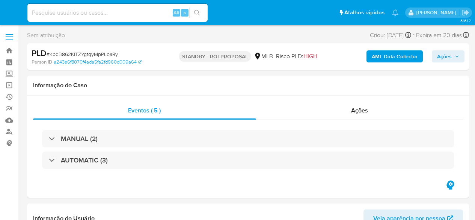
select select "10"
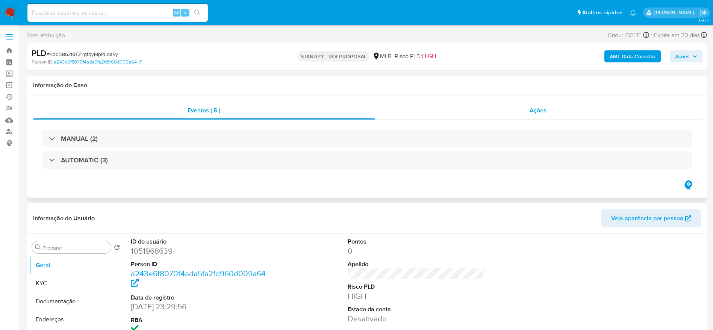
click at [469, 109] on div "Ações" at bounding box center [538, 110] width 326 height 18
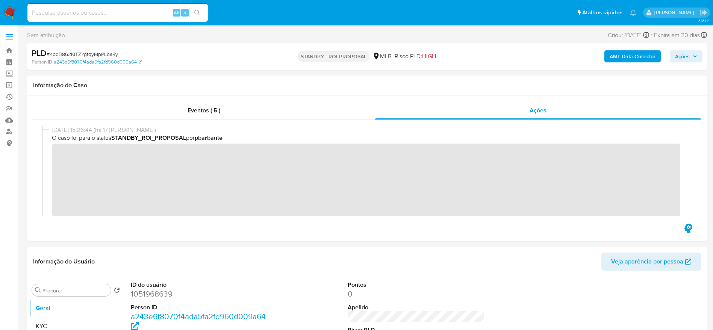
click at [110, 55] on span "# KbdB862KlTZYgtqyMpPLoaRy" at bounding box center [82, 54] width 71 height 8
copy span "KbdB862KlTZYgtqyMpPLoaRy"
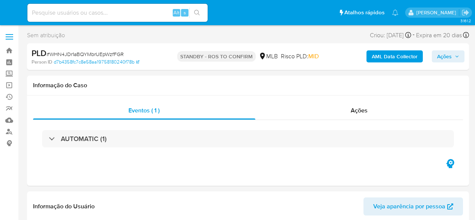
select select "10"
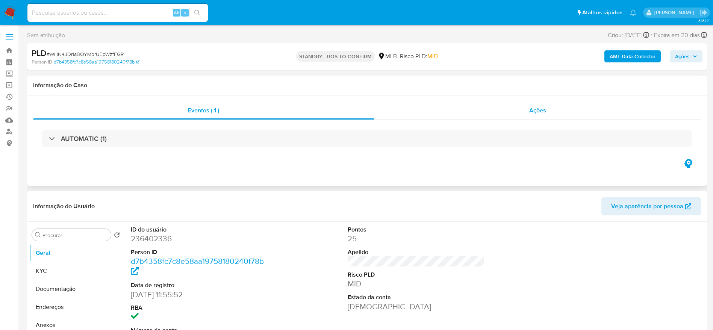
click at [430, 118] on div "Ações" at bounding box center [537, 110] width 327 height 18
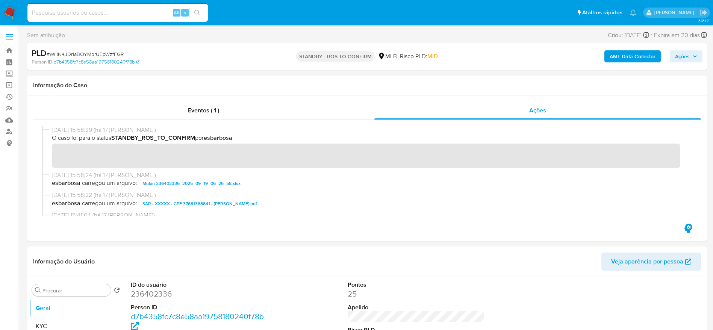
click at [104, 53] on span "# WHN4JDr1aBQYMbrUEpWzfFGR" at bounding box center [85, 54] width 77 height 8
copy span "WHN4JDr1aBQYMbrUEpWzfFGR"
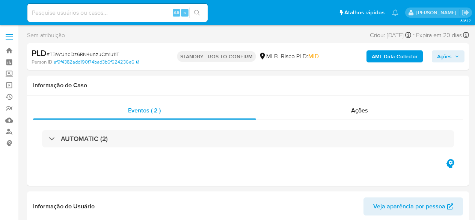
select select "10"
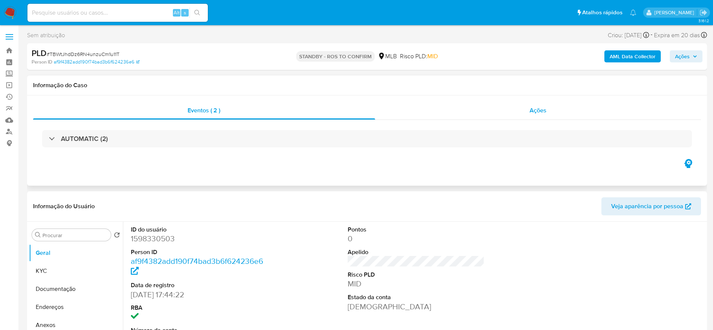
click at [475, 109] on div "Ações" at bounding box center [538, 110] width 326 height 18
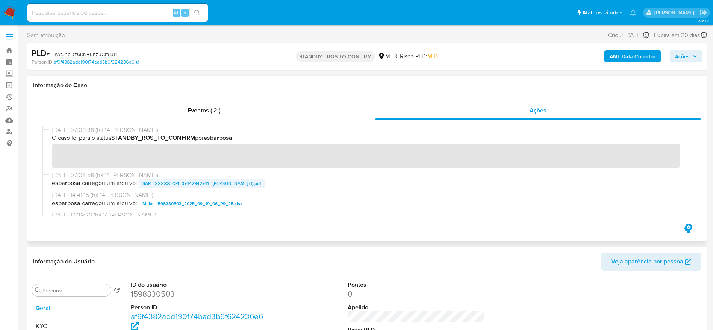
drag, startPoint x: 476, startPoint y: 109, endPoint x: 154, endPoint y: 187, distance: 331.5
click at [154, 187] on div "Eventos ( 2 ) Ações" at bounding box center [367, 161] width 668 height 121
click at [93, 51] on span "# TBWtJhdDz6RN4unzuCm1u11T" at bounding box center [83, 54] width 73 height 8
copy span "TBWtJhdDz6RN4unzuCm1u11T"
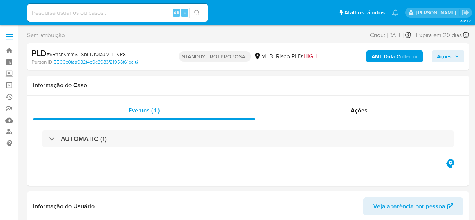
select select "10"
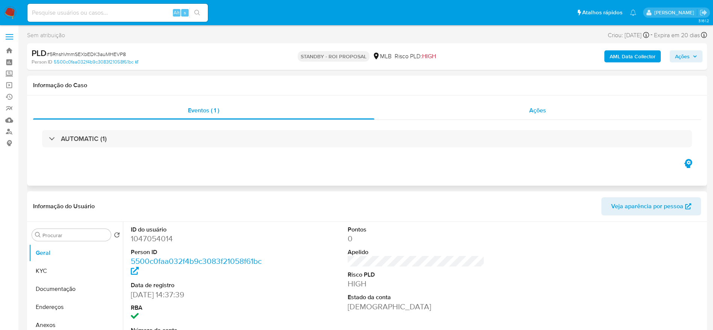
click at [475, 110] on div "Ações" at bounding box center [537, 110] width 327 height 18
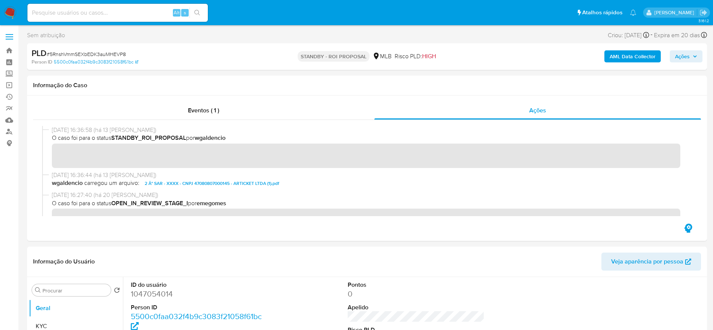
click at [118, 53] on span "# 5RnshVmmSEXbEDK3auMHEVP8" at bounding box center [86, 54] width 79 height 8
copy span "5RnshVmmSEXbEDK3auMHEVP8"
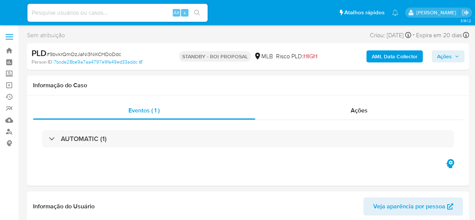
select select "10"
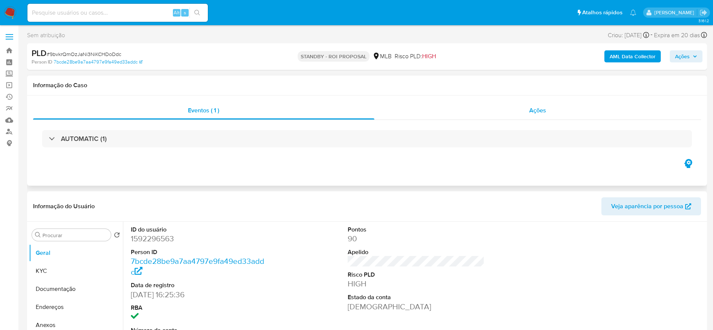
click at [475, 104] on div "Ações" at bounding box center [537, 110] width 327 height 18
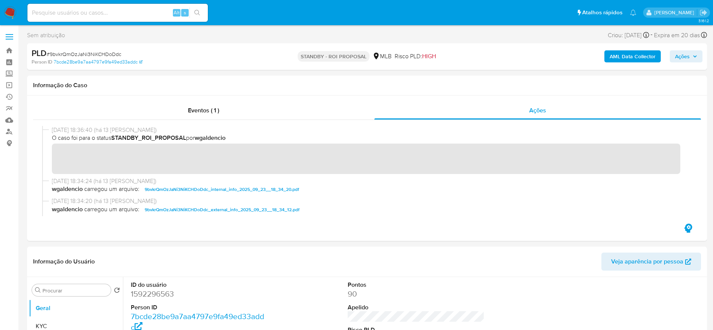
click at [105, 53] on span "# 9bvkrQmOzJaNi3NiKCHDoDdc" at bounding box center [84, 54] width 75 height 8
copy span "9bvkrQmOzJaNi3NiKCHDoDdc"
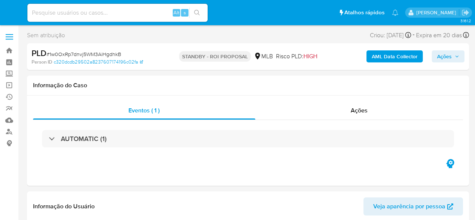
select select "10"
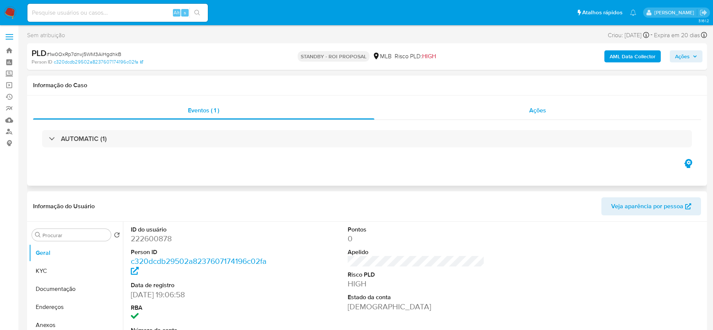
click at [442, 111] on div "Ações" at bounding box center [537, 110] width 327 height 18
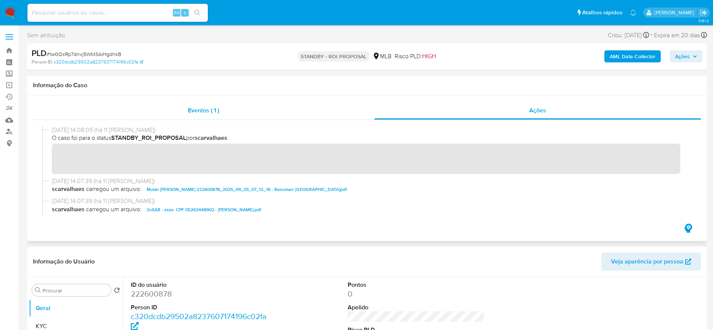
click at [147, 112] on div "Eventos ( 1 )" at bounding box center [203, 110] width 341 height 18
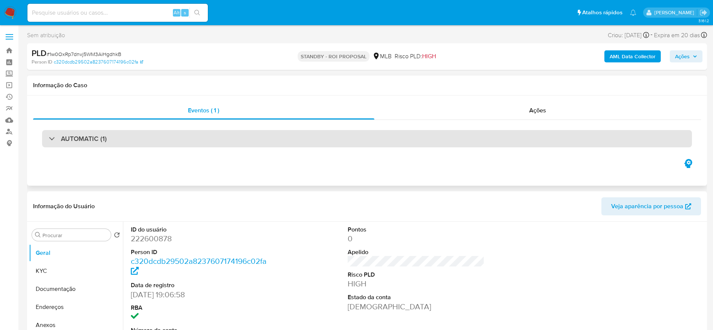
click at [123, 146] on div "AUTOMATIC (1)" at bounding box center [367, 138] width 650 height 17
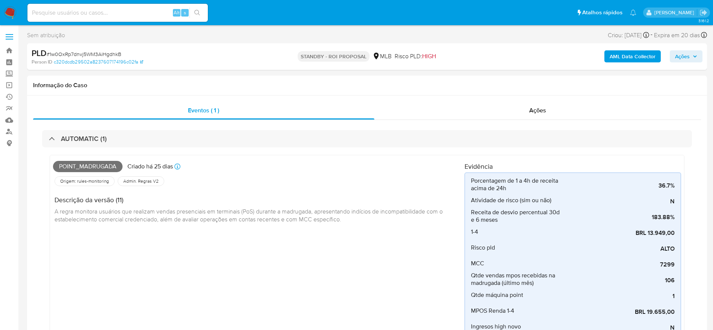
click at [106, 54] on span "# 1w0OxRp7dnvj5WM3AiHgdhkB" at bounding box center [84, 54] width 75 height 8
copy span "1w0OxRp7dnvj5WM3AiHgdhkB"
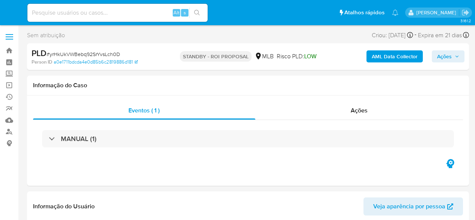
select select "10"
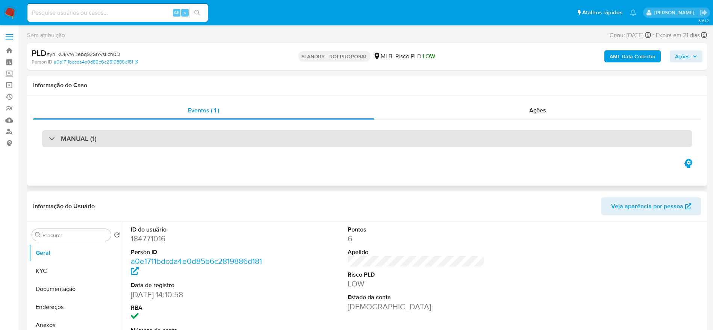
click at [180, 133] on div "MANUAL (1)" at bounding box center [367, 138] width 650 height 17
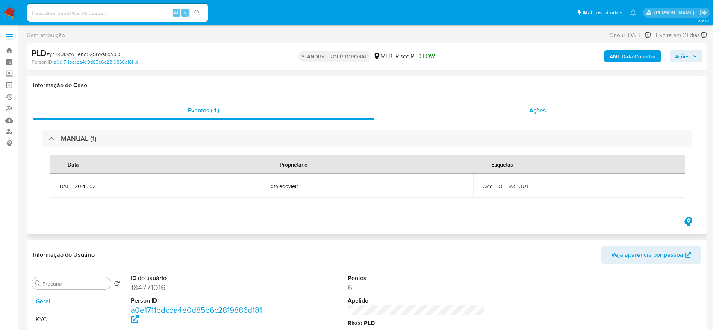
click at [437, 115] on div "Ações" at bounding box center [537, 110] width 327 height 18
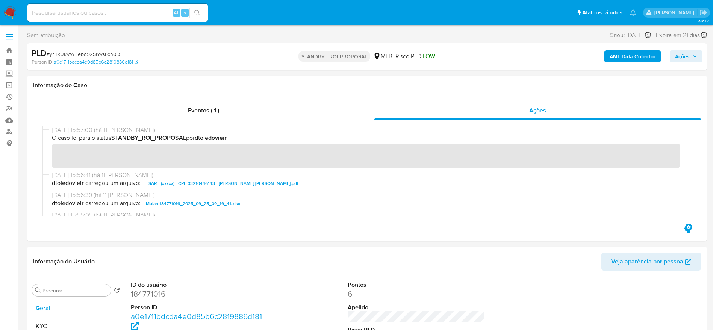
click at [114, 51] on span "# yrHkUkVWBebq92SrYvsLch0D" at bounding box center [84, 54] width 74 height 8
copy span "yrHkUkVWBebq92SrYvsLch0D"
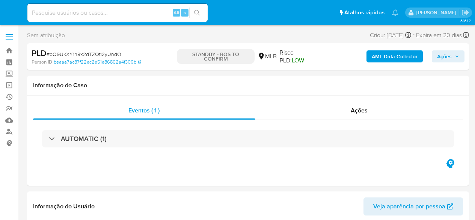
select select "10"
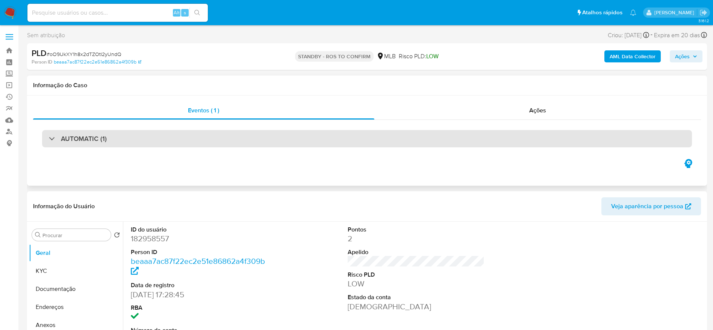
click at [232, 144] on div "AUTOMATIC (1)" at bounding box center [367, 138] width 650 height 17
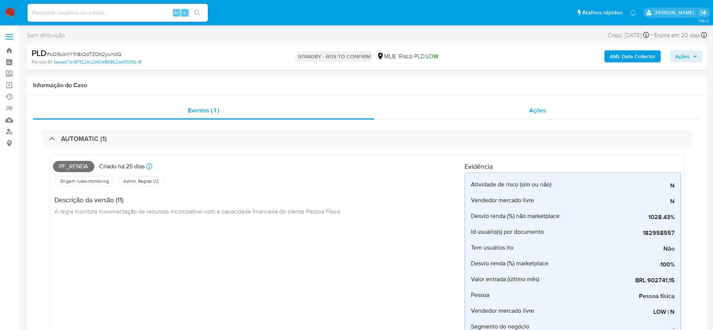
click at [475, 103] on div "Ações" at bounding box center [537, 110] width 327 height 18
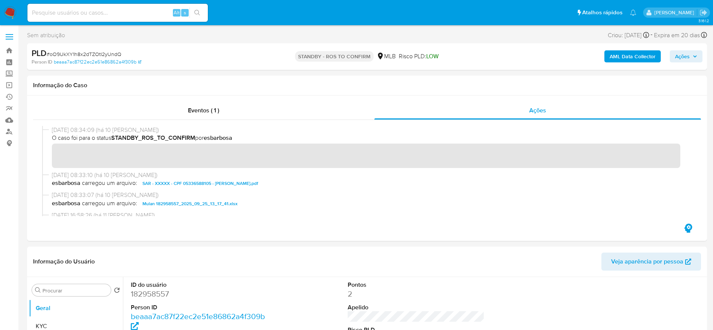
click at [111, 55] on span "# oO9UkXY1h8x2dTZOtI2yUndQ" at bounding box center [84, 54] width 75 height 8
copy span "oO9UkXY1h8x2dTZOtI2yUndQ"
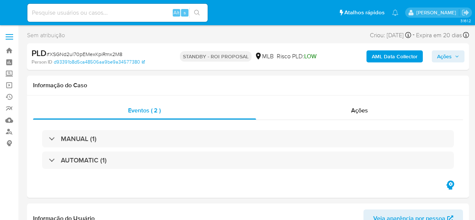
select select "10"
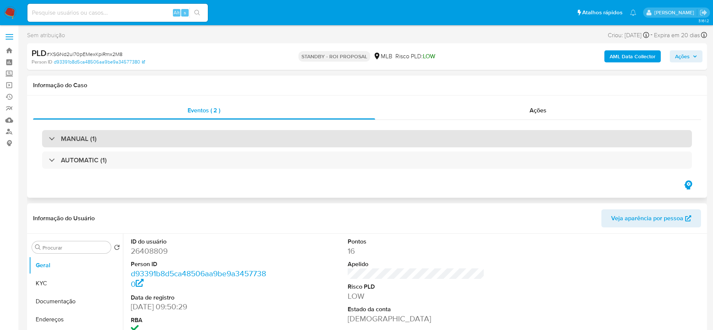
click at [180, 136] on div "MANUAL (1)" at bounding box center [367, 138] width 650 height 17
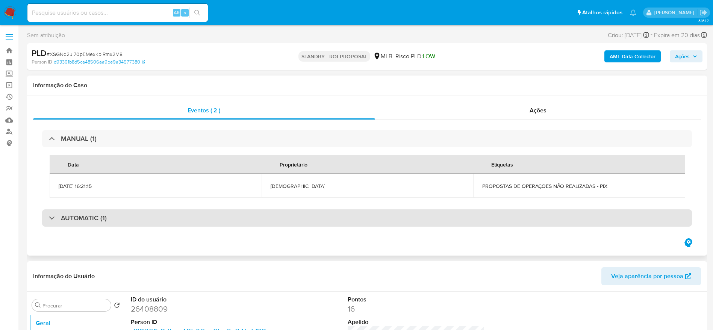
click at [162, 219] on div "AUTOMATIC (1)" at bounding box center [367, 217] width 650 height 17
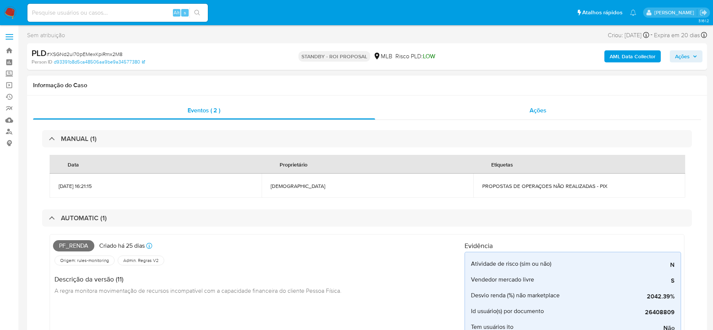
click at [475, 115] on div "Ações" at bounding box center [538, 110] width 326 height 18
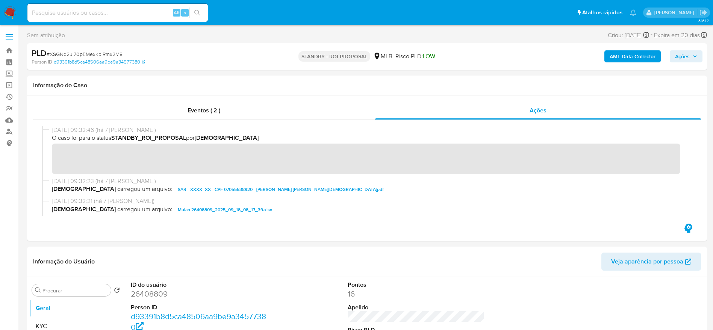
click at [110, 53] on span "# XSGNd2ul70pEMexKpiRmx2M8" at bounding box center [85, 54] width 76 height 8
copy span "XSGNd2ul70pEMexKpiRmx2M8"
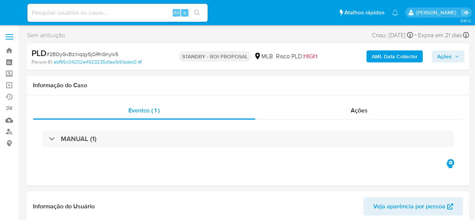
select select "10"
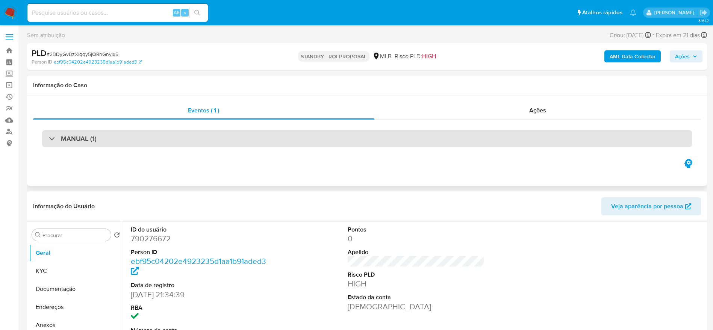
click at [418, 135] on div "MANUAL (1)" at bounding box center [367, 138] width 650 height 17
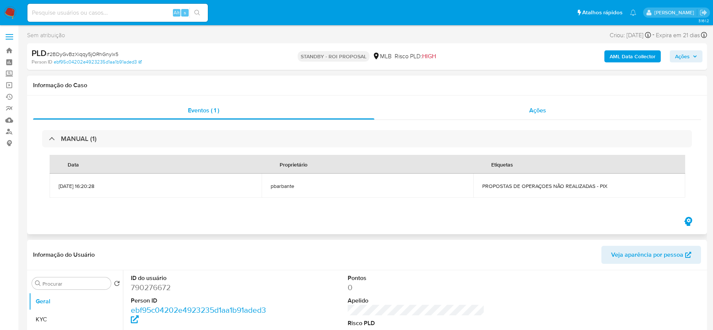
click at [475, 110] on span "Ações" at bounding box center [537, 110] width 17 height 9
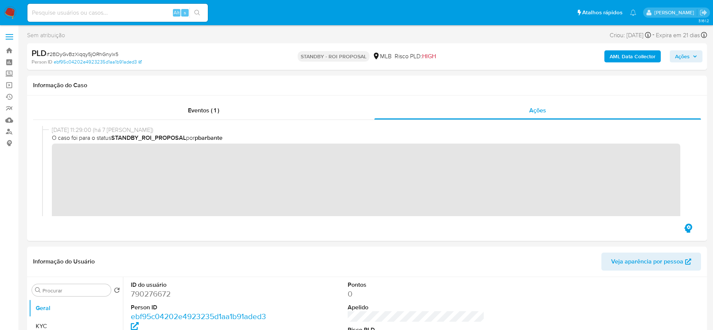
click at [95, 53] on span "# 2BDyGvBzXiqqy5jORhGnylx5" at bounding box center [83, 54] width 72 height 8
copy span "2BDyGvBzXiqqy5jORhGnylx5"
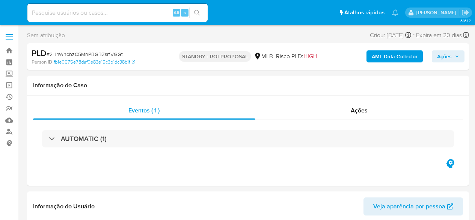
select select "10"
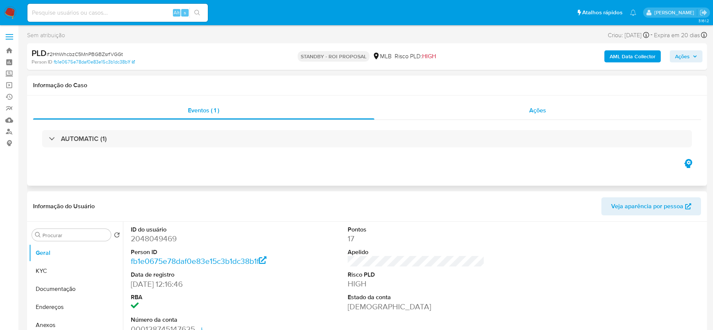
click at [420, 109] on div "Ações" at bounding box center [537, 110] width 327 height 18
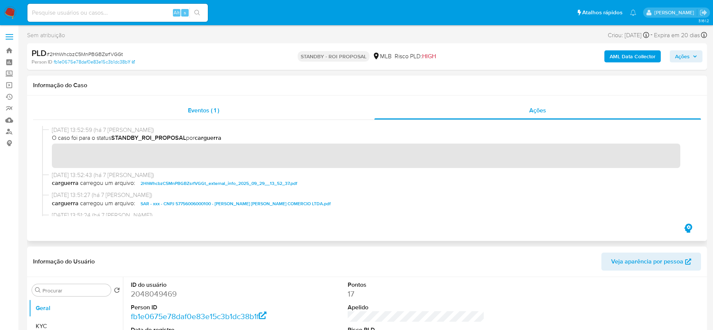
click at [136, 115] on div "Eventos ( 1 )" at bounding box center [203, 110] width 341 height 18
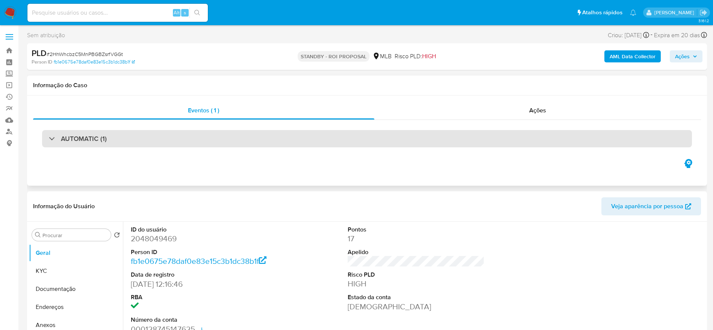
click at [65, 140] on h3 "AUTOMATIC (1)" at bounding box center [84, 139] width 46 height 8
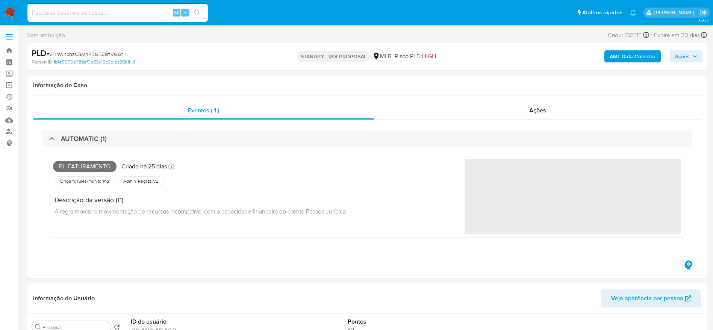
click at [107, 50] on div "PLD # 2HhWhcbzC5MnPBGBZsrfVGGt" at bounding box center [142, 53] width 221 height 11
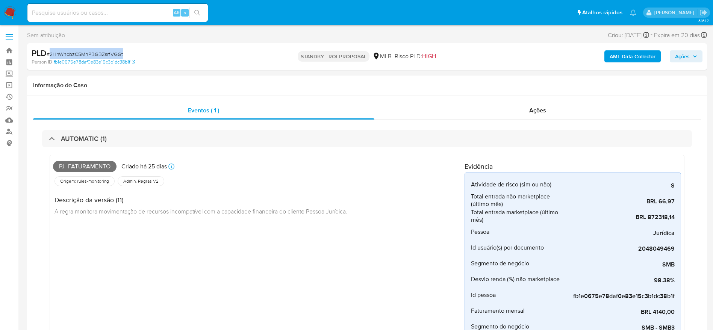
click at [107, 50] on div "PLD # 2HhWhcbzC5MnPBGBZsrfVGGt" at bounding box center [142, 53] width 221 height 11
copy span "2HhWhcbzC5MnPBGBZsrfVGGt"
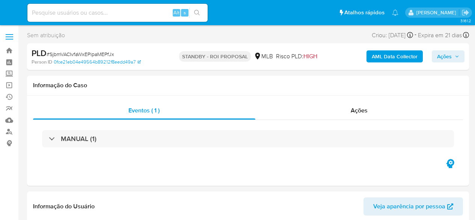
select select "10"
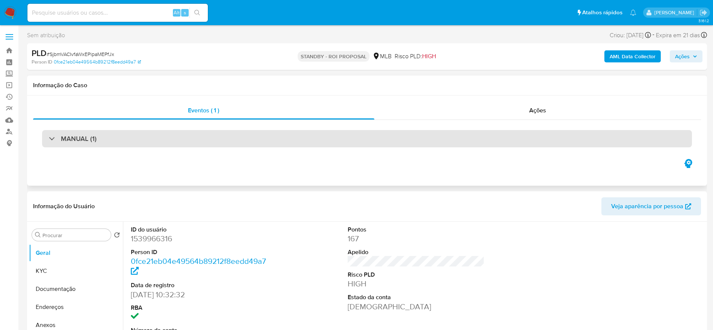
click at [315, 137] on div "MANUAL (1)" at bounding box center [367, 138] width 650 height 17
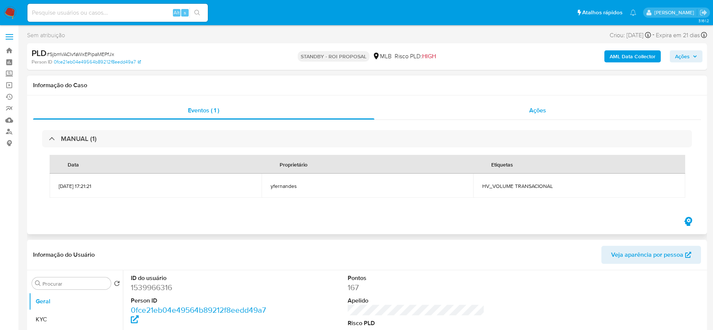
click at [475, 118] on div "Ações" at bounding box center [537, 110] width 327 height 18
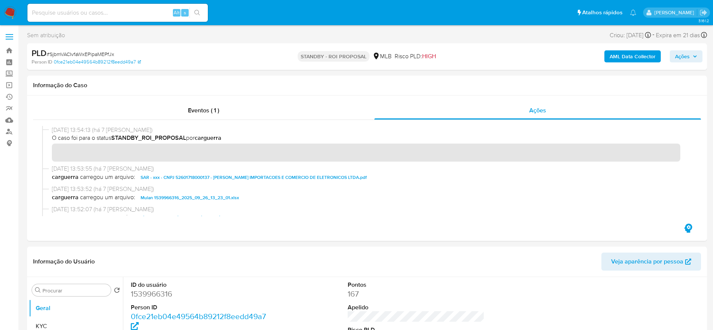
click at [88, 54] on span "# SjbmVACIvfaWxEPipaMEPfJx" at bounding box center [81, 54] width 68 height 8
copy span "SjbmVACIvfaWxEPipaMEPfJx"
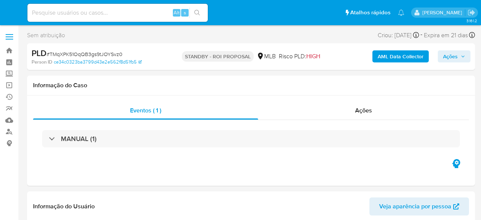
select select "10"
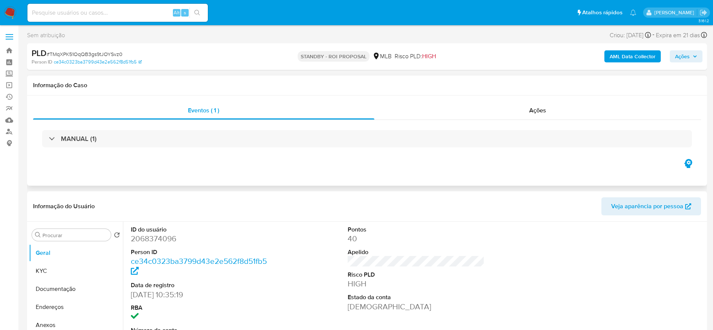
click at [314, 129] on div "MANUAL (1)" at bounding box center [367, 139] width 668 height 38
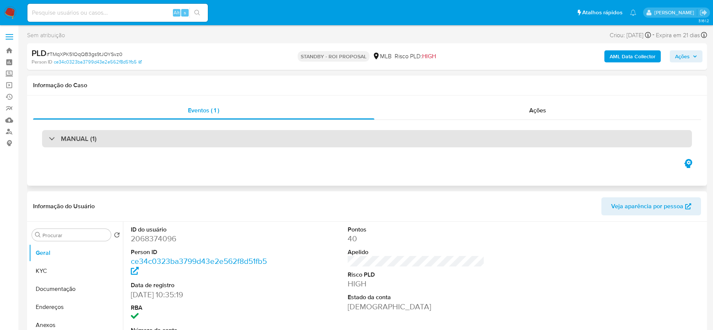
click at [318, 142] on div "MANUAL (1)" at bounding box center [367, 138] width 650 height 17
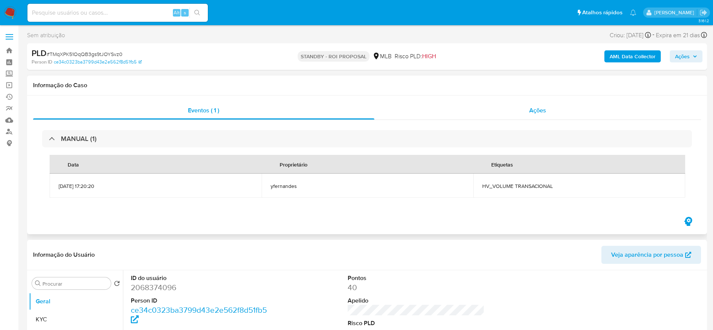
click at [481, 103] on div "Ações" at bounding box center [537, 110] width 327 height 18
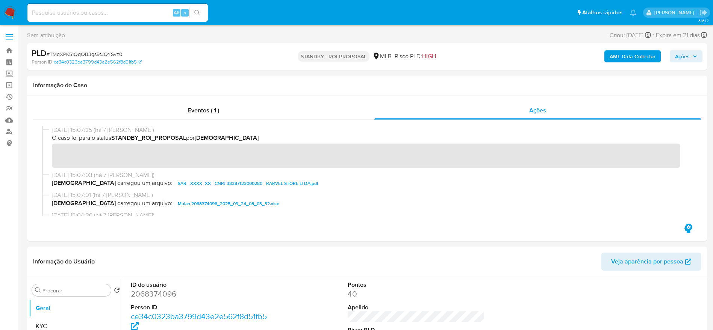
click at [104, 53] on span "# TMqXPK51OqQB3gs9tJOYSvz0" at bounding box center [85, 54] width 76 height 8
copy span "TMqXPK51OqQB3gs9tJOYSvz0"
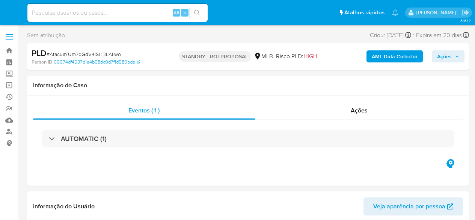
select select "10"
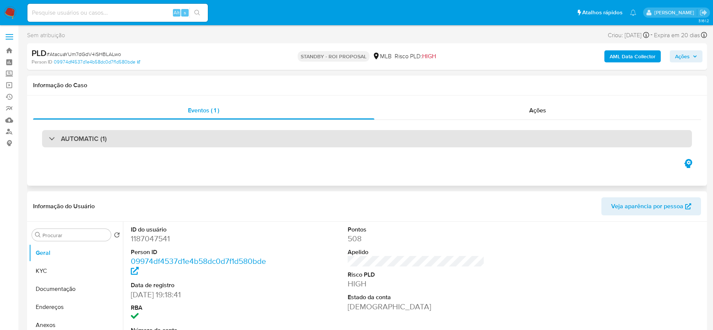
drag, startPoint x: 413, startPoint y: 152, endPoint x: 421, endPoint y: 144, distance: 11.7
click at [421, 144] on div "AUTOMATIC (1)" at bounding box center [367, 139] width 668 height 38
click at [421, 144] on div "AUTOMATIC (1)" at bounding box center [367, 138] width 650 height 17
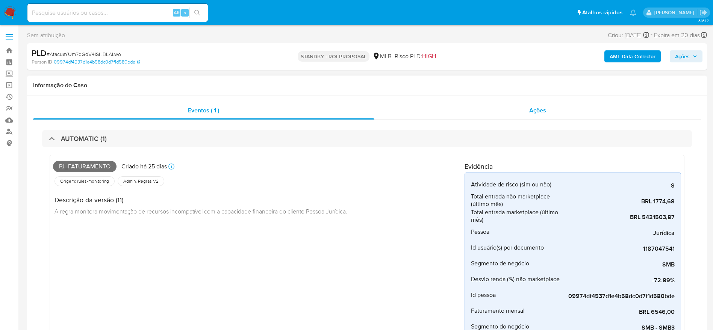
click at [475, 114] on span "Ações" at bounding box center [537, 110] width 17 height 9
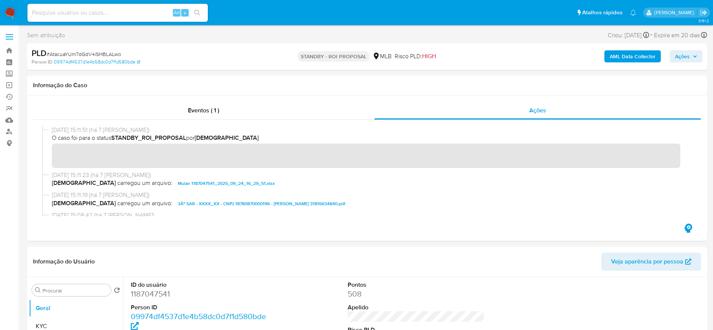
click at [107, 53] on span "# AtacuaYUm7dGdV4iSHBLALwo" at bounding box center [84, 54] width 74 height 8
copy span "AtacuaYUm7dGdV4iSHBLALwo"
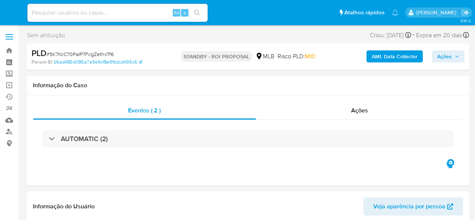
select select "10"
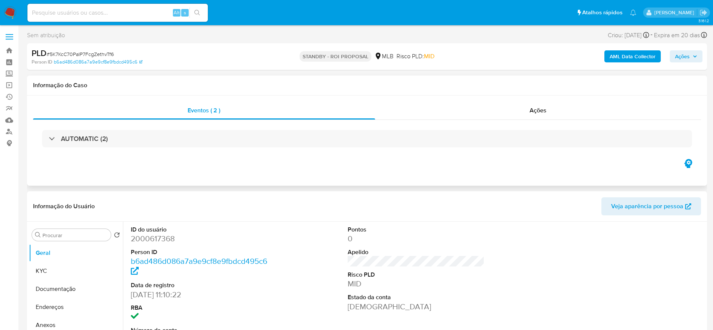
click at [313, 129] on div "AUTOMATIC (2)" at bounding box center [367, 139] width 668 height 38
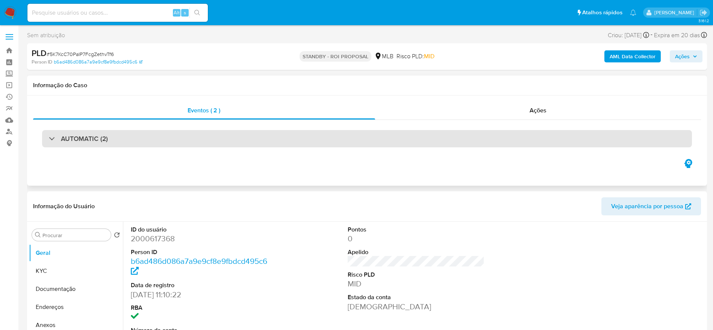
click at [315, 132] on div "AUTOMATIC (2)" at bounding box center [367, 138] width 650 height 17
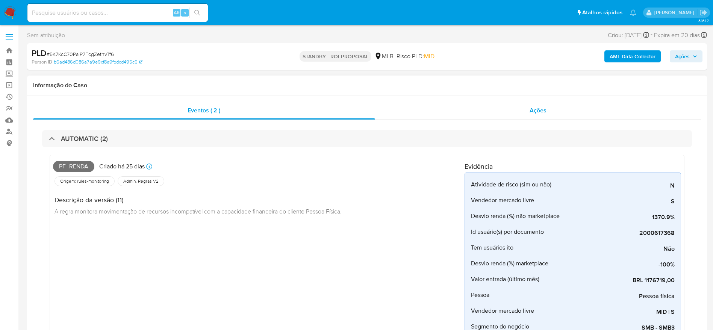
click at [475, 112] on div "Ações" at bounding box center [538, 110] width 326 height 18
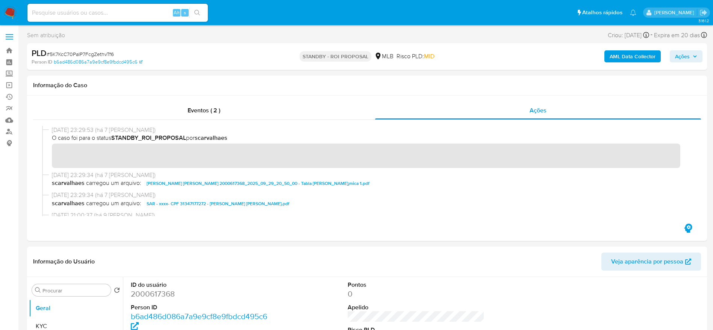
click at [93, 55] on span "# 5K7KcC70PaIP7FcgZethvTf6" at bounding box center [80, 54] width 67 height 8
copy span "5K7KcC70PaIP7FcgZethvTf6"
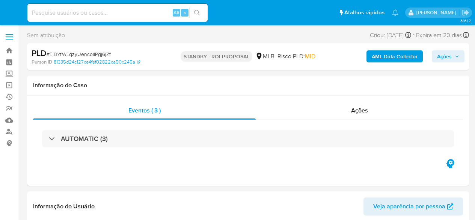
select select "10"
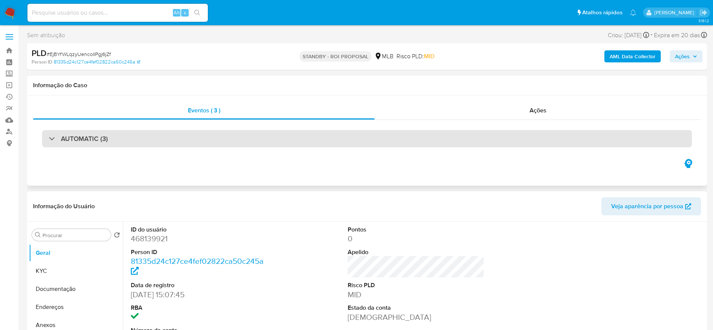
click at [164, 137] on div "AUTOMATIC (3)" at bounding box center [367, 138] width 650 height 17
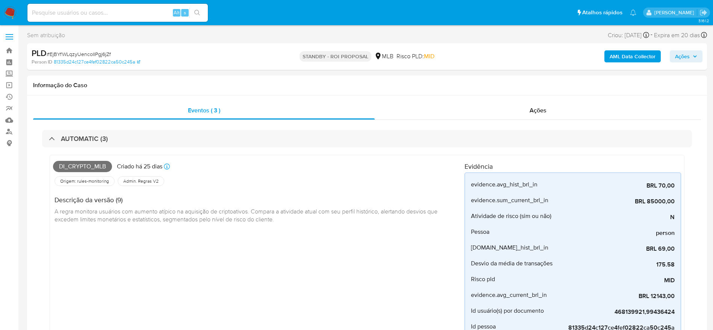
click at [475, 58] on span "Ações" at bounding box center [686, 56] width 22 height 11
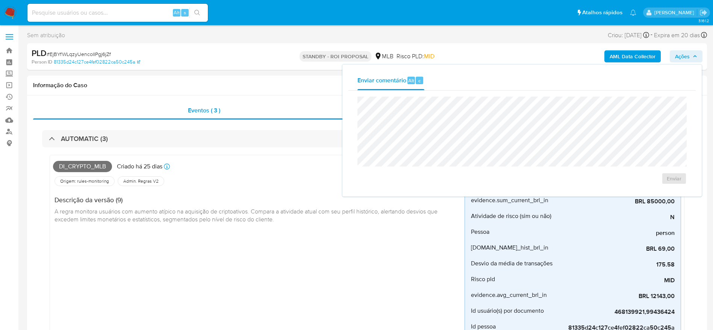
click at [475, 51] on span "Ações" at bounding box center [686, 56] width 22 height 11
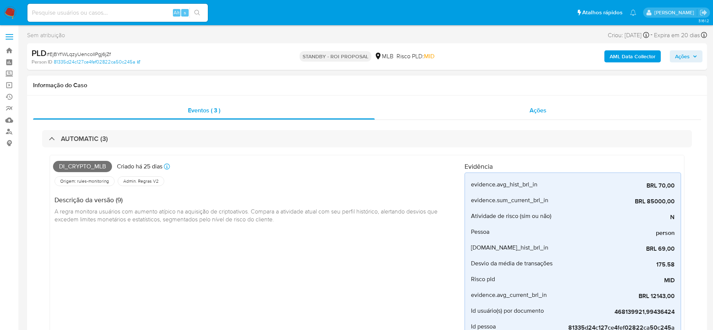
click at [475, 115] on div "Ações" at bounding box center [538, 110] width 326 height 18
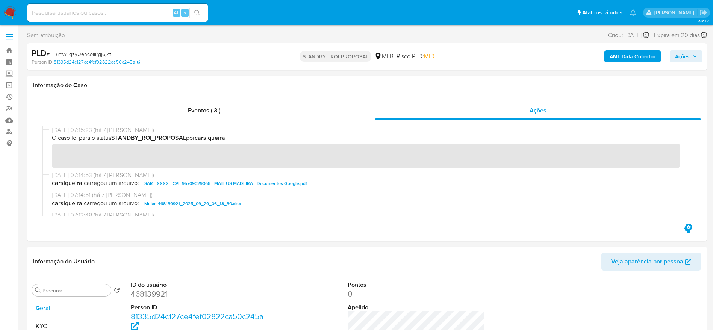
click at [97, 58] on span "# EjBYfWLqzyUencoIIPgj6jZf" at bounding box center [79, 54] width 64 height 8
copy span "EjBYfWLqzyUencoIIPgj6jZf"
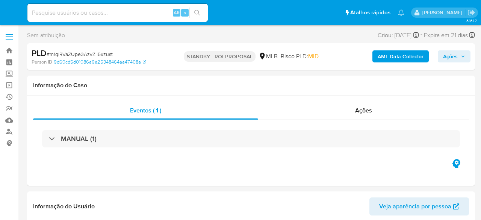
select select "10"
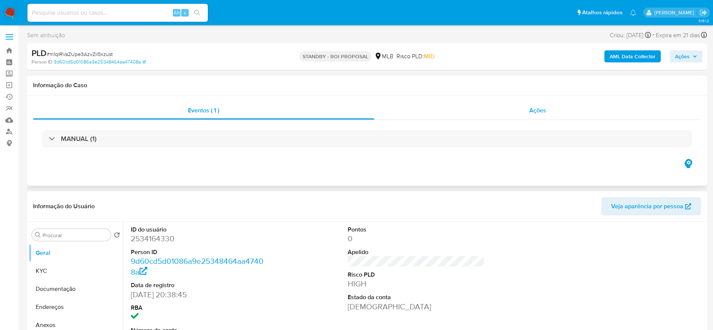
click at [481, 115] on div "Ações" at bounding box center [537, 110] width 327 height 18
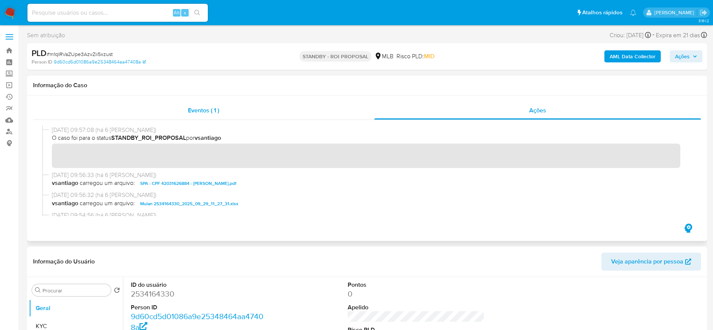
click at [212, 110] on span "Eventos ( 1 )" at bounding box center [203, 110] width 31 height 9
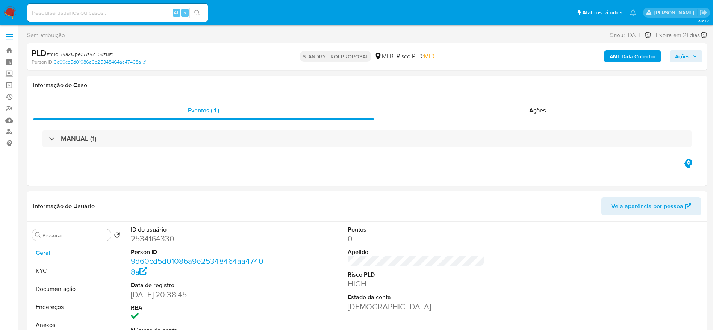
click at [99, 55] on span "# m1qlRVaZUpe3AzvZii5xzust" at bounding box center [80, 54] width 66 height 8
copy span "m1qlRVaZUpe3AzvZii5xzust"
click at [443, 111] on div "Ações" at bounding box center [537, 110] width 327 height 18
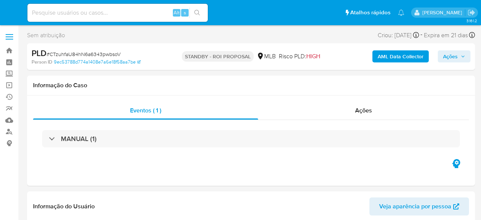
select select "10"
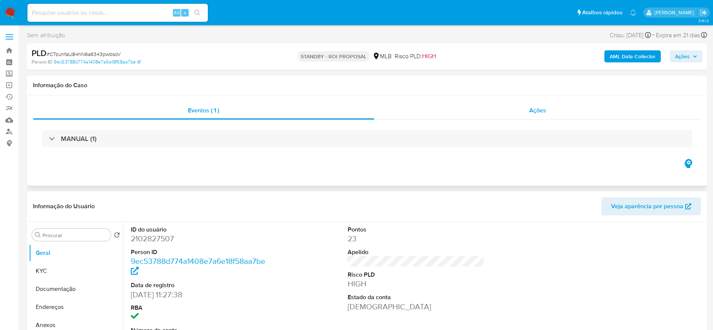
click at [471, 111] on div "Ações" at bounding box center [537, 110] width 327 height 18
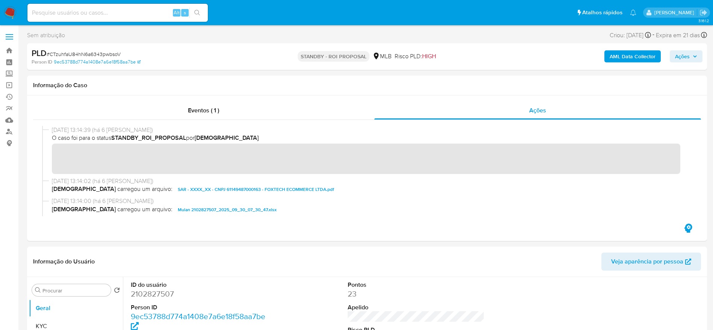
click at [107, 54] on span "# CTzuhfaU84hN6a6343pwbsoV" at bounding box center [84, 54] width 74 height 8
copy span "CTzuhfaU84hN6a6343pwbsoV"
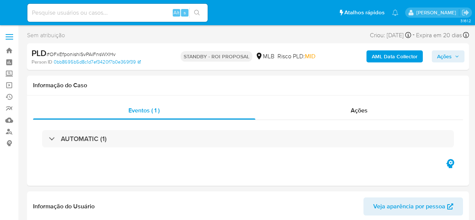
select select "10"
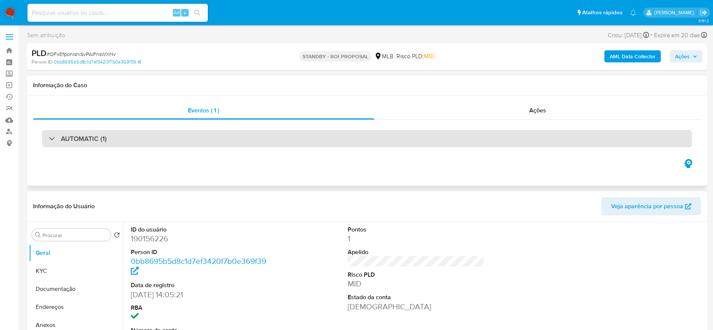
click at [163, 142] on div "AUTOMATIC (1)" at bounding box center [367, 138] width 650 height 17
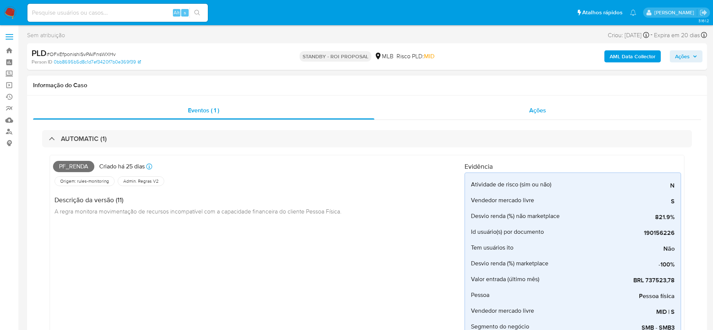
click at [475, 108] on div "Ações" at bounding box center [537, 110] width 327 height 18
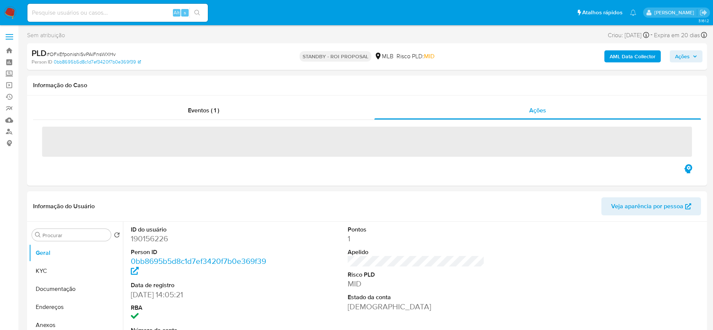
click at [88, 50] on span "# OFxEfponishiSvPAiFnsWXHv" at bounding box center [81, 54] width 69 height 8
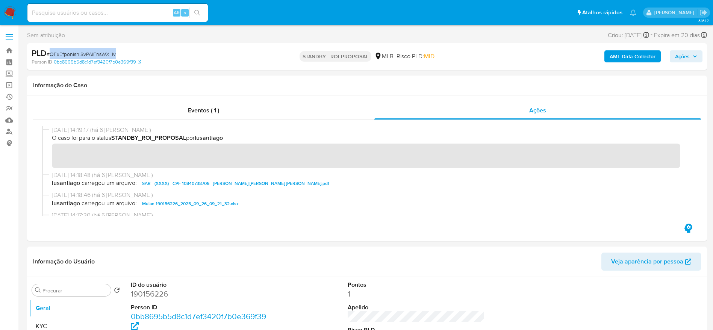
copy span "OFxEfponishiSvPAiFnsWXHv"
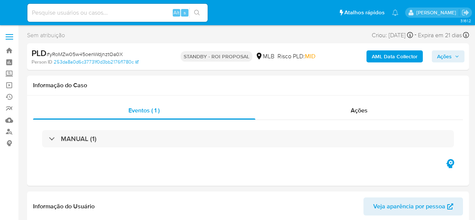
select select "10"
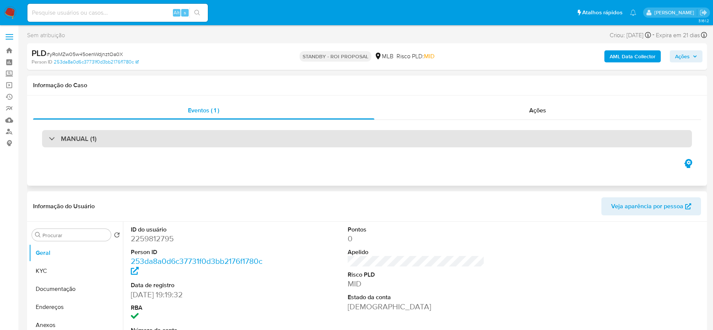
click at [437, 132] on div "MANUAL (1)" at bounding box center [367, 138] width 650 height 17
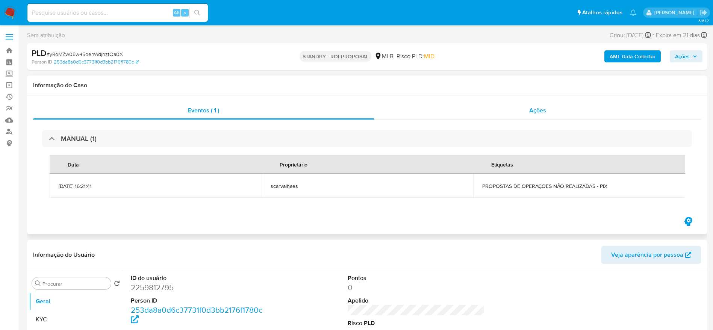
click at [475, 105] on div "Ações" at bounding box center [537, 110] width 327 height 18
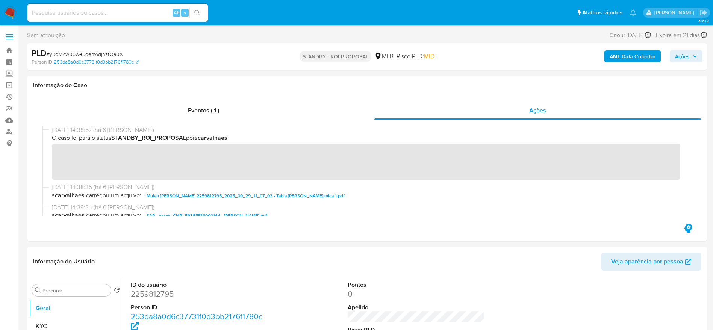
click at [78, 57] on span "# yRoMZw05w45oenWdjnztOa0X" at bounding box center [85, 54] width 76 height 8
copy span "yRoMZw05w45oenWdjnztOa0X"
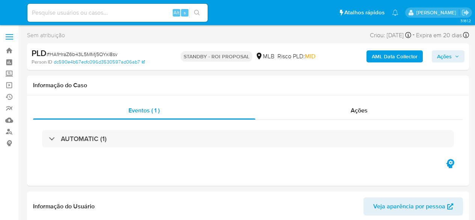
select select "10"
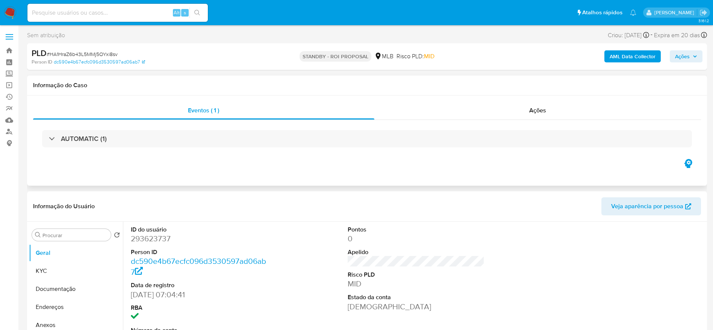
click at [475, 121] on div "AUTOMATIC (1)" at bounding box center [367, 139] width 668 height 38
click at [475, 103] on div "Ações" at bounding box center [537, 110] width 327 height 18
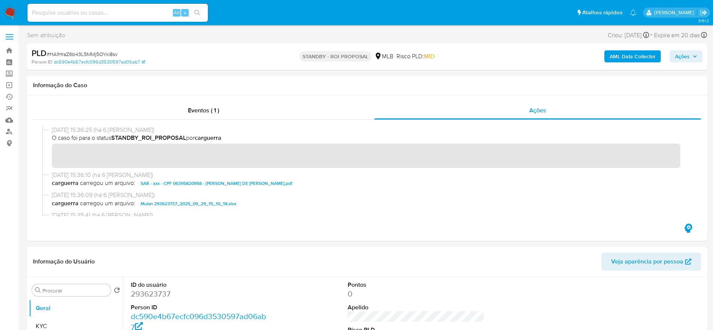
click at [113, 53] on span "# HA1HraZ6b43L5MMj5OYxi8sv" at bounding box center [82, 54] width 71 height 8
copy span "HA1HraZ6b43L5MMj5OYxi8sv"
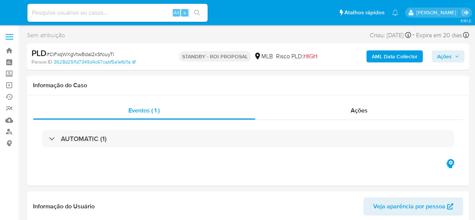
select select "10"
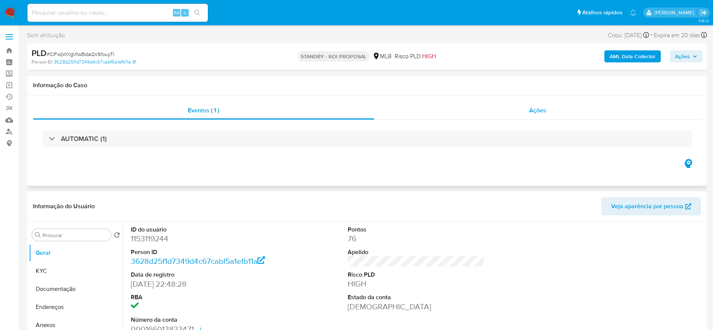
click at [475, 110] on div "Ações" at bounding box center [537, 110] width 327 height 18
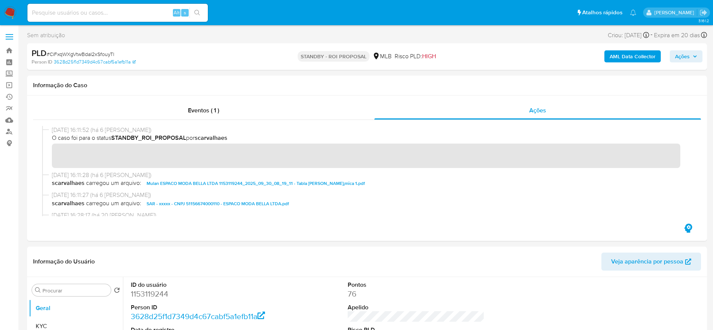
click at [104, 53] on span "# CiFxqWXgVtwBdaI2xSfouyTl" at bounding box center [81, 54] width 68 height 8
copy span "CiFxqWXgVtwBdaI2xSfouyTl"
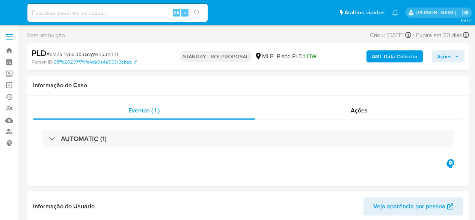
select select "10"
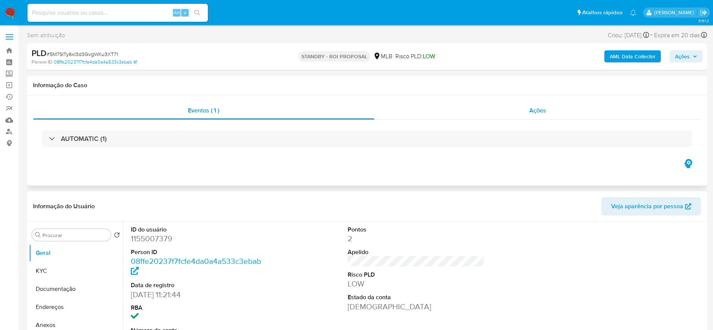
click at [475, 117] on div "Ações" at bounding box center [537, 110] width 327 height 18
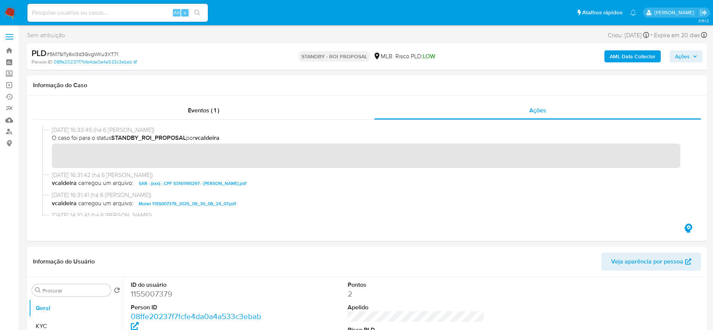
click at [91, 51] on span "# 5M7SITy6xI3d3GvgWKu3XT71" at bounding box center [82, 54] width 71 height 8
copy span "5M7SITy6xI3d3GvgWKu3XT71"
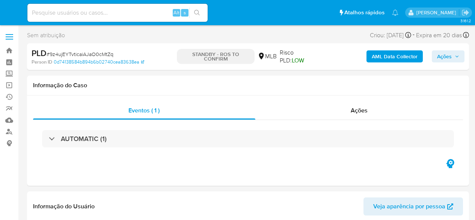
select select "10"
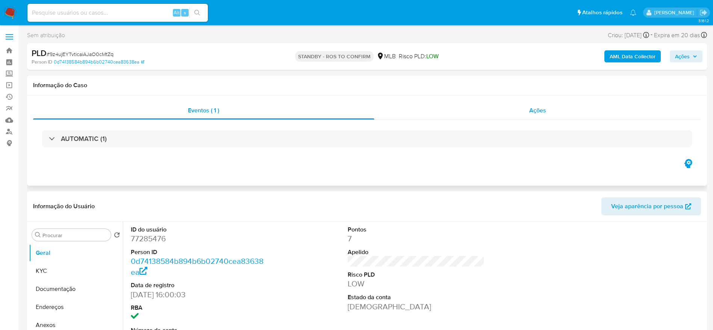
click at [475, 118] on div "Ações" at bounding box center [537, 110] width 327 height 18
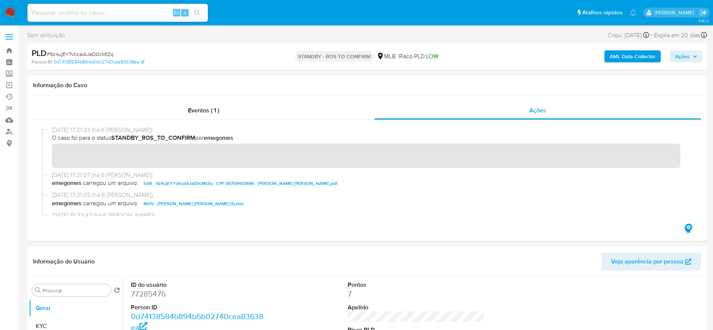
click at [94, 55] on span "# 9z4ujEYTvticaiAJaO0cMtZq" at bounding box center [80, 54] width 67 height 8
copy span "9z4ujEYTvticaiAJaO0cMtZq"
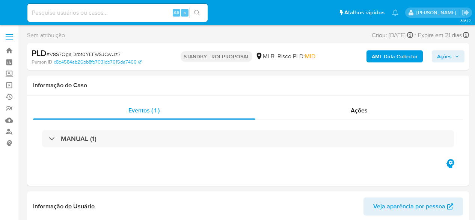
select select "10"
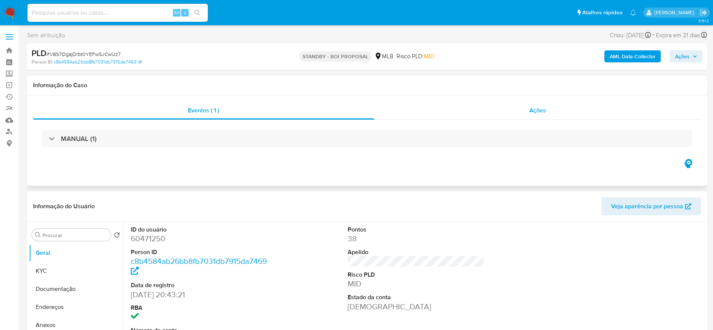
click at [475, 114] on div "Ações" at bounding box center [537, 110] width 327 height 18
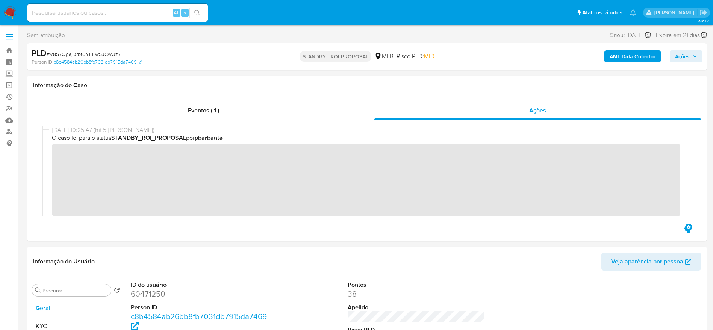
click at [92, 53] on span "# V8S7OgajDrbt0YEFwSJCwUz7" at bounding box center [84, 54] width 74 height 8
copy span "V8S7OgajDrbt0YEFwSJCwUz7"
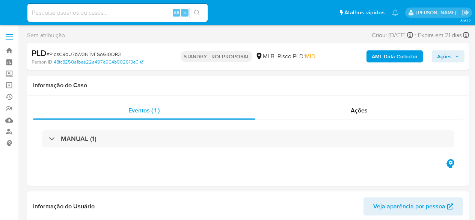
select select "10"
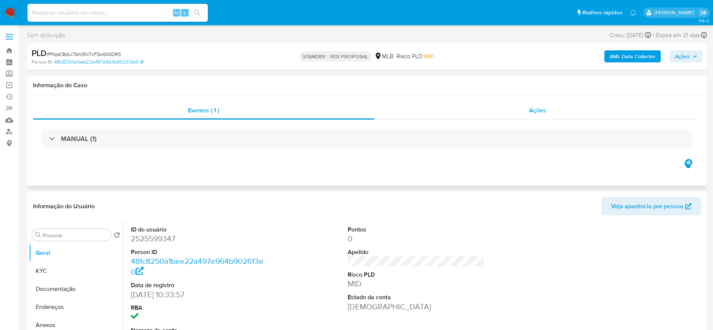
click at [475, 109] on div "Ações" at bounding box center [537, 110] width 327 height 18
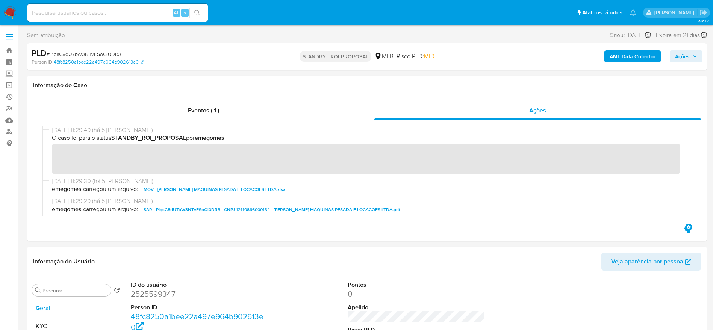
click at [114, 53] on span "# PIqsC8dU7bW3NTvFSoGi0DR3" at bounding box center [84, 54] width 74 height 8
copy span "PIqsC8dU7bW3NTvFSoGi0DR3"
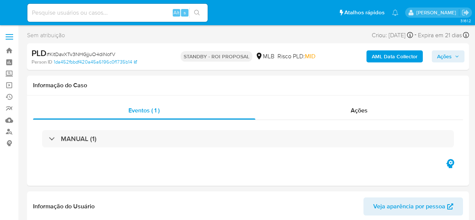
select select "10"
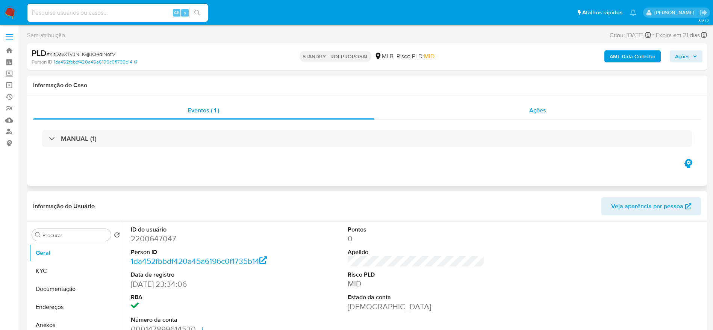
click at [475, 116] on div "Ações" at bounding box center [537, 110] width 327 height 18
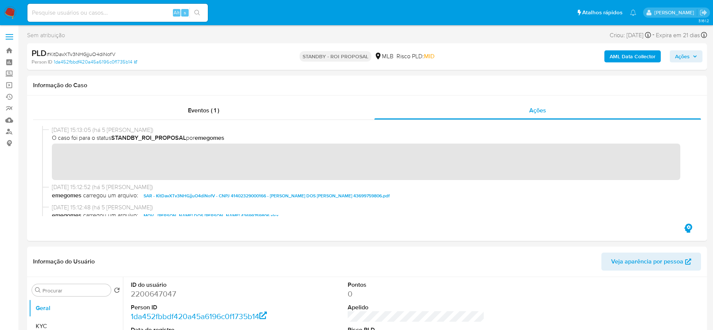
click at [61, 51] on span "# KitDavXTv3NHGjjuO4diNofV" at bounding box center [81, 54] width 69 height 8
copy span "KitDavXTv3NHGjjuO4diNofV"
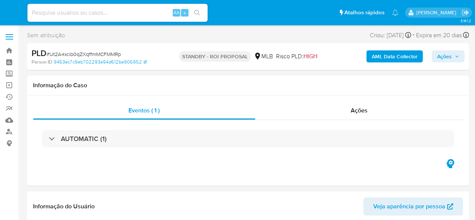
select select "10"
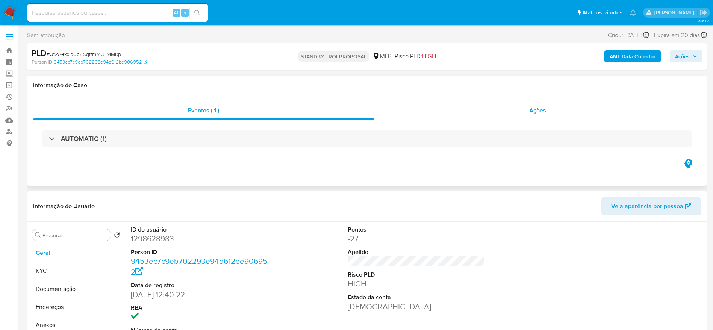
click at [475, 111] on div "Ações" at bounding box center [537, 110] width 327 height 18
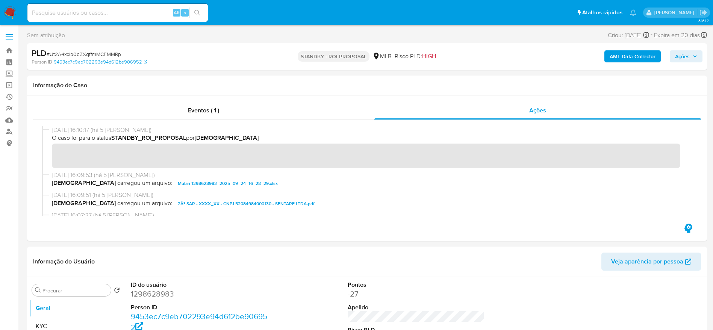
click at [91, 52] on span "# Ut2A4xcib0qZXqffmMCFMMRp" at bounding box center [84, 54] width 74 height 8
copy span "Ut2A4xcib0qZXqffmMCFMMRp"
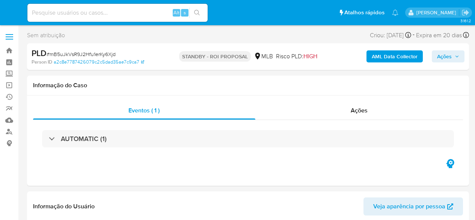
select select "10"
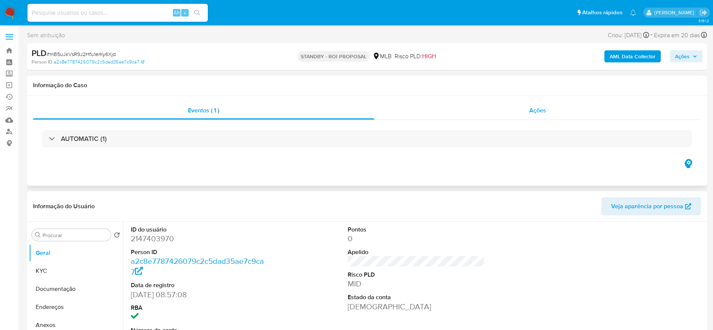
click at [475, 113] on div "Ações" at bounding box center [537, 110] width 327 height 18
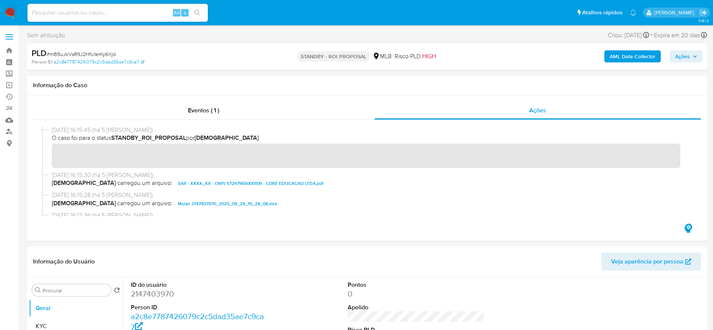
click at [92, 55] on span "# mB5uJkVsR9J2Hfu1erKy6Xjd" at bounding box center [81, 54] width 69 height 8
copy span "mB5uJkVsR9J2Hfu1erKy6Xjd"
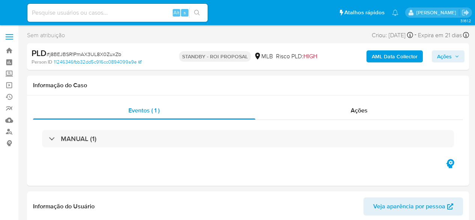
select select "10"
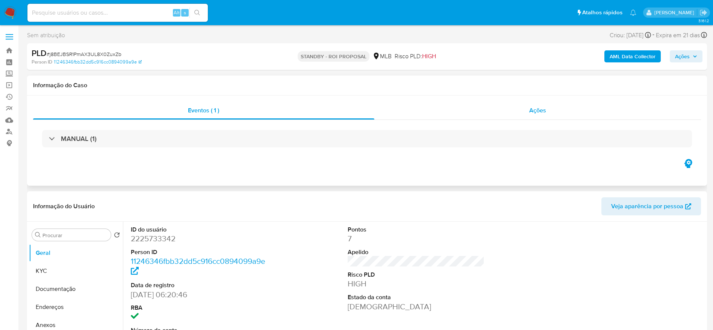
click at [475, 113] on div "Ações" at bounding box center [537, 110] width 327 height 18
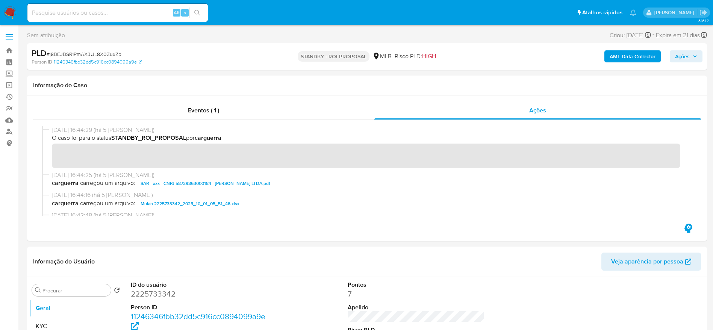
click at [106, 53] on span "# j8BEJBSR1PmAX3UL8X0ZuxZb" at bounding box center [84, 54] width 75 height 8
copy span "j8BEJBSR1PmAX3UL8X0ZuxZb"
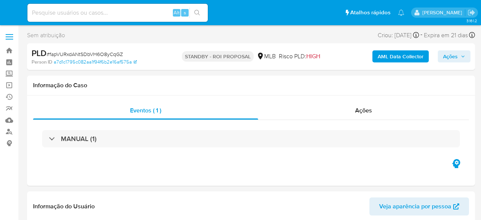
select select "10"
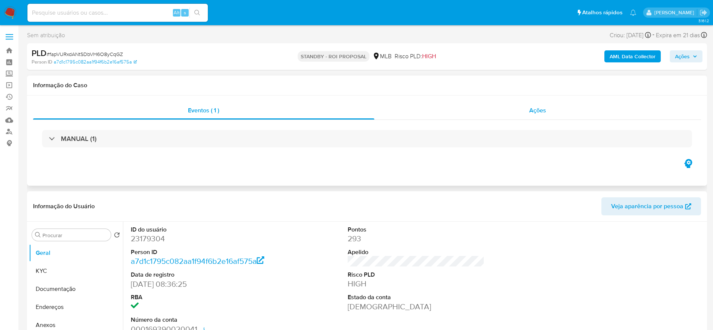
click at [481, 112] on div "Ações" at bounding box center [537, 110] width 327 height 18
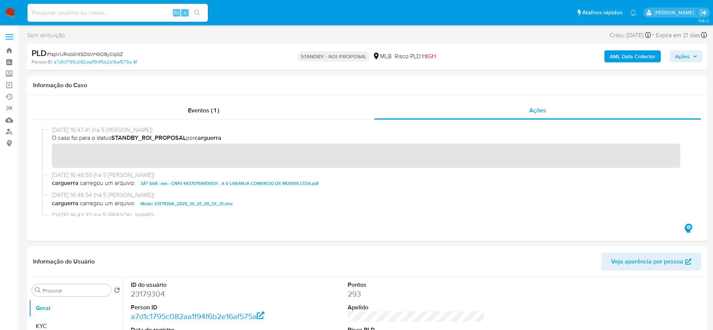
click at [93, 51] on span "# fapVURxdANtSDbVH6O8yCqGZ" at bounding box center [85, 54] width 76 height 8
copy span "fapVURxdANtSDbVH6O8yCqGZ"
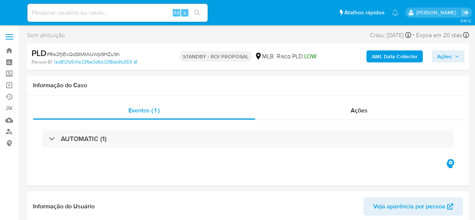
select select "10"
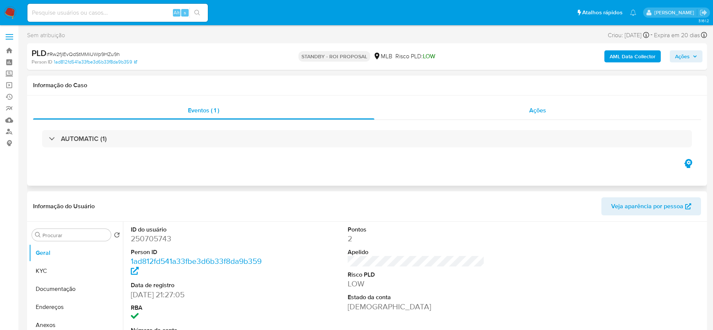
click at [452, 115] on div "Ações" at bounding box center [537, 110] width 327 height 18
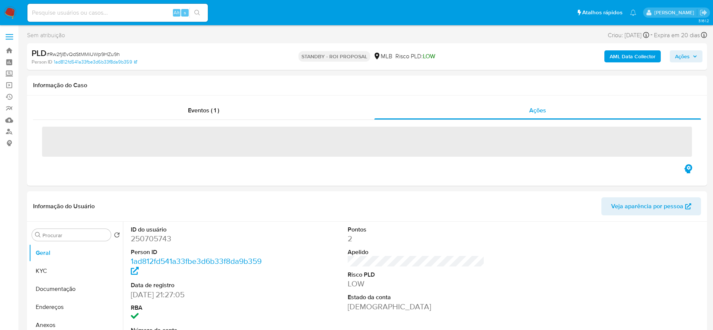
click at [88, 51] on span "# Rw2fjlEvQdStMMiUWp9HZu9h" at bounding box center [83, 54] width 73 height 8
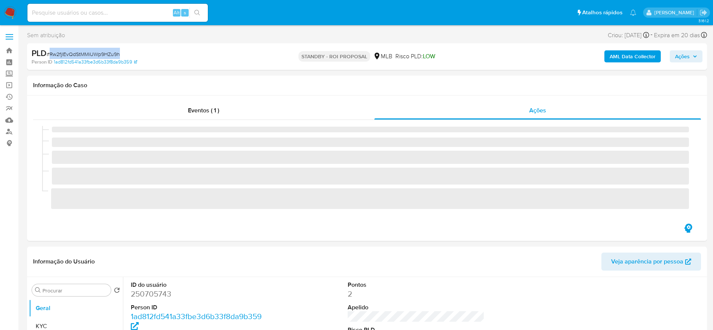
copy span "Rw2fjlEvQdStMMiUWp9HZu9h"
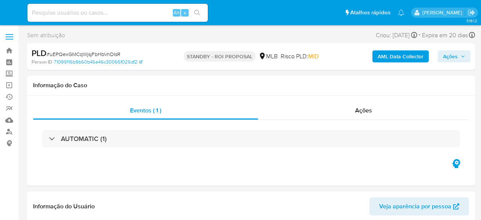
select select "10"
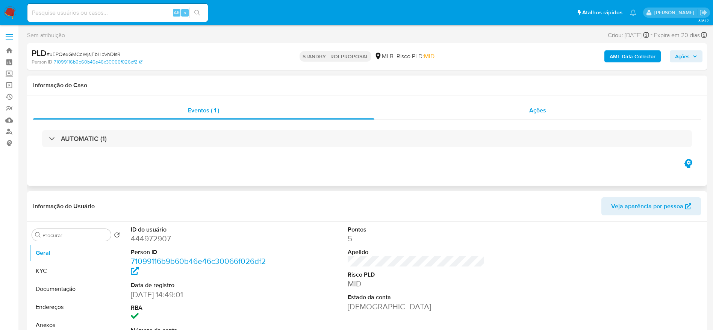
click at [481, 106] on div "Ações" at bounding box center [537, 110] width 327 height 18
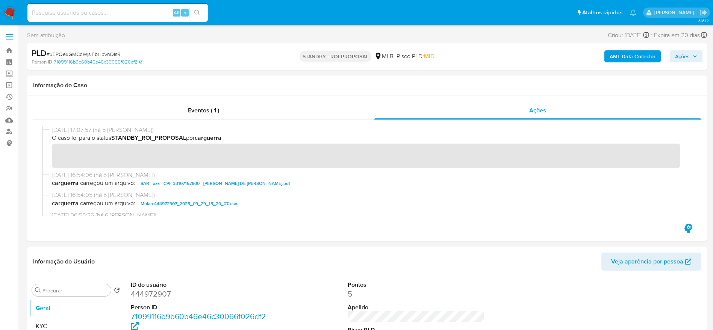
click at [99, 51] on span "# uEPQexGMCqWjsjFbHbVnDIsR" at bounding box center [84, 54] width 74 height 8
copy span "uEPQexGMCqWjsjFbHbVnDIsR"
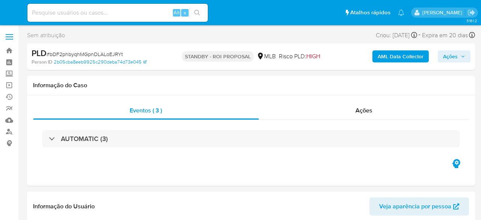
select select "10"
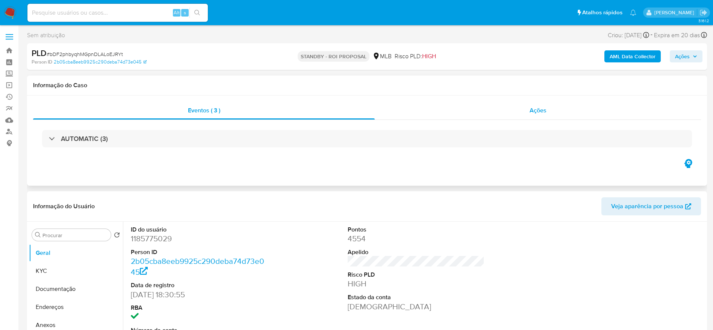
click at [481, 114] on div "Ações" at bounding box center [538, 110] width 326 height 18
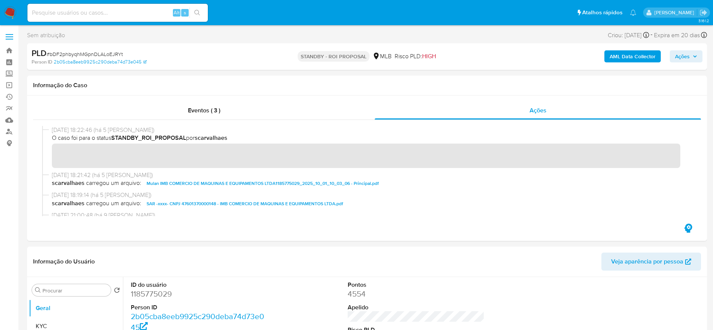
click at [100, 51] on span "# bDF2phbyqhMGpnDLALoEJRYt" at bounding box center [85, 54] width 76 height 8
copy span "bDF2phbyqhMGpnDLALoEJRYt"
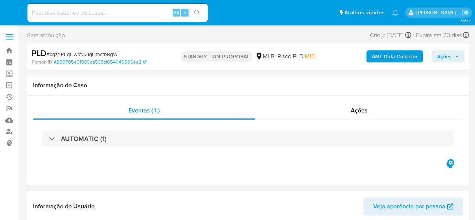
select select "10"
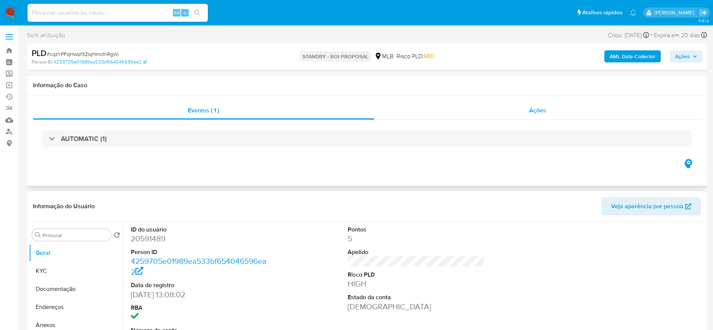
click at [475, 111] on div "Ações" at bounding box center [537, 110] width 327 height 18
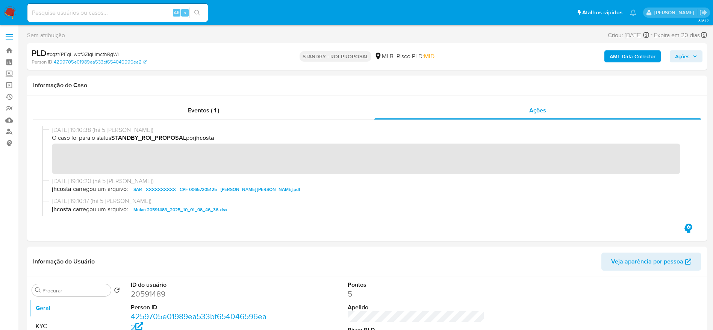
click at [88, 51] on span "# cqzYPFqHwbf3ZIqHmcthRgWi" at bounding box center [83, 54] width 72 height 8
copy span "cqzYPFqHwbf3ZIqHmcthRgWi"
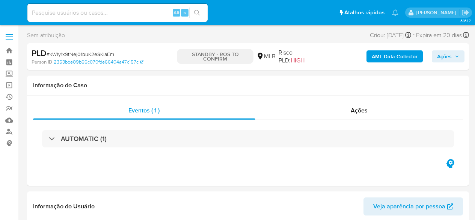
select select "10"
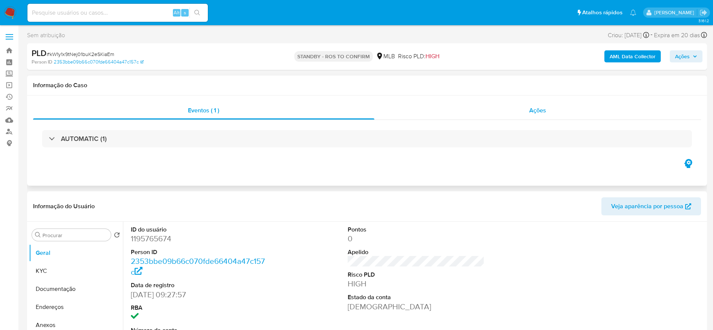
click at [475, 115] on div "Ações" at bounding box center [537, 110] width 327 height 18
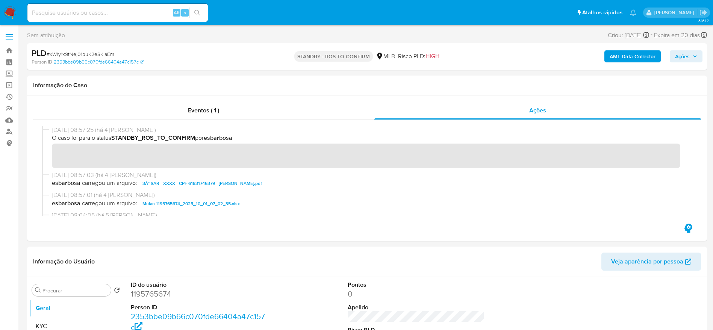
click at [83, 53] on span "# kW1y1x9tNej01buK2eSKiaEm" at bounding box center [81, 54] width 68 height 8
copy span "kW1y1x9tNej01buK2eSKiaEm"
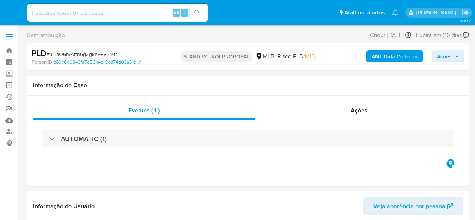
select select "10"
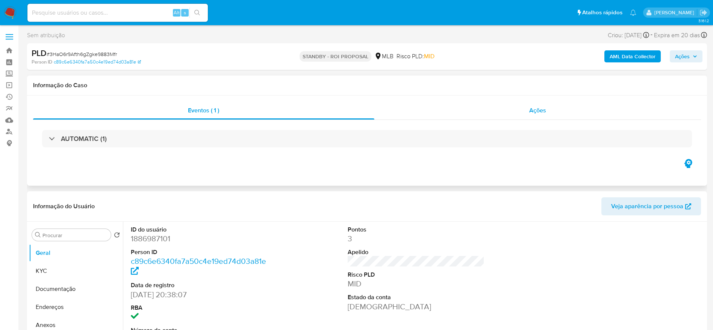
click at [475, 109] on div "Ações" at bounding box center [537, 110] width 327 height 18
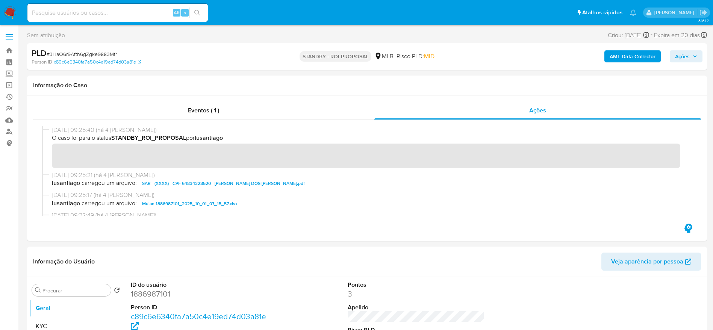
click at [92, 55] on span "# 3HaO6r9Afth6gZgke9883Mfr" at bounding box center [82, 54] width 70 height 8
copy span "3HaO6r9Afth6gZgke9883Mfr"
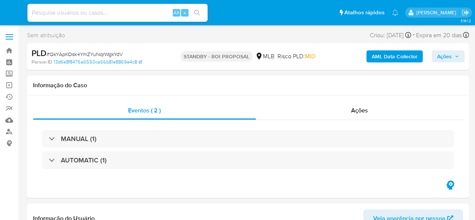
select select "10"
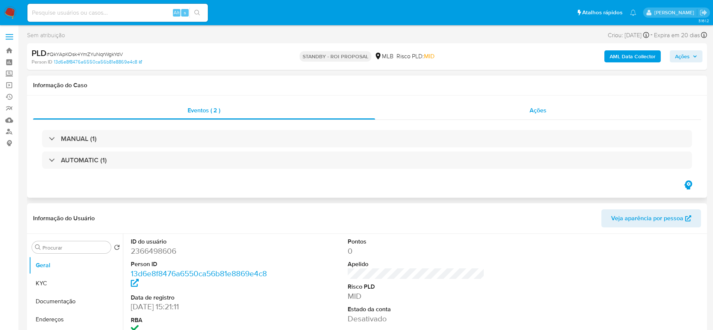
click at [475, 109] on div "Ações" at bounding box center [538, 110] width 326 height 18
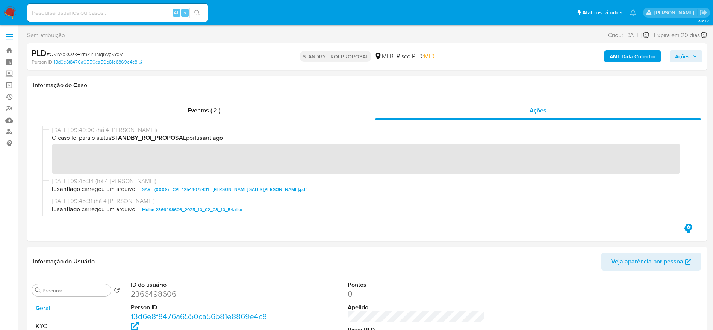
click at [93, 52] on span "# QkYApKOsk4YmZYuNqrWgkYdV" at bounding box center [85, 54] width 76 height 8
copy span "QkYApKOsk4YmZYuNqrWgkYdV"
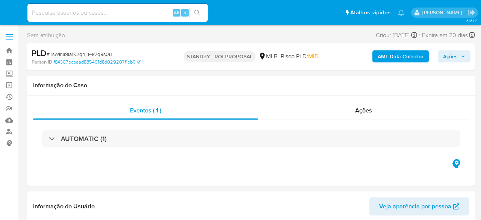
select select "10"
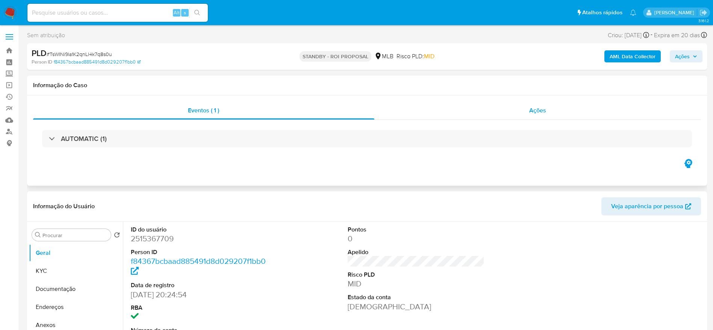
click at [481, 106] on div "Ações" at bounding box center [537, 110] width 327 height 18
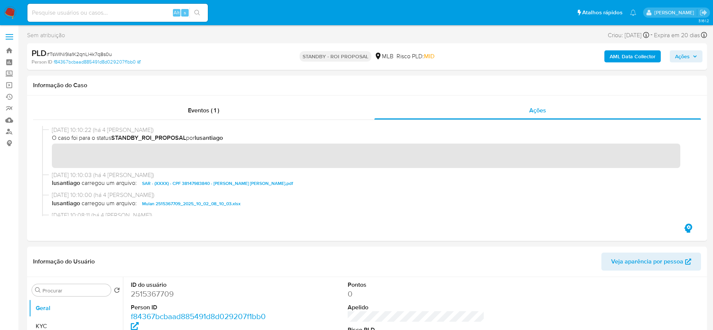
click at [90, 55] on span "# TsWINi9la1K2qnLl4k7q8s0u" at bounding box center [79, 54] width 65 height 8
copy span "TsWINi9la1K2qnLl4k7q8s0u"
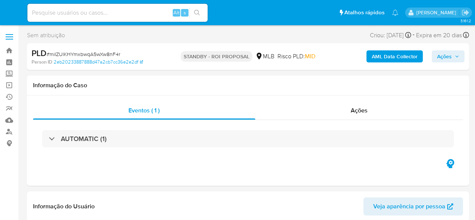
select select "10"
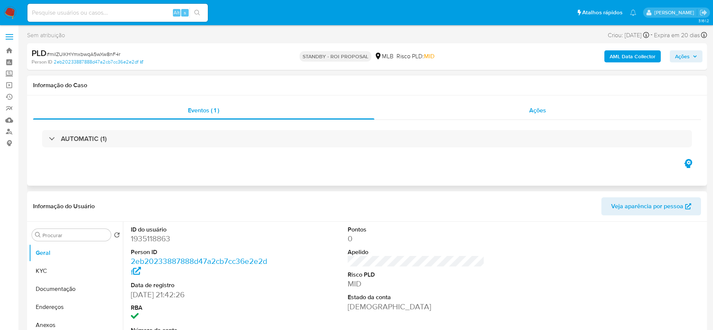
click at [475, 115] on div "Ações" at bounding box center [537, 110] width 327 height 18
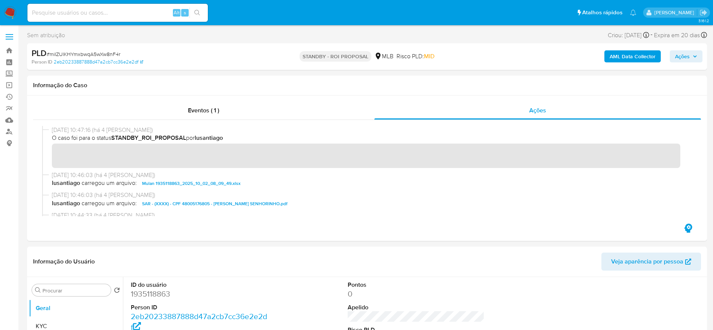
click at [108, 53] on span "# miIZUlKHYmxbwqA5wXw8nF4r" at bounding box center [84, 54] width 74 height 8
copy span "miIZUlKHYmxbwqA5wXw8nF4r"
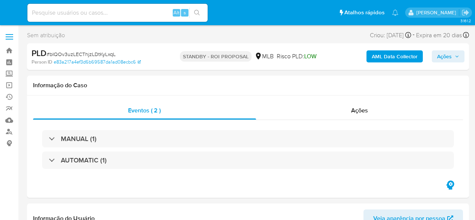
select select "10"
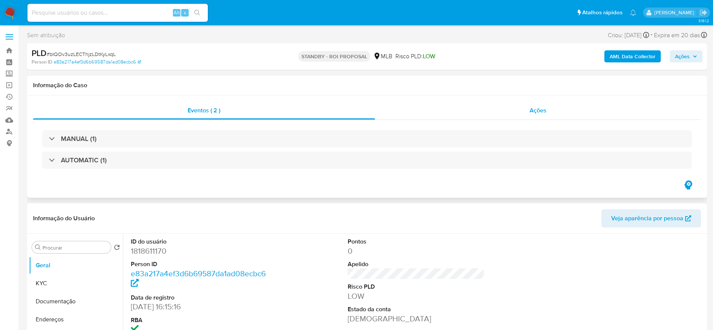
click at [475, 101] on div "Ações" at bounding box center [538, 110] width 326 height 18
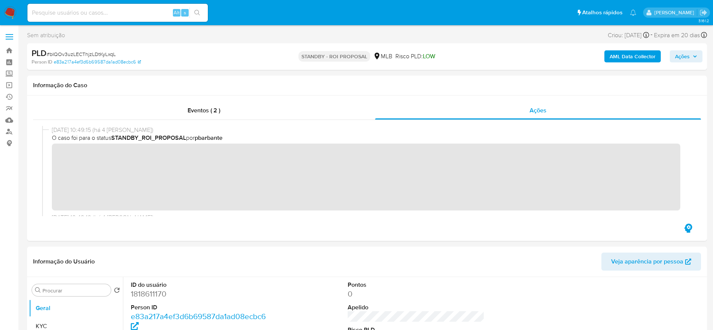
click at [67, 54] on span "# bIQOv3uzLECThjzLDtKyLxqL" at bounding box center [81, 54] width 69 height 8
copy span "bIQOv3uzLECThjzLDtKyLxqL"
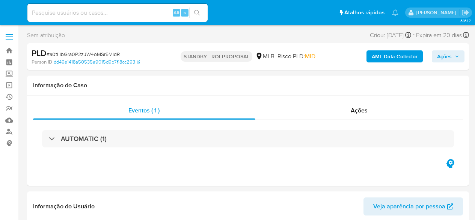
select select "10"
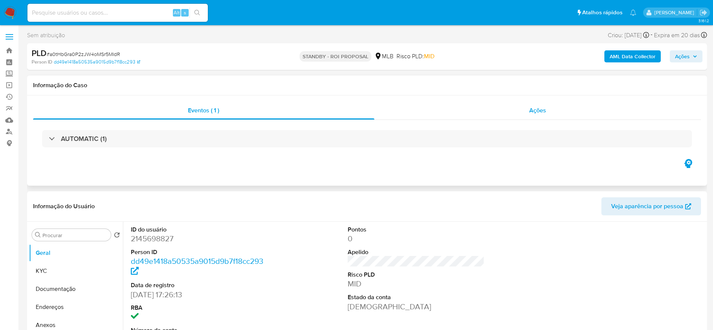
click at [464, 113] on div "Ações" at bounding box center [537, 110] width 327 height 18
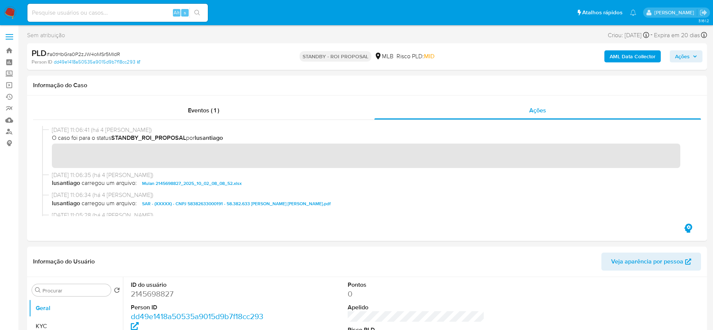
click at [107, 49] on div "PLD # a0tHbGra0P2zJW4oMSr5MIdR" at bounding box center [142, 53] width 221 height 11
copy span "a0tHbGra0P2zJW4oMSr5MIdR"
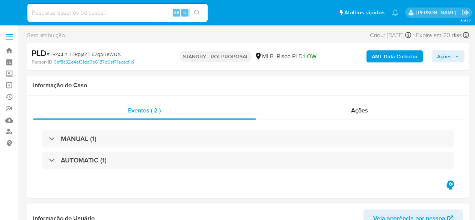
select select "10"
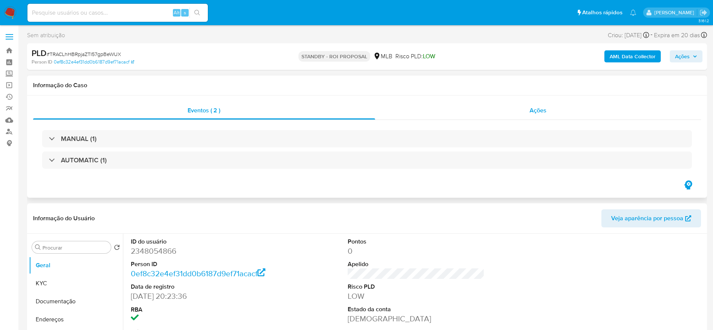
click at [455, 115] on div "Ações" at bounding box center [538, 110] width 326 height 18
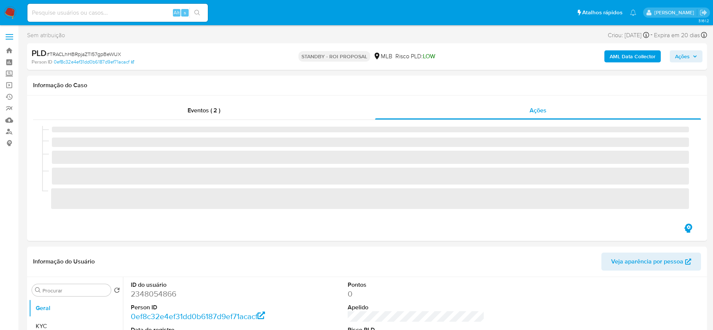
click at [93, 51] on span "# TRACLhHBRpjaZTI57gpBeWUX" at bounding box center [84, 54] width 74 height 8
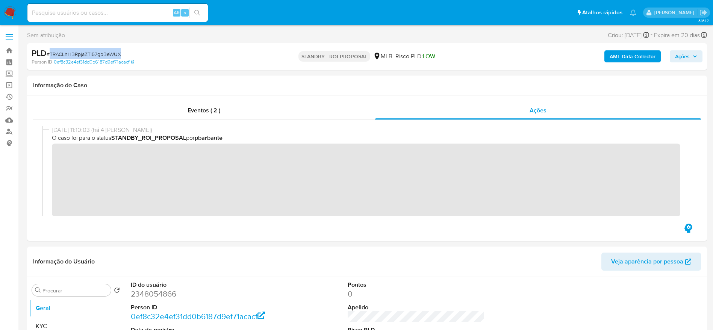
click at [93, 51] on span "# TRACLhHBRpjaZTI57gpBeWUX" at bounding box center [84, 54] width 74 height 8
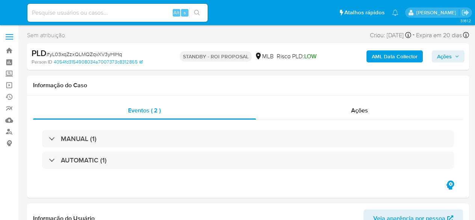
select select "10"
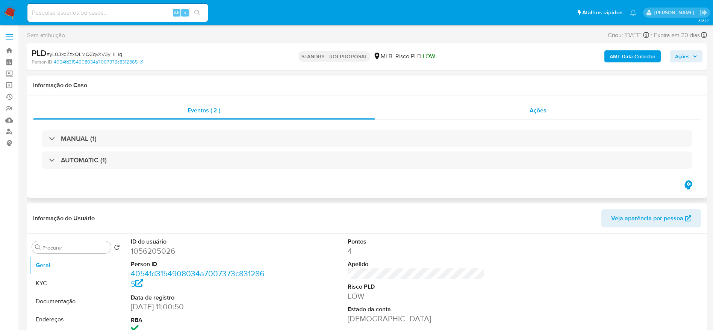
click at [442, 108] on div "Ações" at bounding box center [538, 110] width 326 height 18
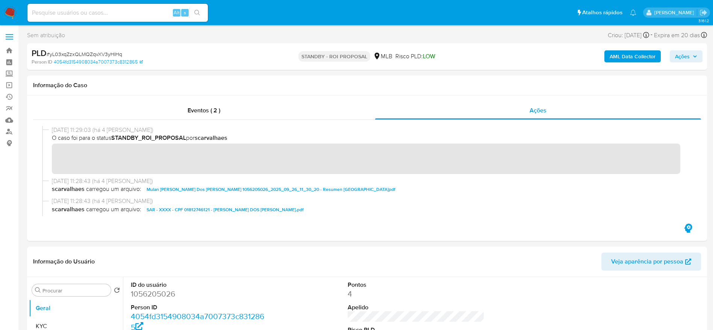
click at [109, 53] on span "# yL03xqZzxQLMQZqvXV3yHIHq" at bounding box center [85, 54] width 76 height 8
copy span "yL03xqZzxQLMQZqvXV3yHIHq"
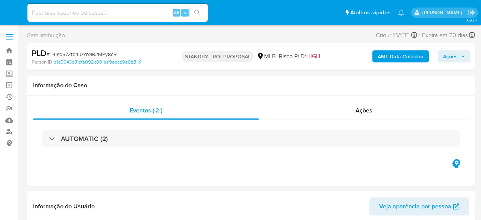
select select "10"
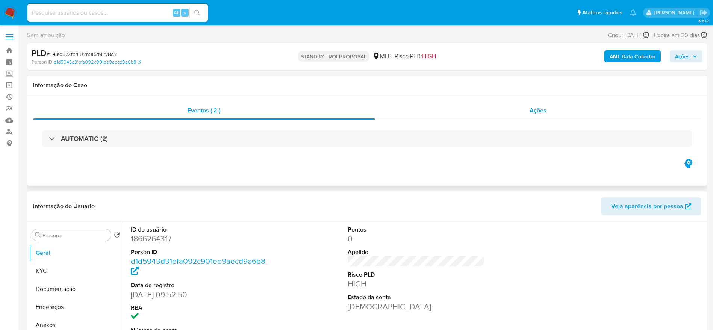
click at [452, 112] on div "Ações" at bounding box center [538, 110] width 326 height 18
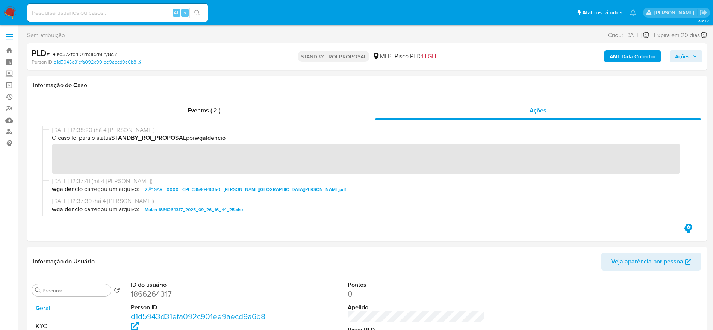
click at [96, 50] on span "# F4jKoS7ZfqrL0Yn9R2MPy8cR" at bounding box center [82, 54] width 70 height 8
copy span "F4jKoS7ZfqrL0Yn9R2MPy8cR"
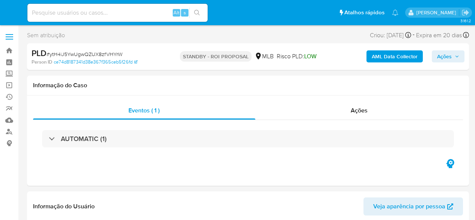
select select "10"
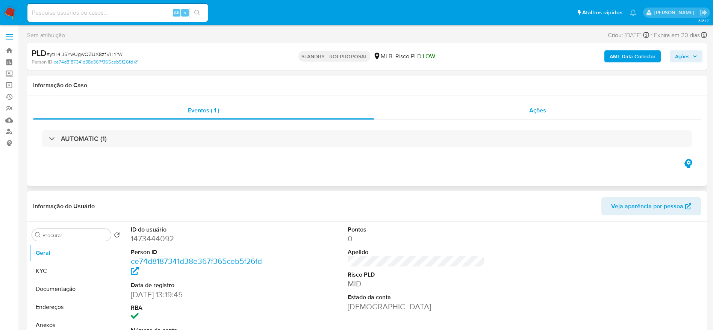
click at [475, 111] on div "Ações" at bounding box center [537, 110] width 327 height 18
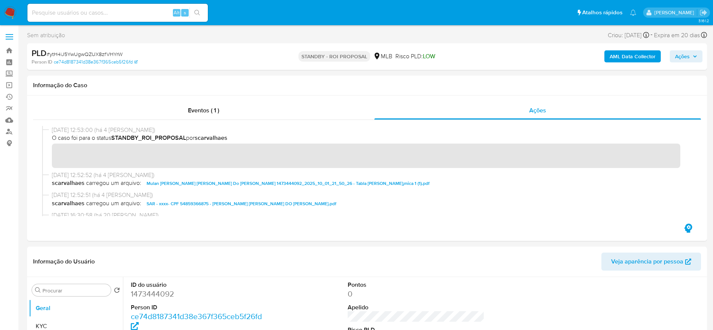
click at [107, 55] on span "# ytH4iJ5YwUgwQZUX8zfVHYrW" at bounding box center [85, 54] width 76 height 8
copy span "ytH4iJ5YwUgwQZUX8zfVHYrW"
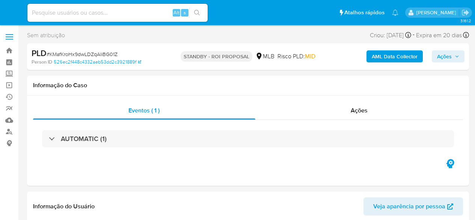
select select "10"
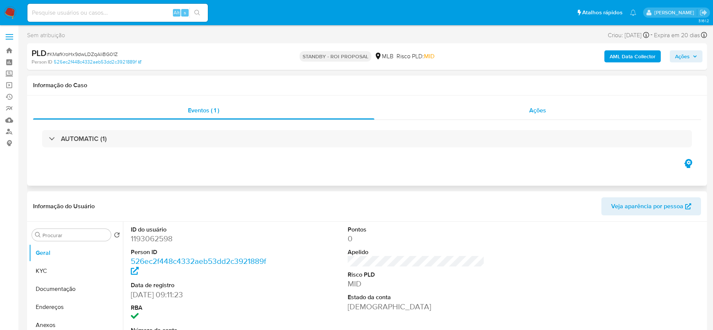
click at [475, 112] on div "Ações" at bounding box center [537, 110] width 327 height 18
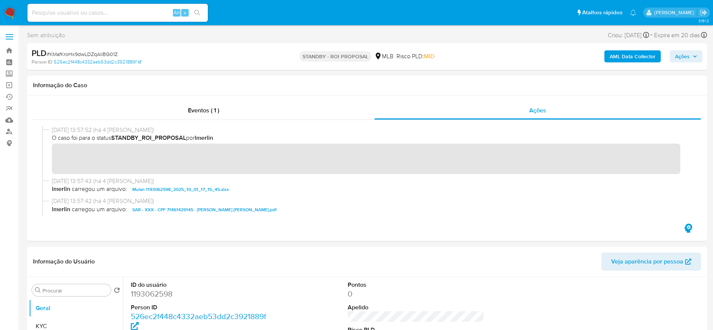
click at [96, 53] on span "# KMafKroHx9dwLDZqAliBG01Z" at bounding box center [82, 54] width 71 height 8
copy span "KMafKroHx9dwLDZqAliBG01Z"
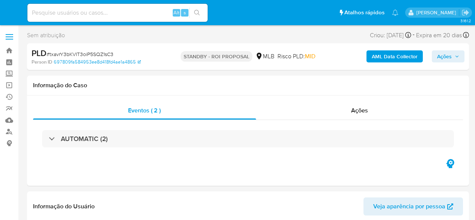
select select "10"
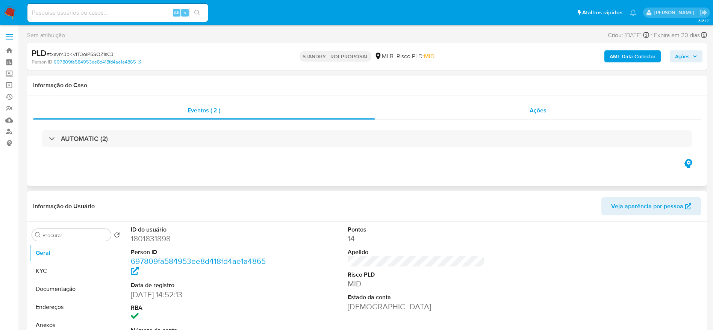
click at [475, 110] on div "Ações" at bounding box center [538, 110] width 326 height 18
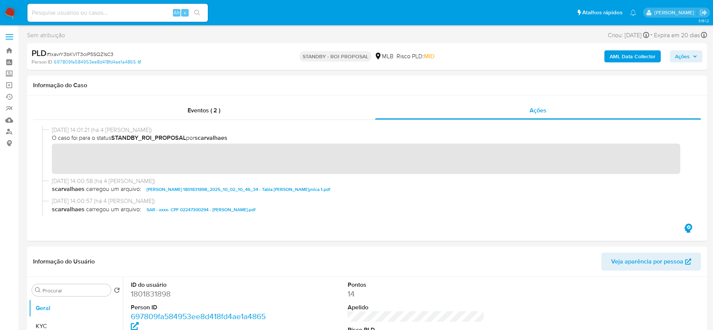
click at [106, 54] on span "# txavrY3bKVIT3oiP5SQZ1sC3" at bounding box center [80, 54] width 67 height 8
copy span "txavrY3bKVIT3oiP5SQZ1sC3"
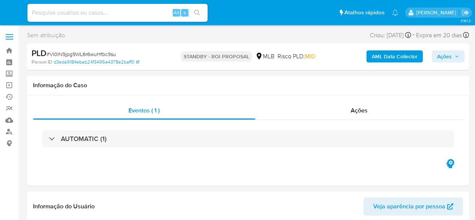
select select "10"
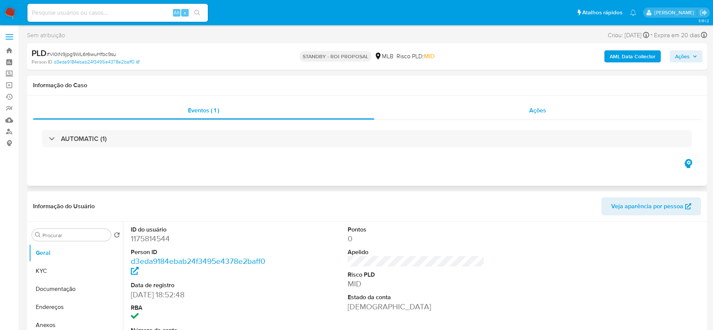
click at [475, 112] on span "Ações" at bounding box center [537, 110] width 17 height 9
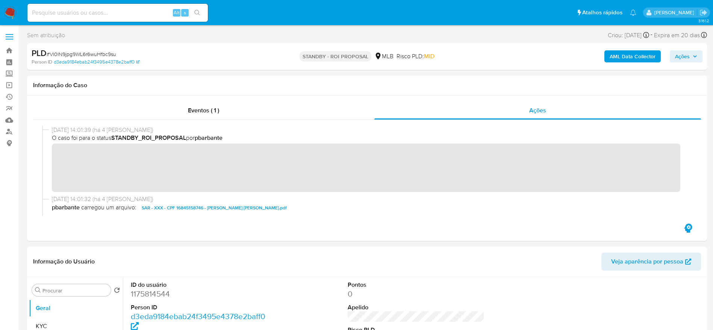
click at [100, 54] on span "# Vl0lN9jpg9WL6r6wuHfbc9su" at bounding box center [82, 54] width 70 height 8
copy span "Vl0lN9jpg9WL6r6wuHfbc9su"
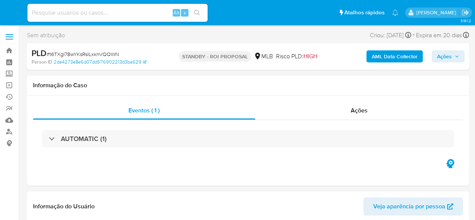
select select "10"
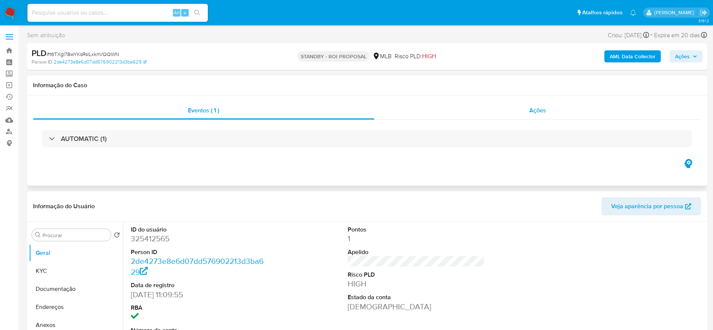
click at [475, 108] on div "Ações" at bounding box center [537, 110] width 327 height 18
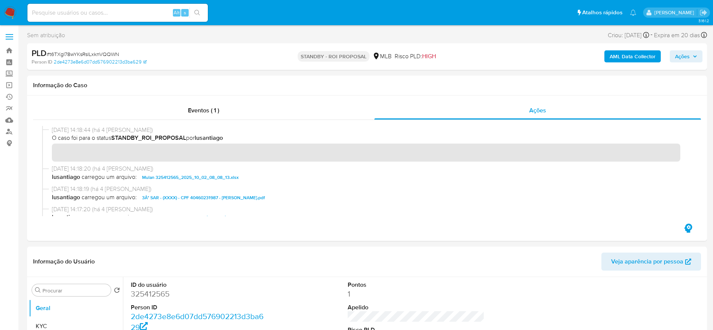
click at [106, 54] on span "# t6TXgI78wYKsRslLxknVQQWN" at bounding box center [83, 54] width 73 height 8
copy span "t6TXgI78wYKsRslLxknVQQWN"
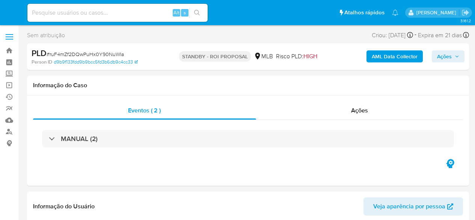
select select "10"
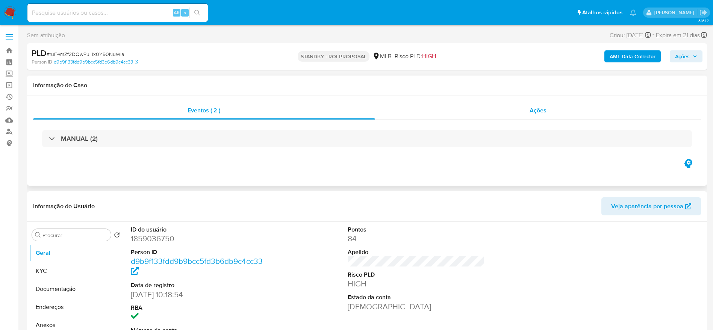
click at [475, 101] on div "Ações" at bounding box center [538, 110] width 326 height 18
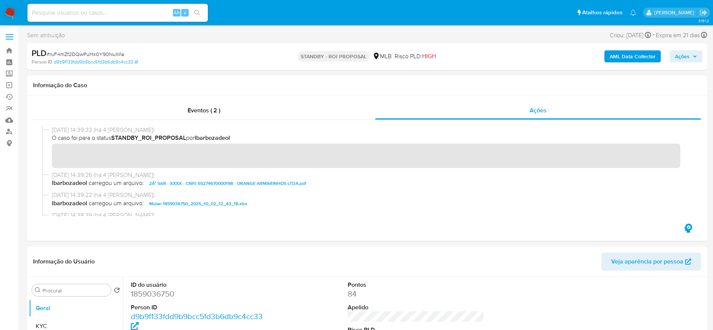
click at [91, 51] on span "# ruF4mZf2DQwPuHx0Y90NuWla" at bounding box center [85, 54] width 77 height 8
copy span "ruF4mZf2DQwPuHx0Y90NuWla"
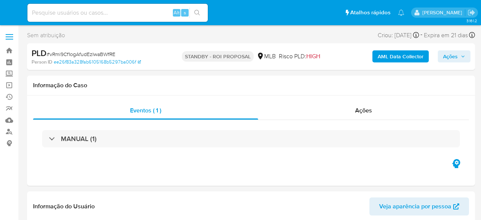
select select "10"
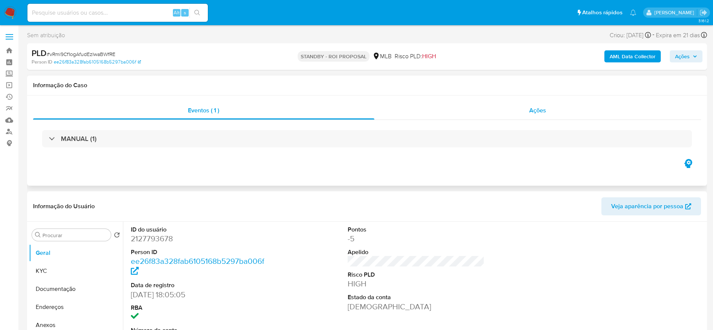
click at [481, 111] on div "Ações" at bounding box center [537, 110] width 327 height 18
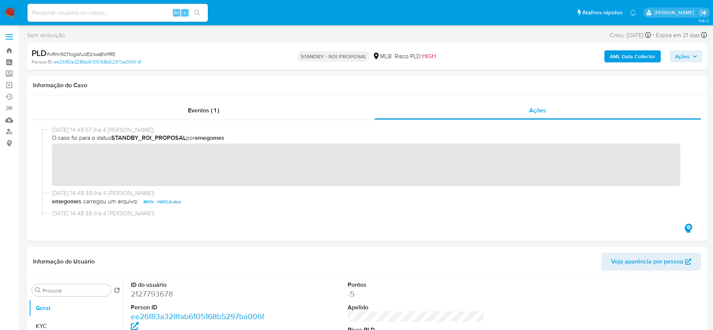
click at [94, 51] on span "# vRmi9Cf1ogAfudEzIwaBWfRE" at bounding box center [81, 54] width 69 height 8
copy span "vRmi9Cf1ogAfudEzIwaBWfRE"
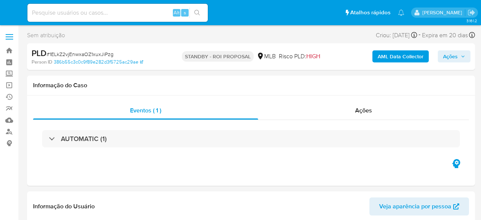
select select "10"
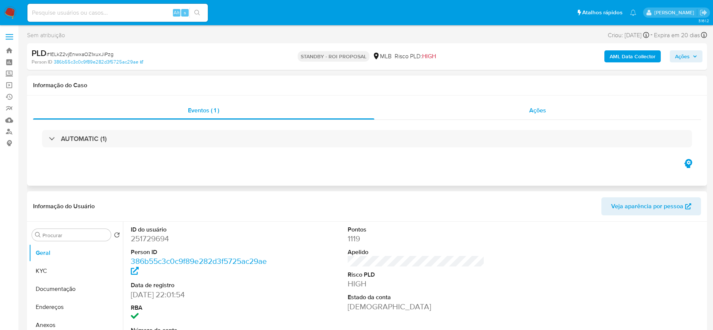
click at [472, 114] on div "Ações" at bounding box center [537, 110] width 327 height 18
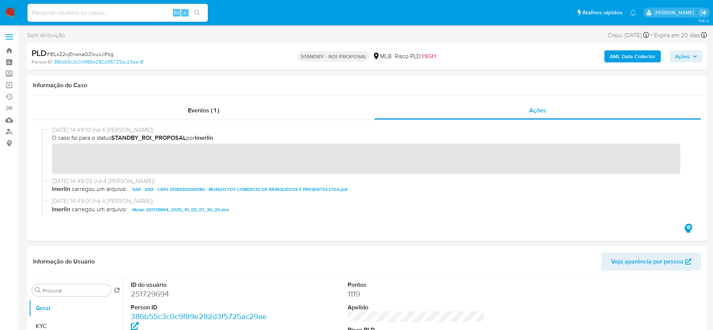
click at [90, 53] on span "# 1ELkZ2vjEnwxaOZ1xuxJiPzg" at bounding box center [80, 54] width 67 height 8
copy span "1ELkZ2vjEnwxaOZ1xuxJiPzg"
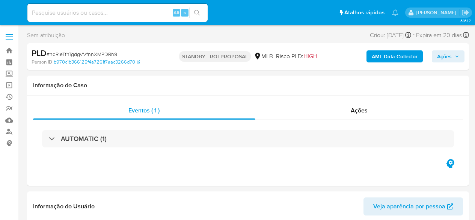
select select "10"
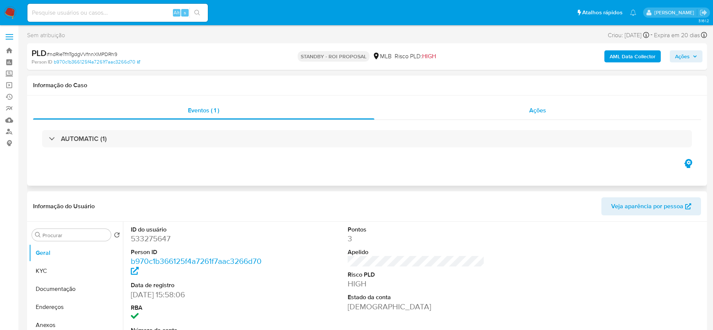
click at [429, 107] on div "Ações" at bounding box center [537, 110] width 327 height 18
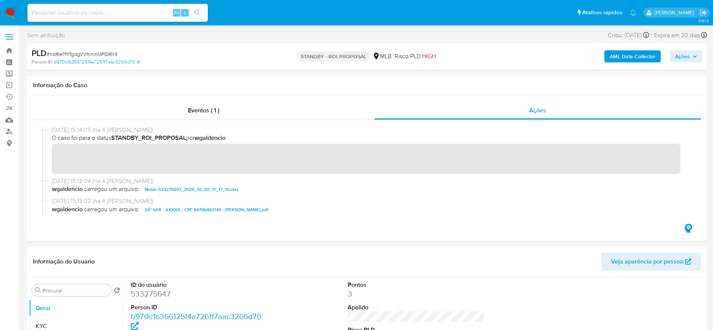
click at [95, 55] on span "# ndRieTfhTgdgVVfnnXMPDRh9" at bounding box center [82, 54] width 71 height 8
copy span "ndRieTfhTgdgVVfnnXMPDRh9"
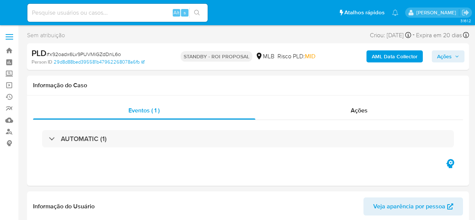
select select "10"
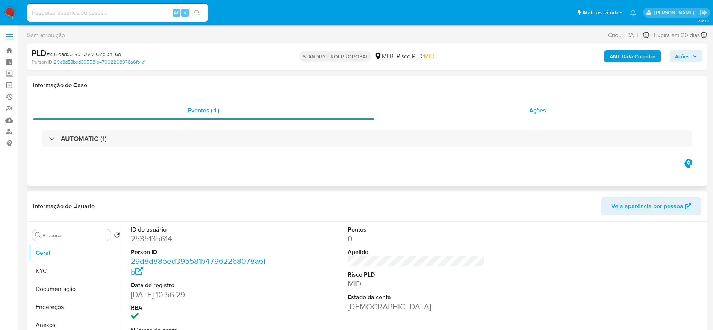
click at [475, 104] on div "Ações" at bounding box center [537, 110] width 327 height 18
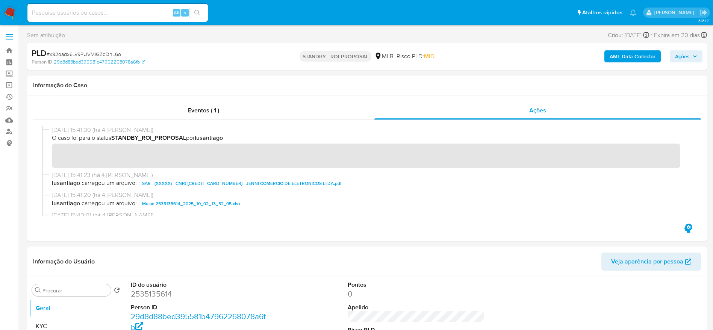
click at [79, 50] on span "# x92oadx6Lv9PUVMiGZdDnL6o" at bounding box center [84, 54] width 74 height 8
copy span "x92oadx6Lv9PUVMiGZdDnL6o"
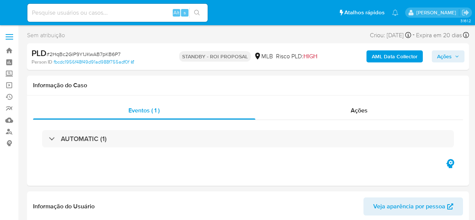
select select "10"
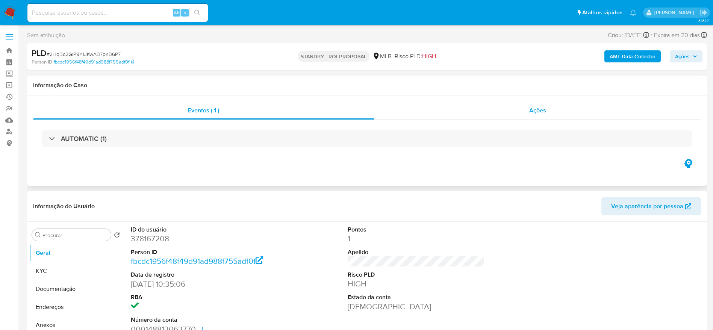
click at [449, 112] on div "Ações" at bounding box center [537, 110] width 327 height 18
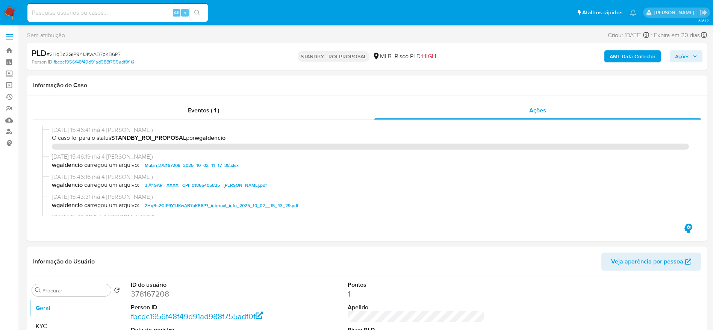
click at [71, 54] on span "# 2HqBc2GlP9Y1JKwAB7pKB6P7" at bounding box center [84, 54] width 74 height 8
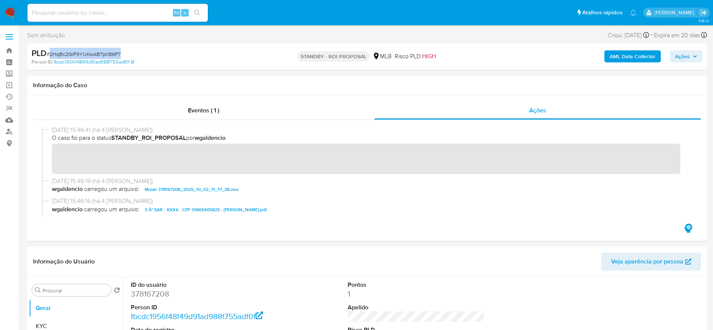
click at [71, 54] on span "# 2HqBc2GlP9Y1JKwAB7pKB6P7" at bounding box center [84, 54] width 74 height 8
copy span "2HqBc2GlP9Y1JKwAB7pKB6P7"
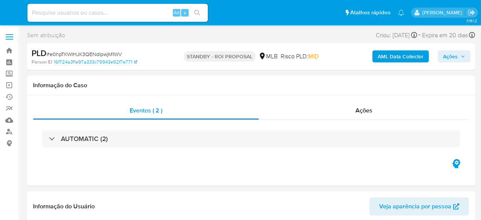
select select "10"
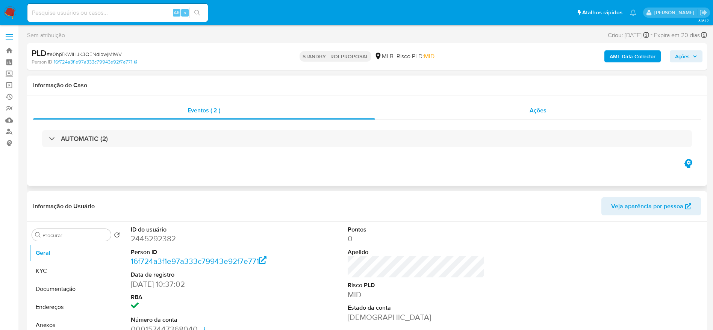
click at [481, 113] on div "Ações" at bounding box center [538, 110] width 326 height 18
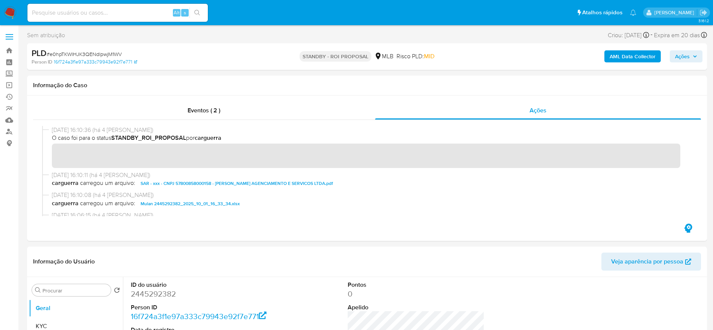
click at [110, 52] on span "# e0hpTKWlHJK3QENdlpwjM1WV" at bounding box center [84, 54] width 75 height 8
copy span "e0hpTKWlHJK3QENdlpwjM1WV"
copy div "PLD # e0hpTKWlHJK3QENdlpwjM1WV"
click at [110, 52] on span "# e0hpTKWlHJK3QENdlpwjM1WV" at bounding box center [84, 54] width 75 height 8
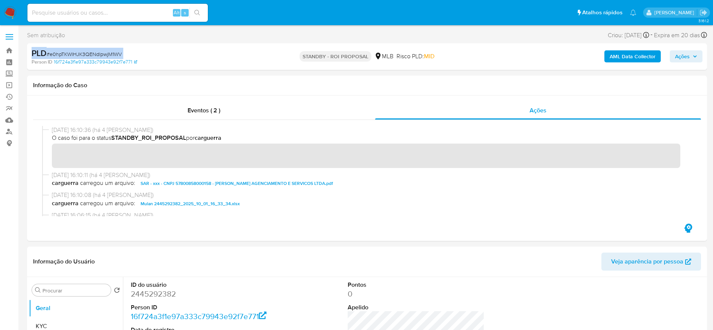
click at [110, 52] on span "# e0hpTKWlHJK3QENdlpwjM1WV" at bounding box center [84, 54] width 75 height 8
copy span "e0hpTKWlHJK3QENdlpwjM1WV"
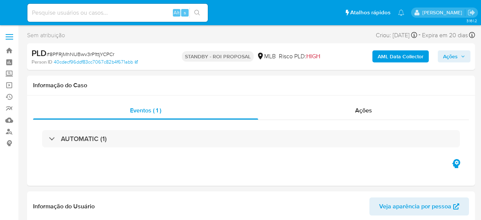
select select "10"
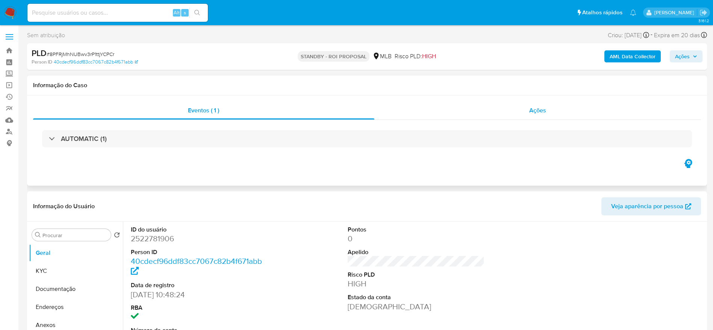
click at [481, 113] on div "Ações" at bounding box center [537, 110] width 327 height 18
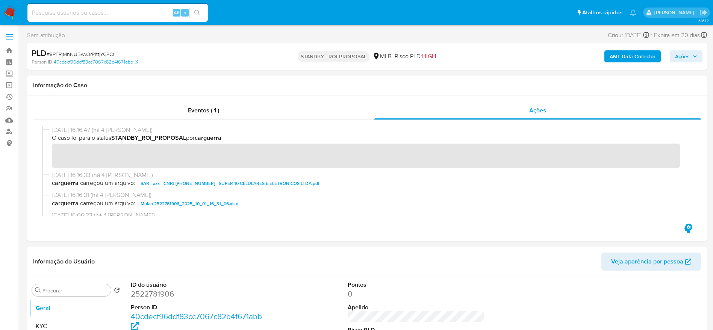
click at [108, 53] on span "# 8PFRjMhNUBwv3rP1ttjYCPCr" at bounding box center [81, 54] width 68 height 8
copy span "8PFRjMhNUBwv3rP1ttjYCPCr"
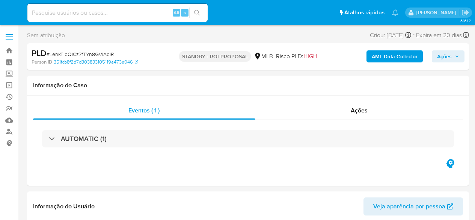
select select "10"
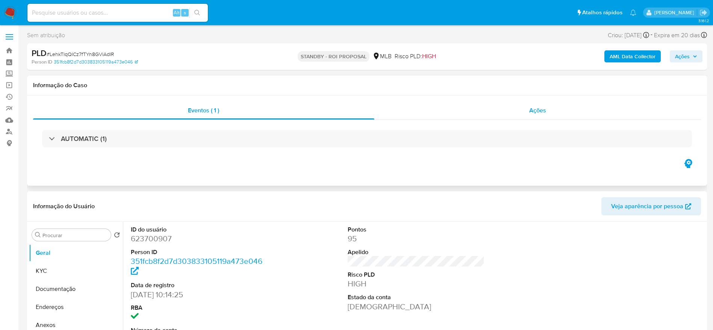
click at [475, 109] on div "Ações" at bounding box center [537, 110] width 327 height 18
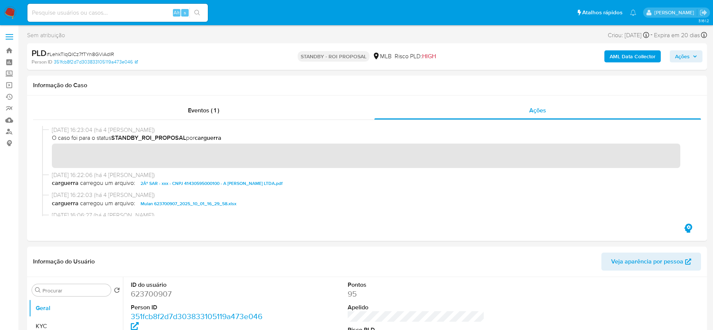
click at [106, 53] on span "# LehkTlqQlCz7fTYn8GViAdIR" at bounding box center [80, 54] width 67 height 8
copy span "LehkTlqQlCz7fTYn8GViAdIR"
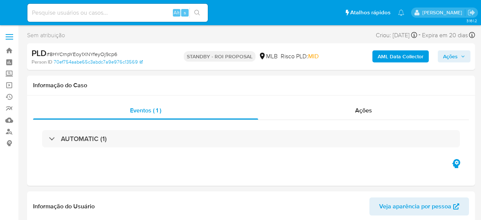
select select "10"
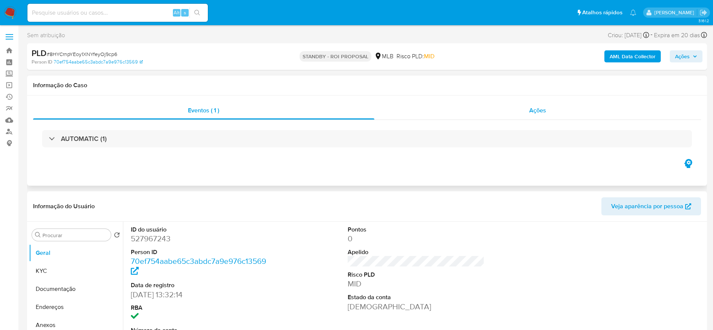
click at [477, 110] on div "Ações" at bounding box center [537, 110] width 327 height 18
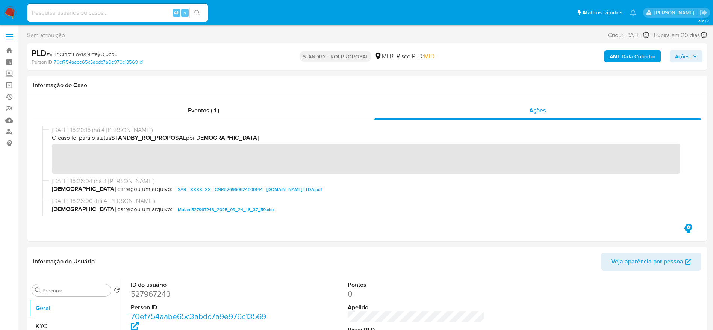
click at [108, 52] on span "# 8HYCrnpYEoy1XNYfeyOj9cp6" at bounding box center [82, 54] width 71 height 8
copy span "8HYCrnpYEoy1XNYfeyOj9cp6"
click at [108, 52] on span "# 8HYCrnpYEoy1XNYfeyOj9cp6" at bounding box center [82, 54] width 71 height 8
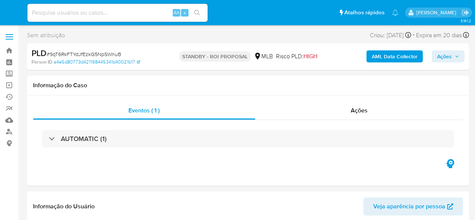
select select "10"
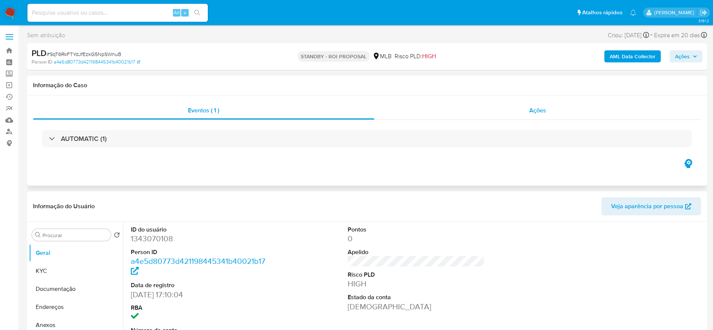
click at [475, 105] on div "Ações" at bounding box center [537, 110] width 327 height 18
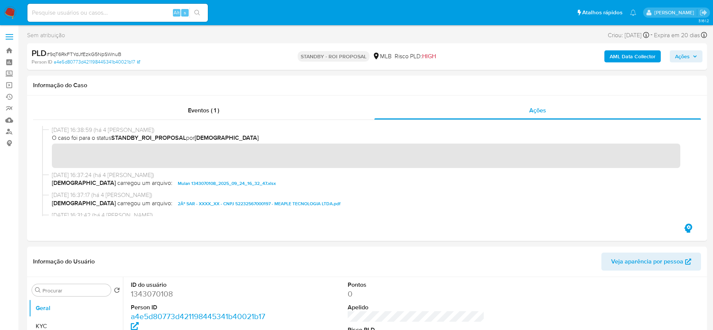
click at [76, 51] on span "# 9qT6RkFTYdJfEzkG5NpSWnuB" at bounding box center [84, 54] width 75 height 8
copy span "9qT6RkFTYdJfEzkG5NpSWnuB"
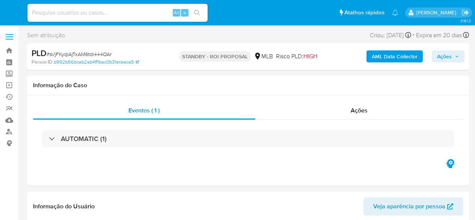
select select "10"
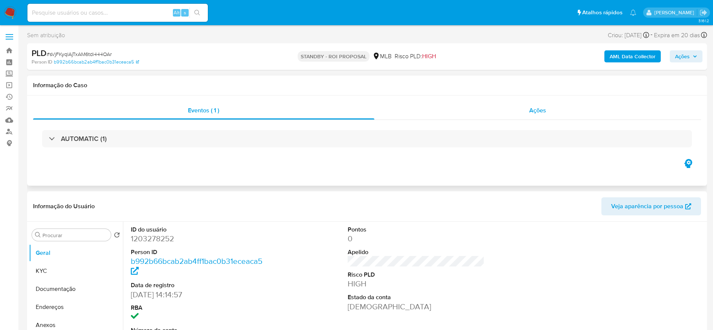
click at [400, 108] on div "Ações" at bounding box center [537, 110] width 327 height 18
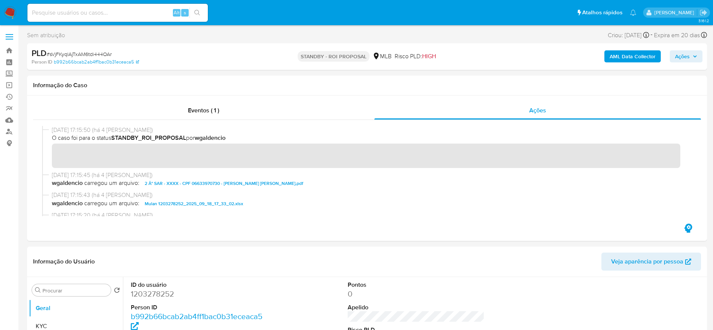
click at [94, 56] on span "# sVjFKyqlAjTxAM6tdi444OAr" at bounding box center [79, 54] width 65 height 8
copy span "sVjFKyqlAjTxAM6tdi444OAr"
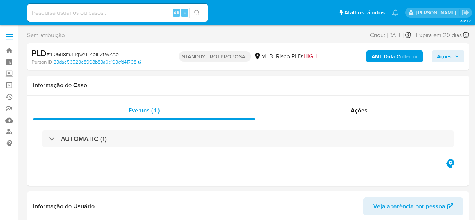
select select "10"
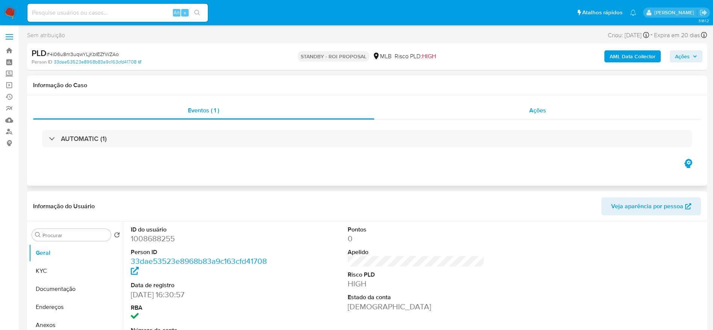
click at [441, 110] on div "Ações" at bounding box center [537, 110] width 327 height 18
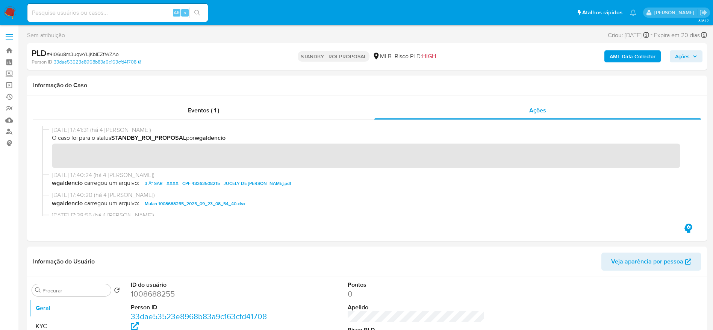
click at [103, 53] on span "# 4l06u8m3uqwYLjKbIEZfWZAo" at bounding box center [83, 54] width 72 height 8
copy span "4l06u8m3uqwYLjKbIEZfWZAo"
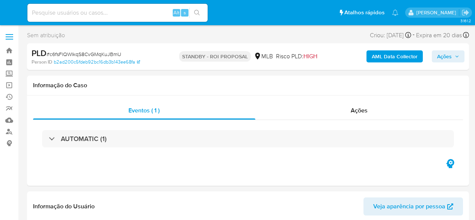
select select "10"
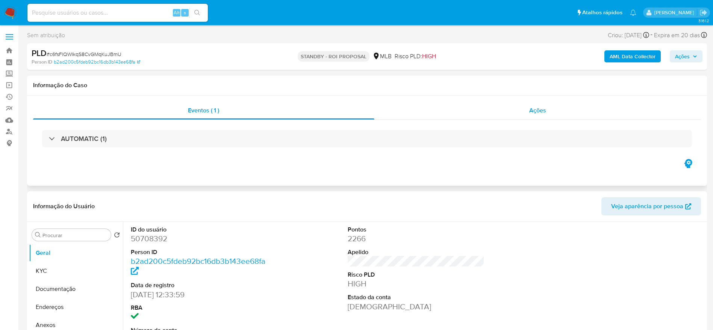
click at [448, 107] on div "Ações" at bounding box center [537, 110] width 327 height 18
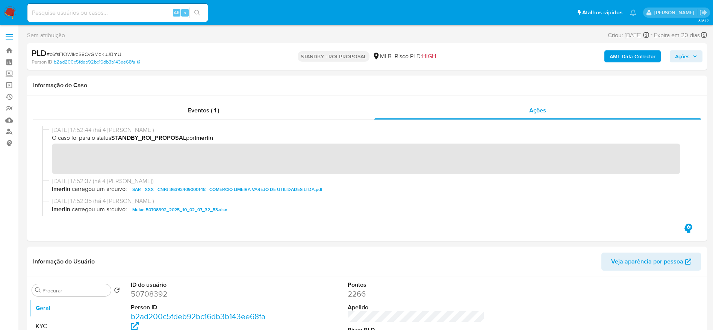
click at [93, 54] on span "# c6fsFlQWIkqS8CvGMqKuJBmU" at bounding box center [84, 54] width 75 height 8
copy span "c6fsFlQWIkqS8CvGMqKuJBmU"
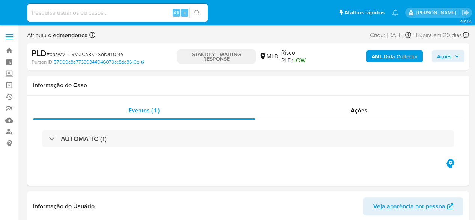
select select "10"
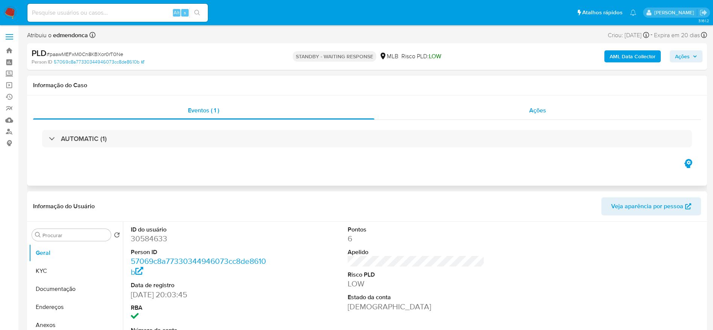
click at [440, 108] on div "Ações" at bounding box center [537, 110] width 327 height 18
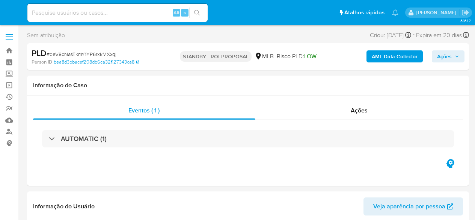
select select "10"
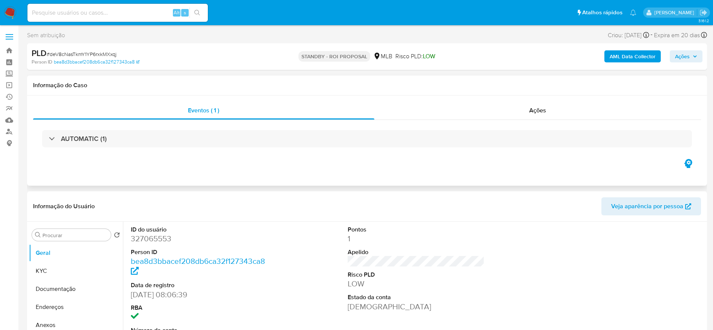
click at [422, 120] on div "AUTOMATIC (1)" at bounding box center [367, 139] width 668 height 38
click at [438, 115] on div "Ações" at bounding box center [537, 110] width 327 height 18
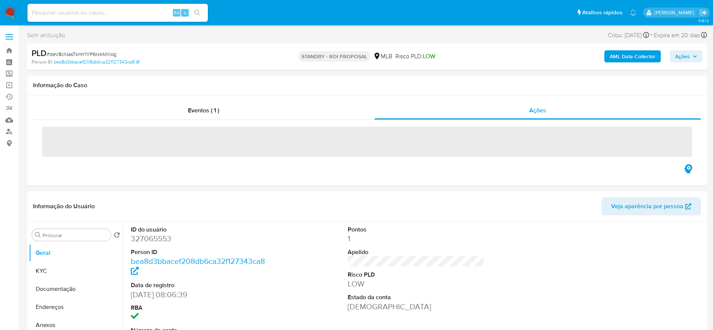
click at [71, 56] on span "# deV8cNasTkmY1YP6rxkMXxqj" at bounding box center [82, 54] width 70 height 8
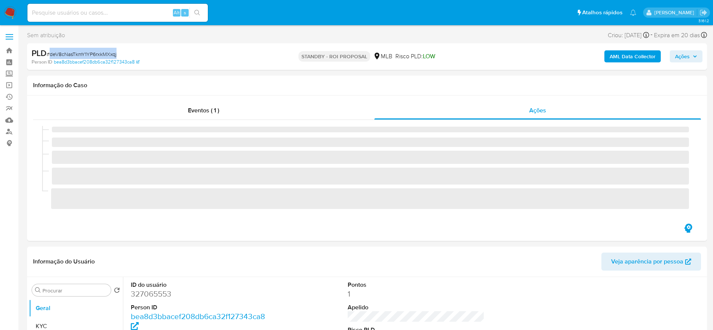
click at [71, 56] on span "# deV8cNasTkmY1YP6rxkMXxqj" at bounding box center [82, 54] width 70 height 8
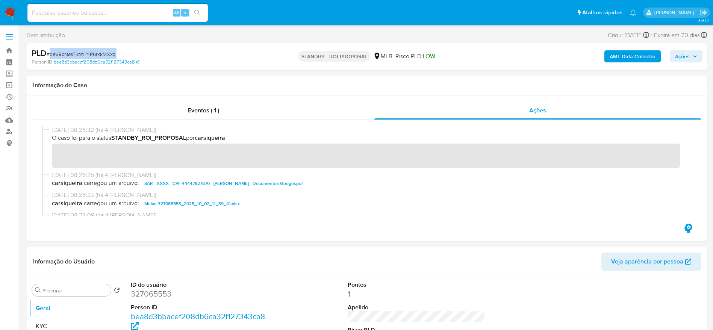
copy span "deV8cNasTkmY1YP6rxkMXxqj"
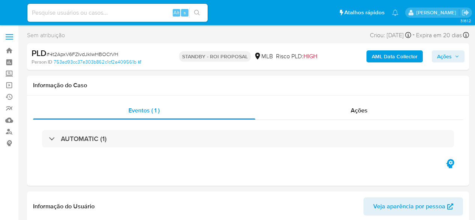
select select "10"
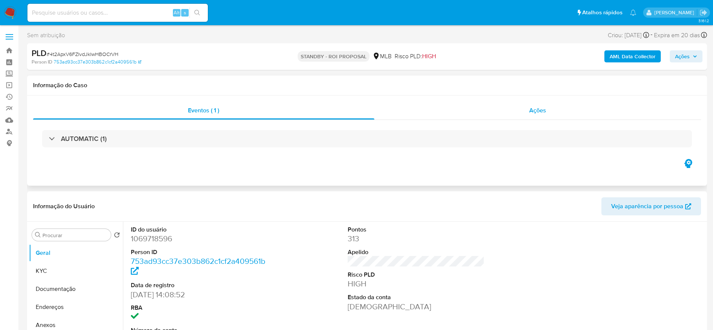
click at [475, 106] on div "Ações" at bounding box center [537, 110] width 327 height 18
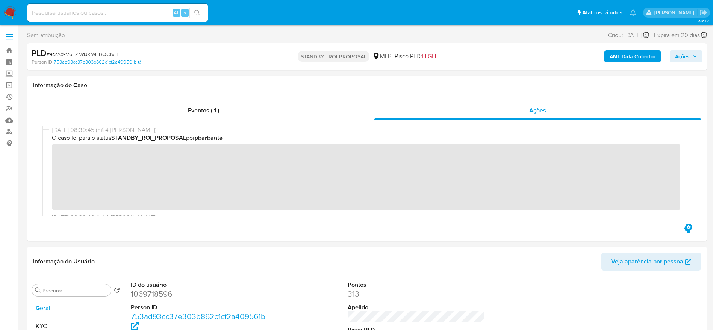
click at [89, 53] on span "# 4t2ApxV6FZIvdJkIwHBOCrVH" at bounding box center [83, 54] width 72 height 8
copy span "4t2ApxV6FZIvdJkIwHBOCrVH"
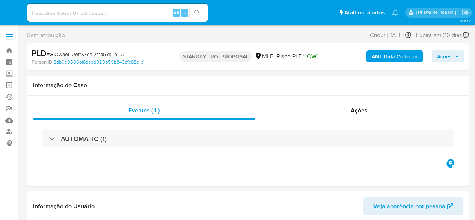
select select "10"
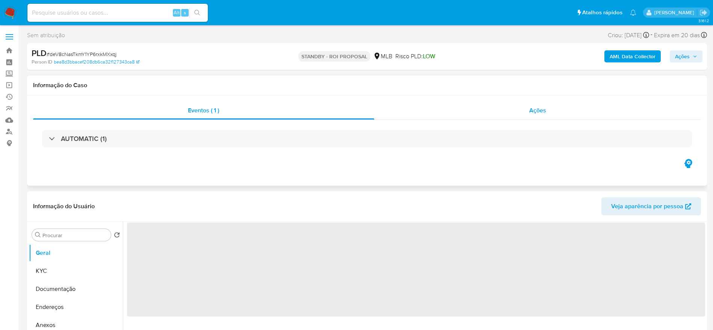
click at [512, 115] on div "Ações" at bounding box center [537, 110] width 327 height 18
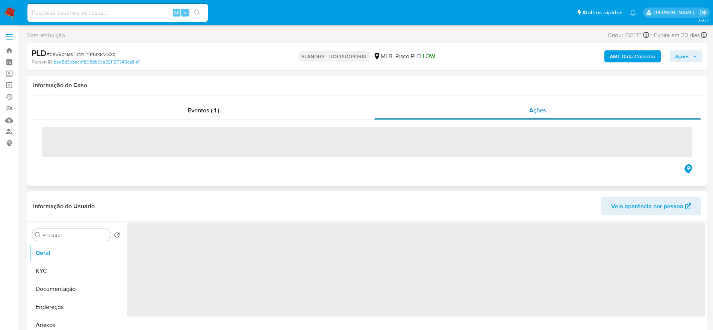
select select "10"
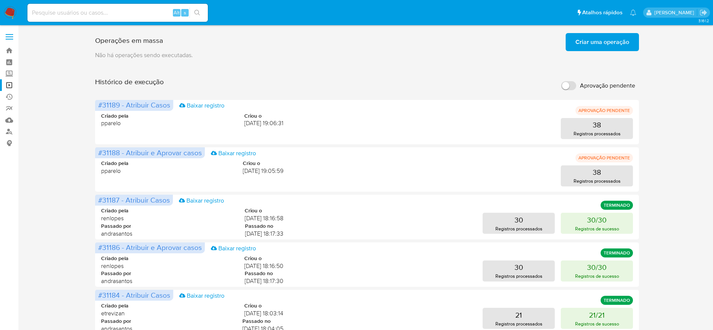
click at [618, 45] on span "Criar uma operação" at bounding box center [602, 42] width 54 height 17
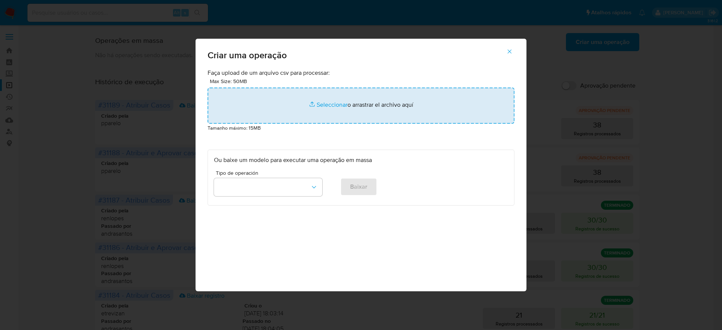
click at [362, 104] on input "file" at bounding box center [360, 106] width 307 height 36
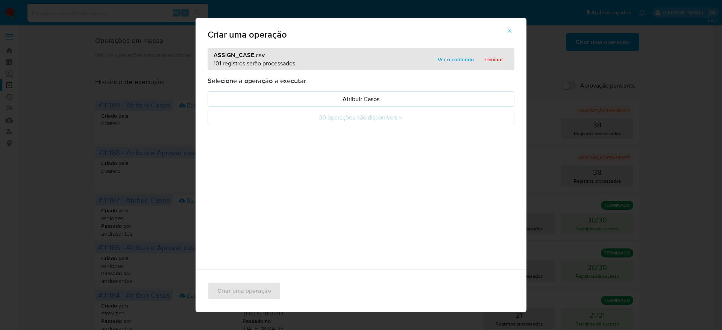
click at [465, 63] on span "Ver o conteúdo" at bounding box center [456, 59] width 36 height 11
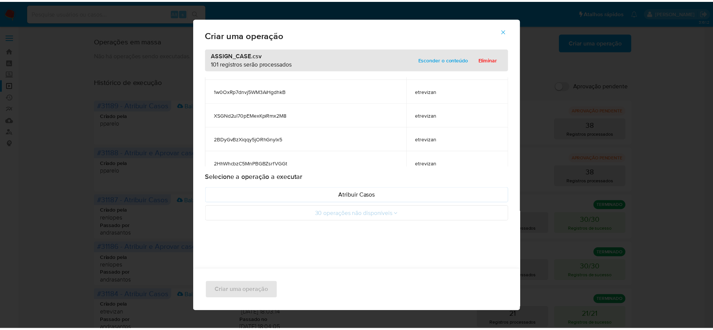
scroll to position [2358, 0]
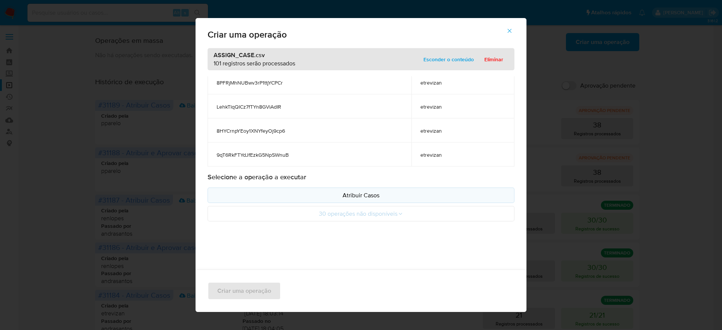
click at [371, 199] on p "Atribuir Casos" at bounding box center [361, 195] width 294 height 9
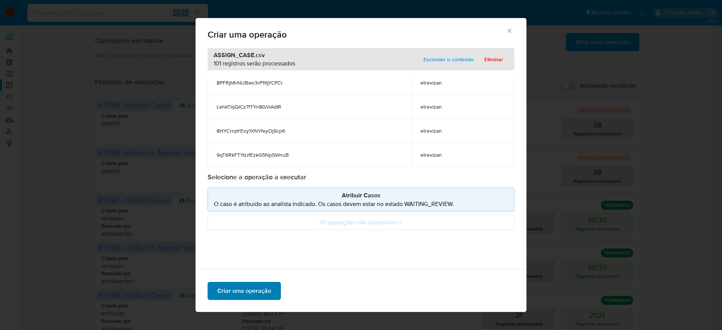
click at [229, 292] on span "Criar uma operação" at bounding box center [244, 291] width 54 height 17
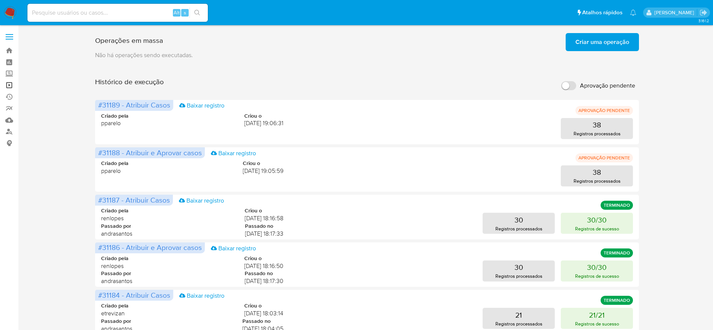
click at [11, 86] on link "Operações em massa" at bounding box center [44, 85] width 89 height 12
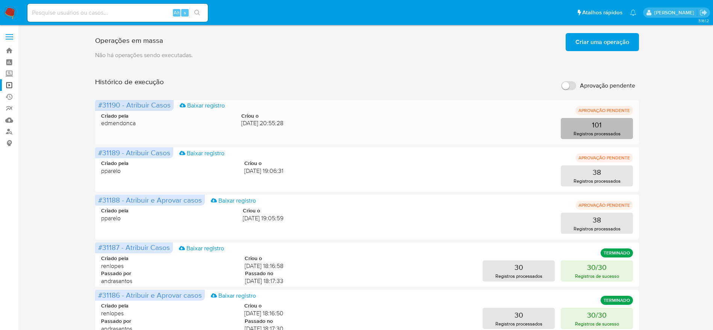
click at [578, 128] on button "101 Registros processados" at bounding box center [597, 128] width 72 height 21
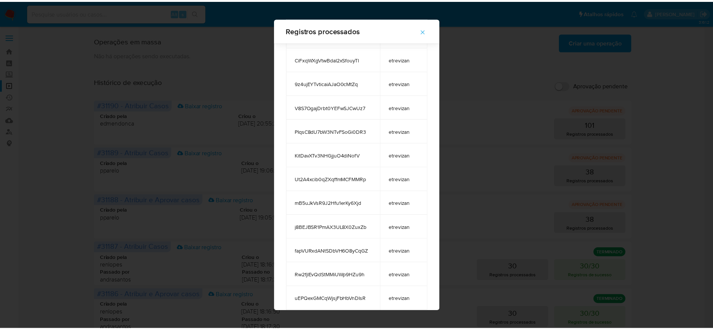
scroll to position [2191, 0]
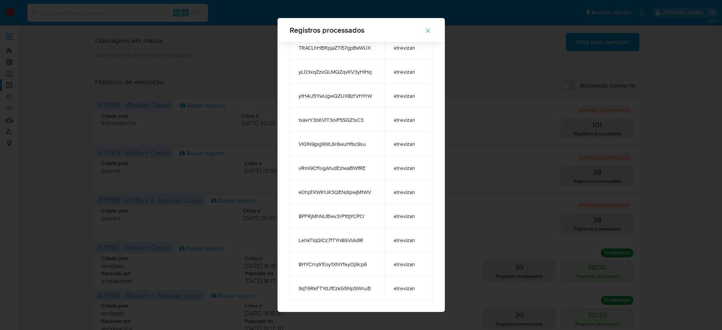
click at [428, 33] on icon "button" at bounding box center [427, 30] width 7 height 7
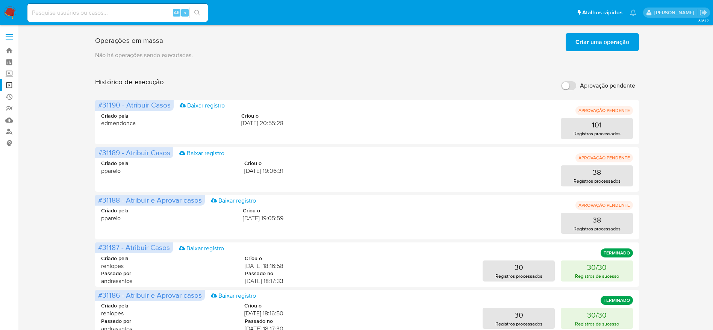
click at [12, 13] on img at bounding box center [10, 12] width 13 height 13
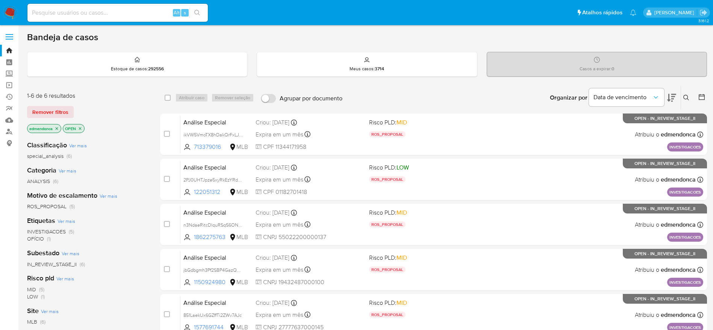
scroll to position [128, 0]
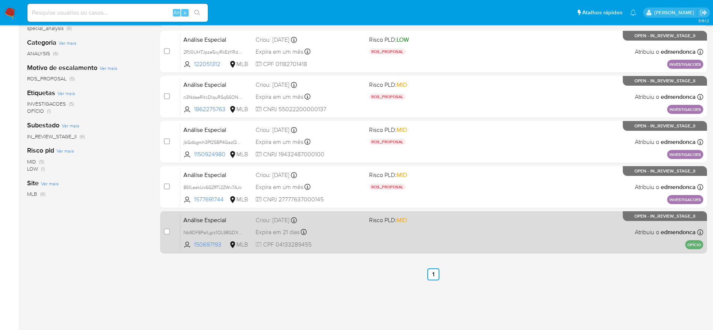
click at [490, 221] on div "Análise Especial Nb9DF8PalLgrz1OL98GDXXjn 150697193 MLB Risco PLD: MID Criou: 1…" at bounding box center [441, 232] width 523 height 38
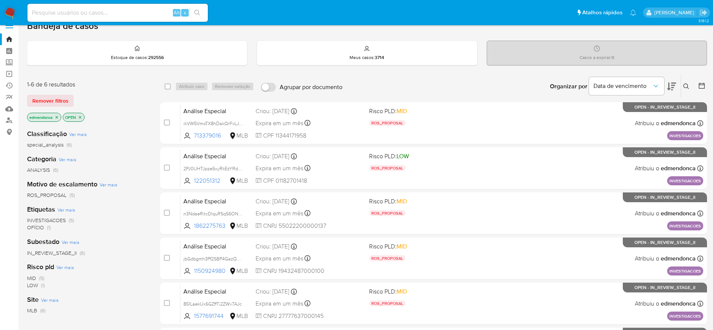
scroll to position [0, 0]
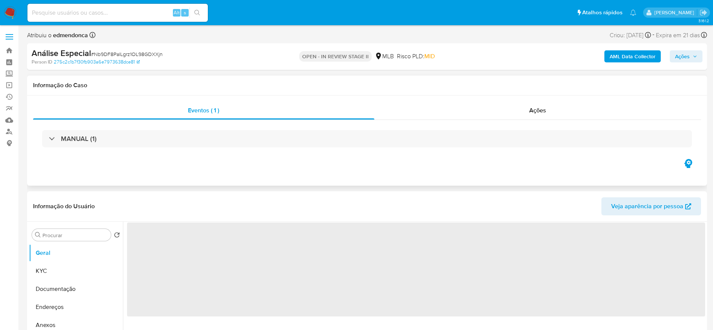
select select "10"
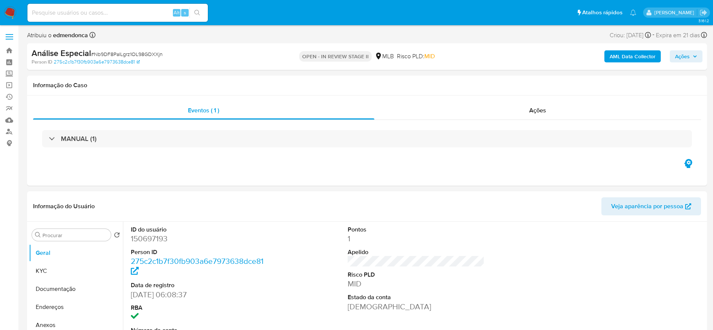
click at [121, 55] on span "# Nb9DF8PalLgrz1OL98GDXXjn" at bounding box center [127, 54] width 72 height 8
drag, startPoint x: 175, startPoint y: 65, endPoint x: 153, endPoint y: 55, distance: 23.7
click at [153, 55] on div "Análise Especial # Nb9DF8PalLgrz1OL98GDXXjn Person ID 275c2c1b7f30fb903a6e79736…" at bounding box center [367, 56] width 680 height 27
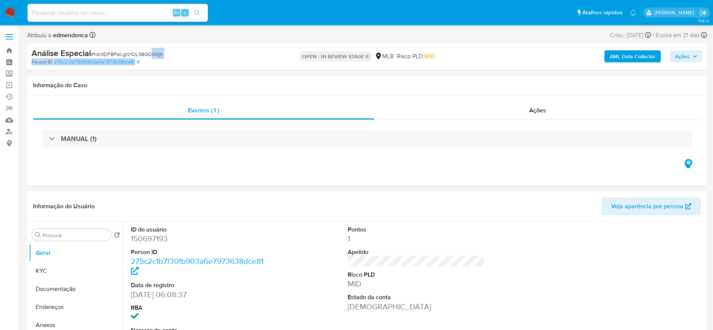
click at [153, 55] on span "# Nb9DF8PalLgrz1OL98GDXXjn" at bounding box center [127, 54] width 72 height 8
paste input "paawMEFxM0Cn8KBXor0rT0Ne"
click at [98, 12] on input at bounding box center [117, 13] width 180 height 10
type input "paawMEFxM0Cn8KBXor0rT0Ne"
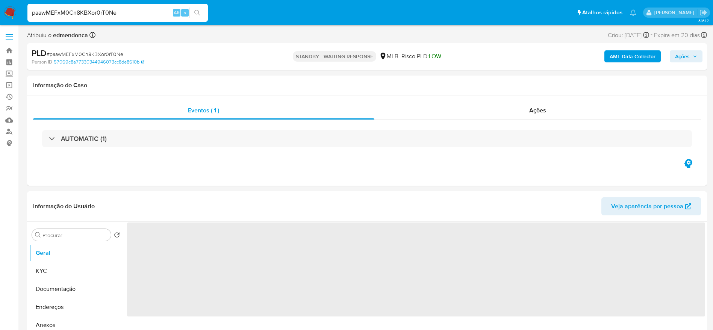
select select "10"
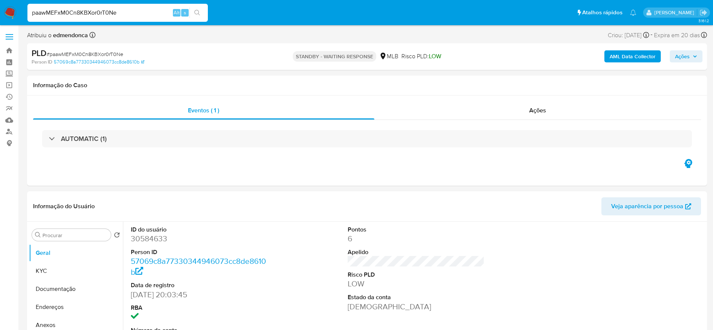
click at [141, 13] on input "paawMEFxM0Cn8KBXor0rT0Ne" at bounding box center [117, 13] width 180 height 10
paste input "erKn8zyhtXkfeFP3FrIKT5ff"
click at [141, 13] on input "paawMEFxM0Cn8KBXor0rT0Ne" at bounding box center [117, 13] width 180 height 10
type input "erKn8zyhtXkfeFP3FrIKT5ff"
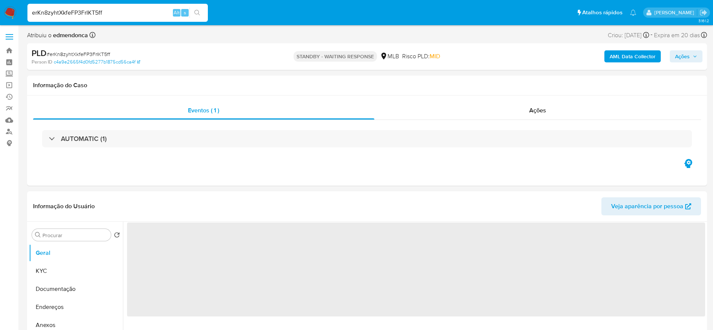
select select "10"
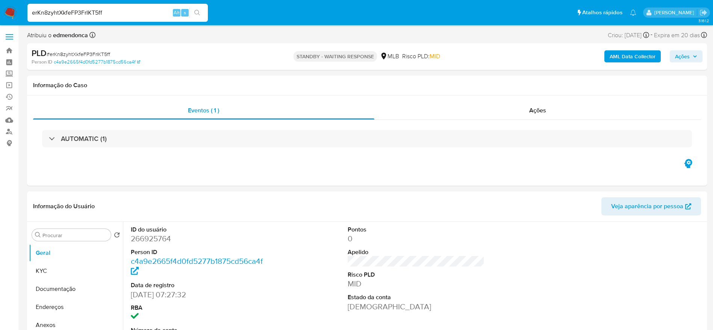
click at [107, 15] on input "erKn8zyhtXkfeFP3FrIKT5ff" at bounding box center [117, 13] width 180 height 10
paste input "klbHj0SuENpLSxMW4uN9pm9P"
type input "klbHj0SuENpLSxMW4uN9pm9P"
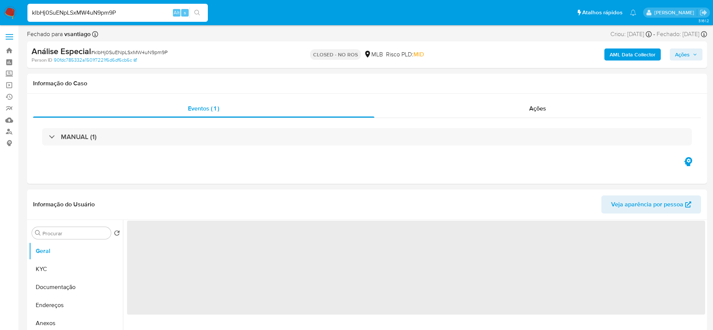
select select "10"
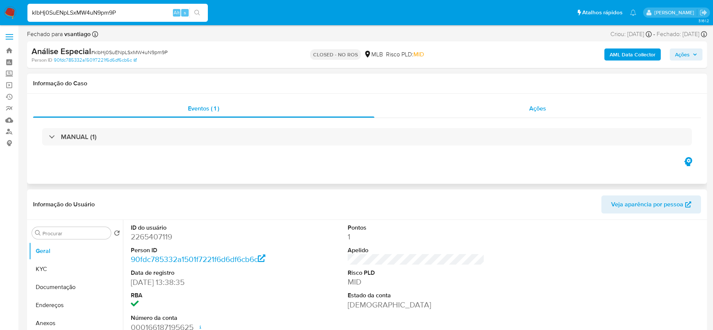
click at [475, 111] on div "Ações" at bounding box center [537, 109] width 327 height 18
